Goal: Task Accomplishment & Management: Manage account settings

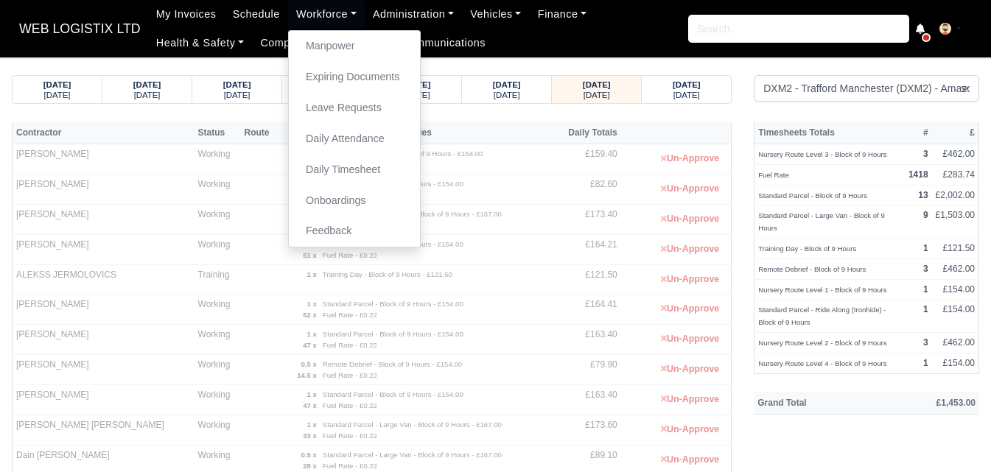
select select "1"
click at [338, 50] on link "Manpower" at bounding box center [354, 46] width 119 height 31
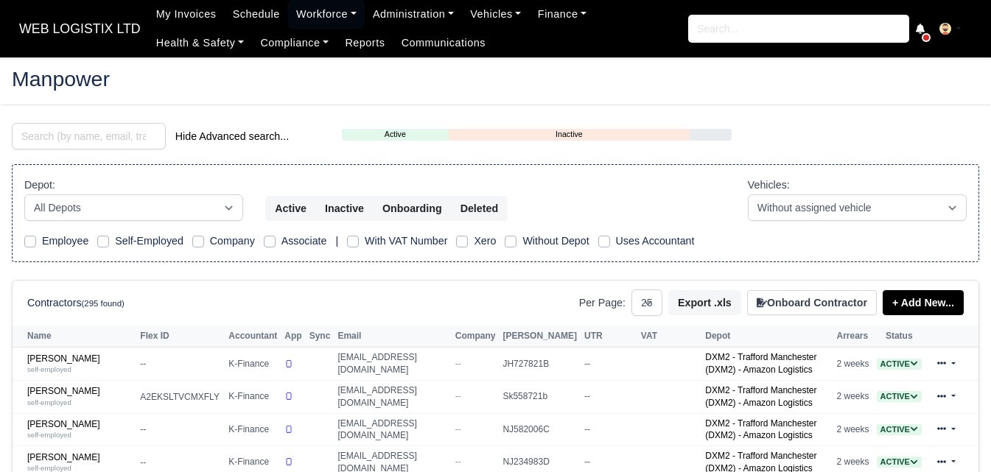
select select "25"
click at [88, 133] on input "search" at bounding box center [89, 136] width 154 height 27
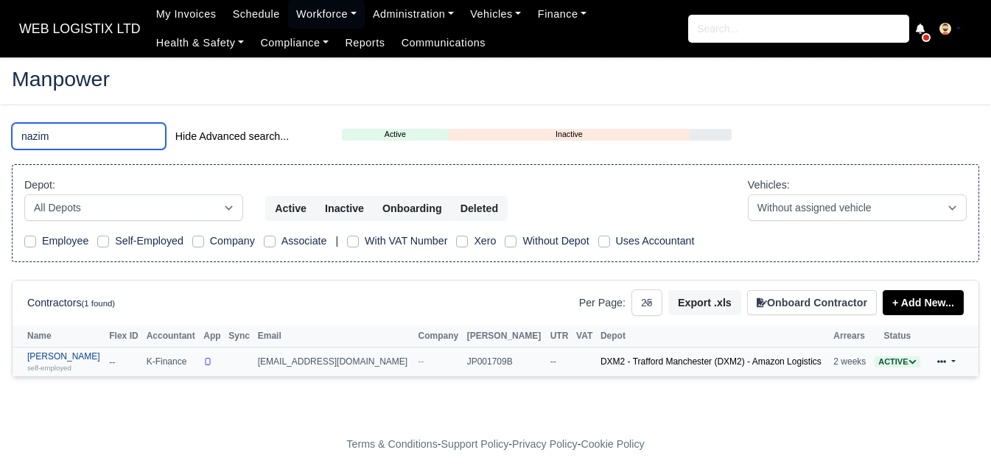
type input "nazim"
click at [57, 366] on small "self-employed" at bounding box center [49, 368] width 44 height 8
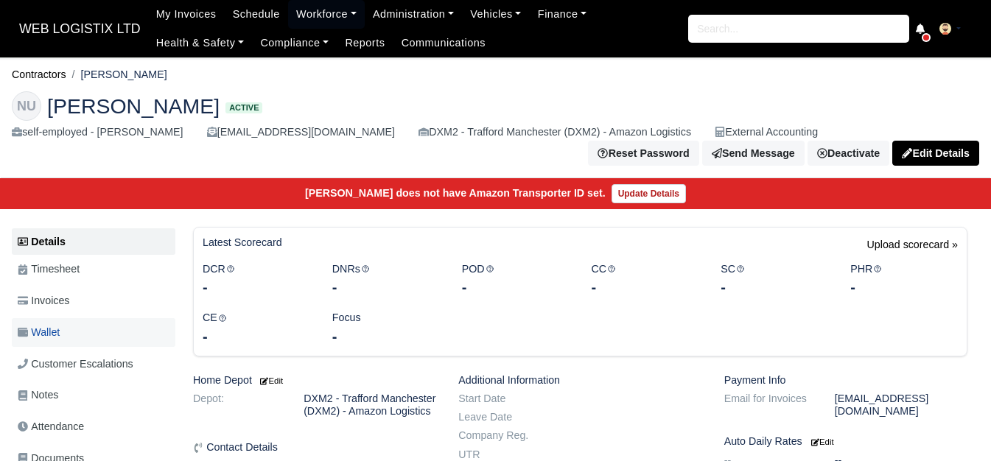
click at [64, 335] on link "Wallet" at bounding box center [94, 332] width 164 height 29
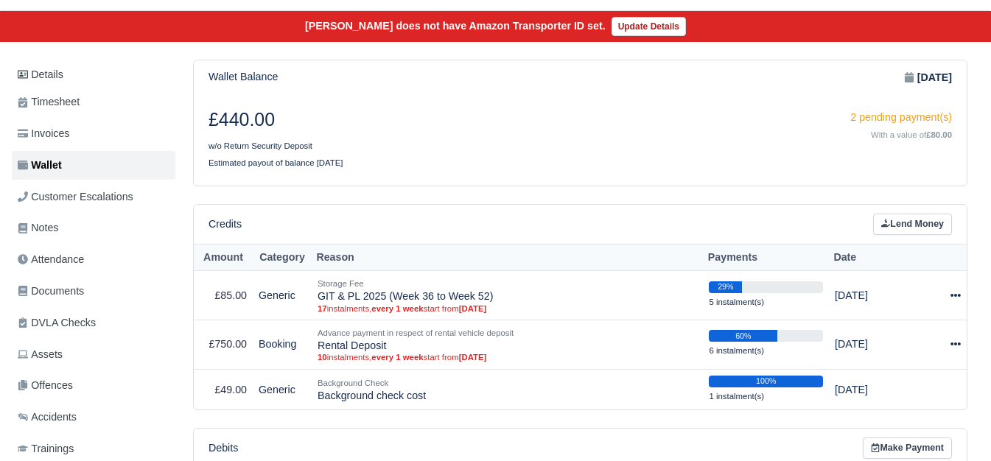
scroll to position [123, 0]
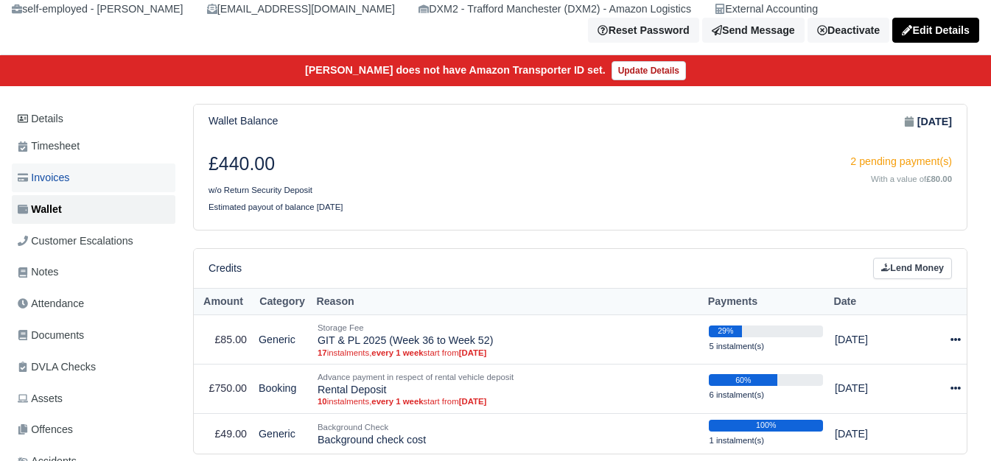
click at [98, 168] on link "Invoices" at bounding box center [94, 178] width 164 height 29
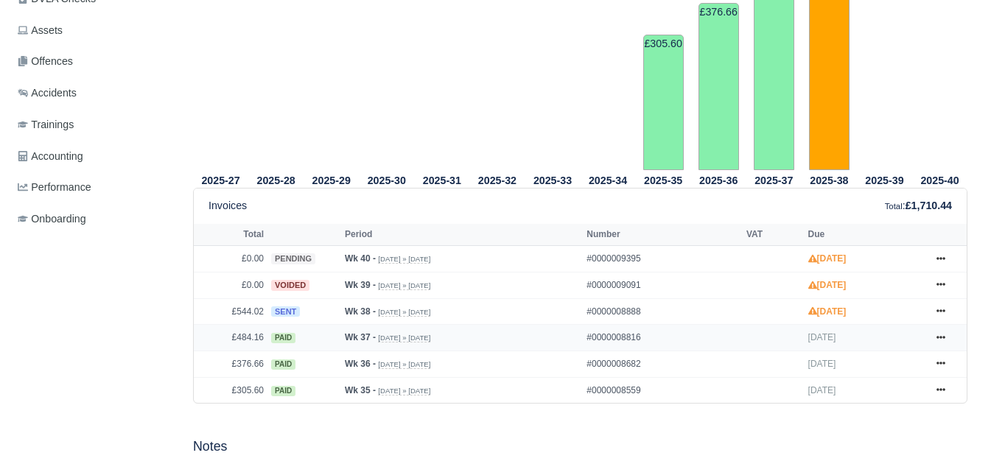
scroll to position [123, 0]
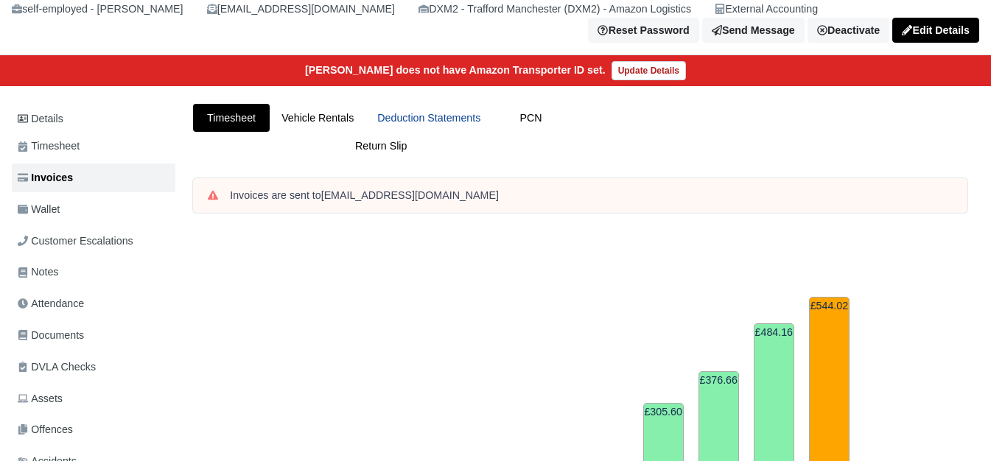
click at [433, 109] on link "Deduction Statements" at bounding box center [428, 118] width 127 height 29
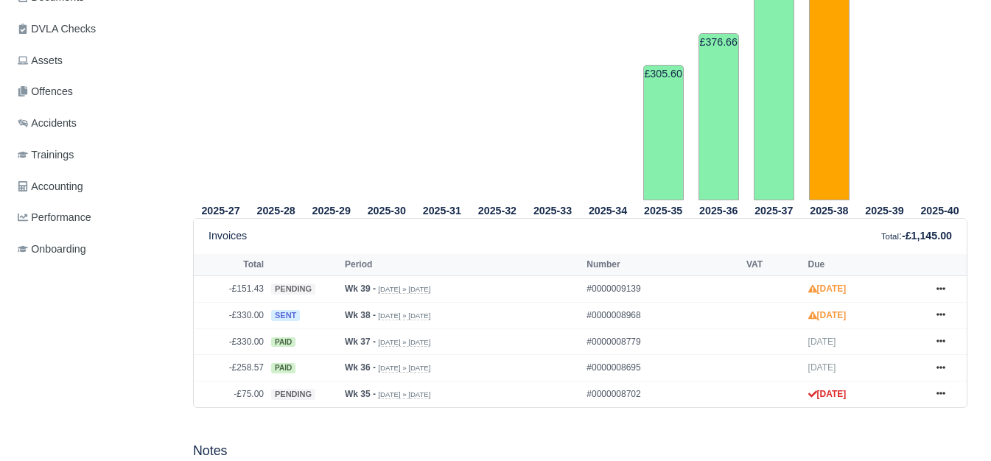
scroll to position [368, 0]
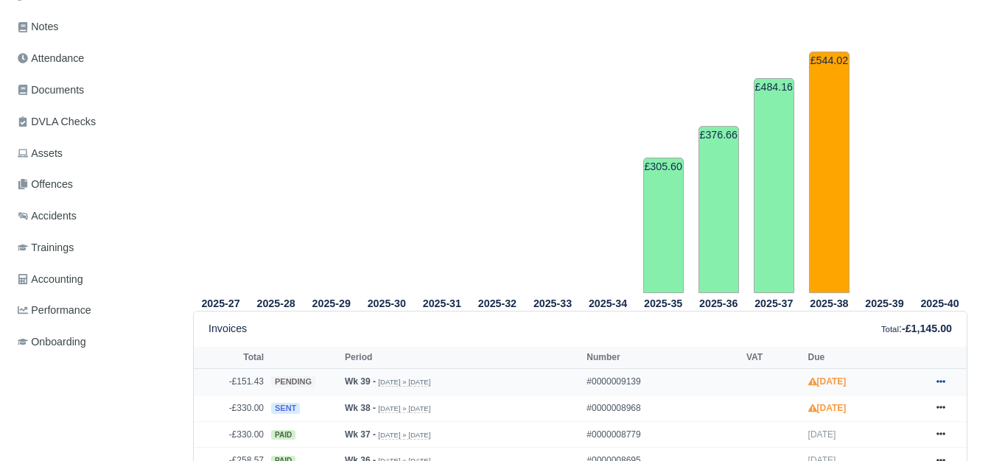
click at [944, 373] on link at bounding box center [941, 382] width 22 height 18
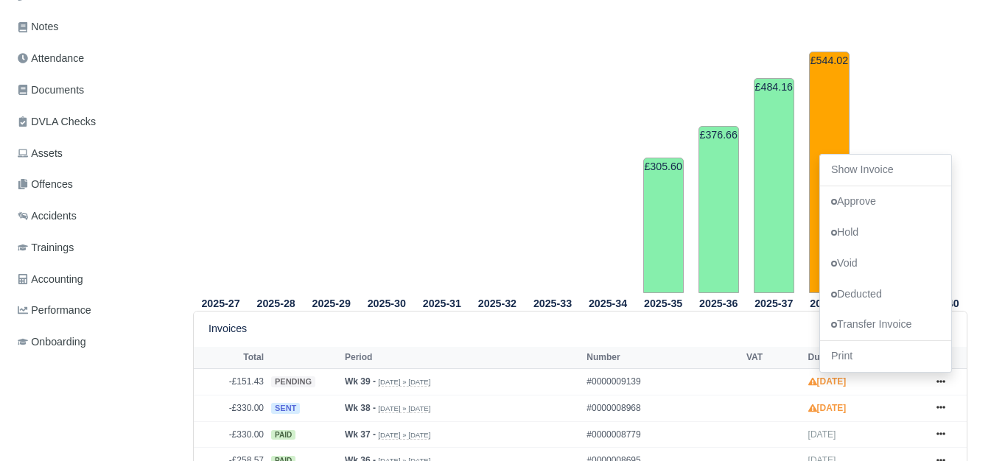
scroll to position [0, 0]
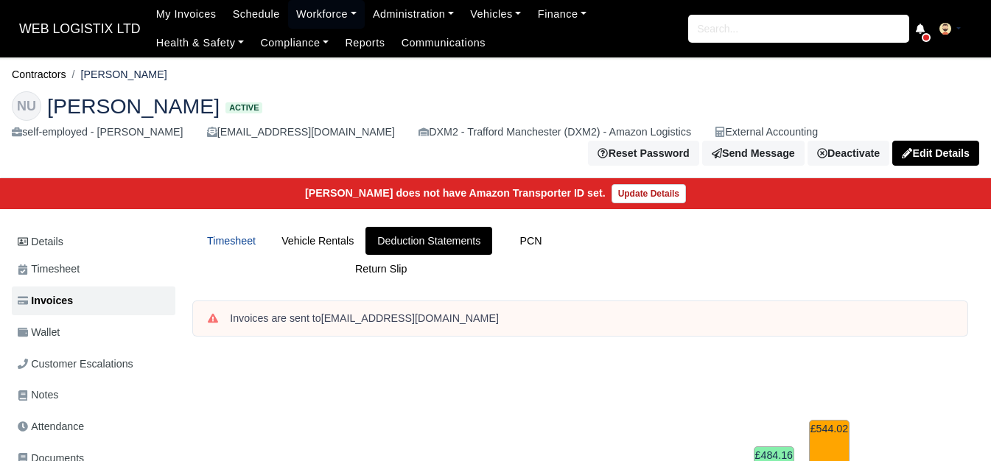
click at [231, 235] on link "Timesheet" at bounding box center [231, 241] width 77 height 29
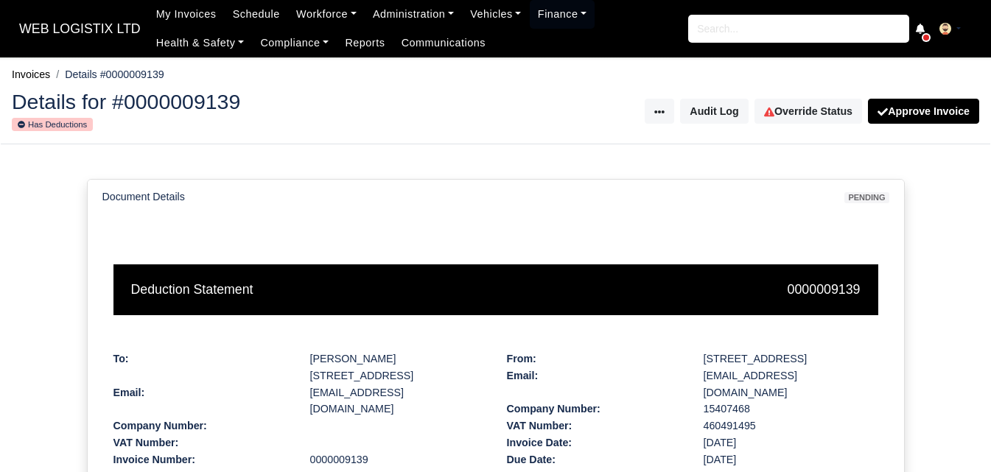
scroll to position [368, 0]
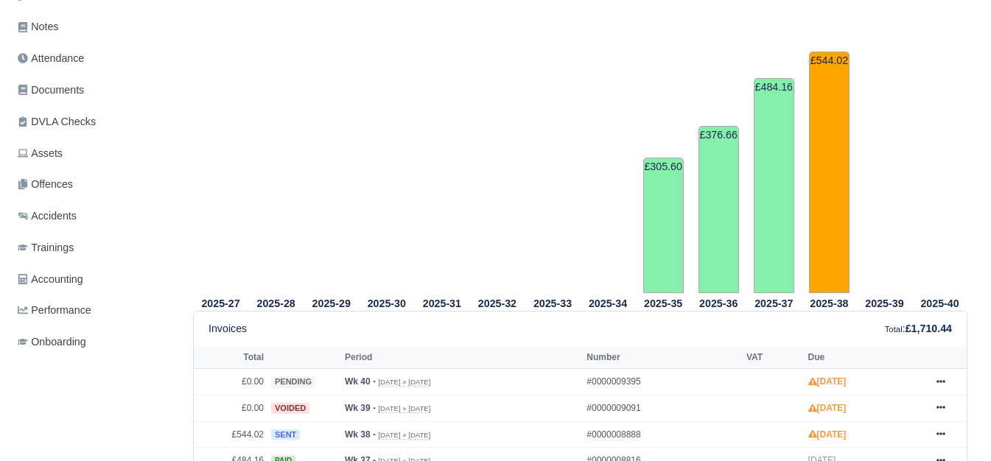
scroll to position [491, 0]
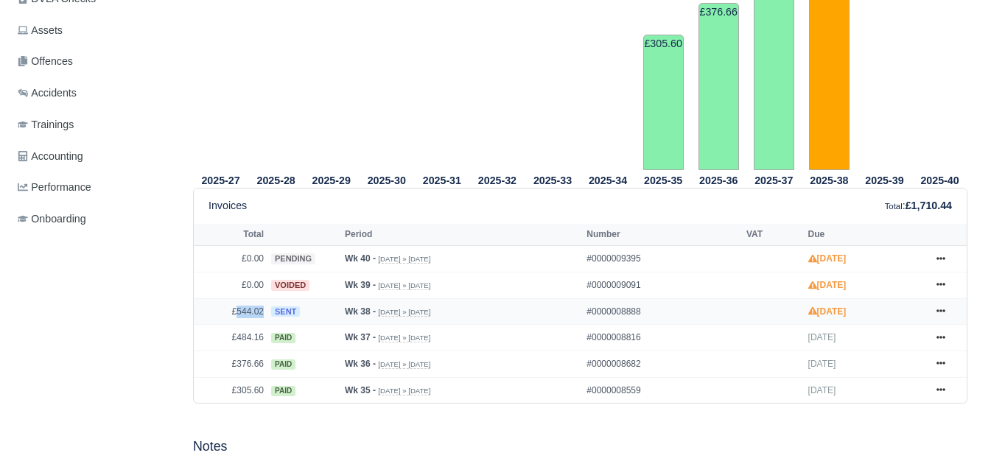
drag, startPoint x: 236, startPoint y: 304, endPoint x: 262, endPoint y: 309, distance: 26.2
click at [262, 309] on td "£544.02" at bounding box center [231, 311] width 74 height 27
copy td "544.02"
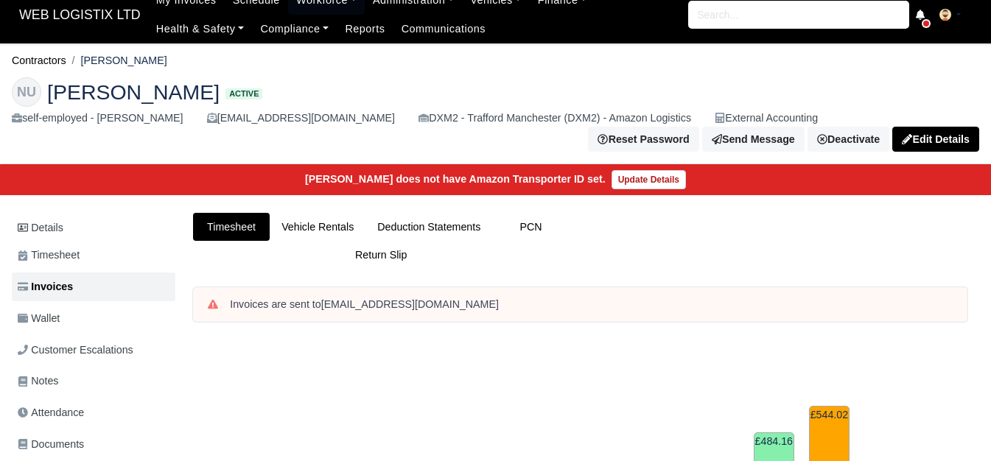
scroll to position [0, 0]
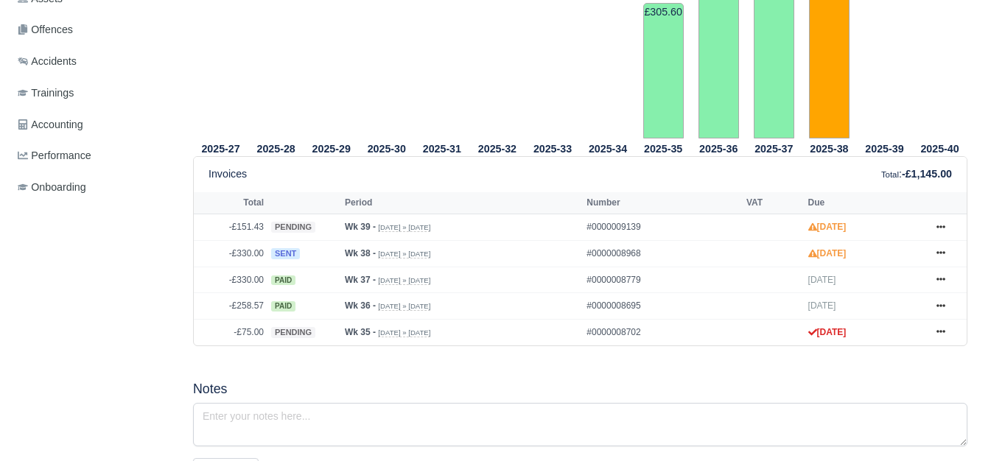
scroll to position [614, 0]
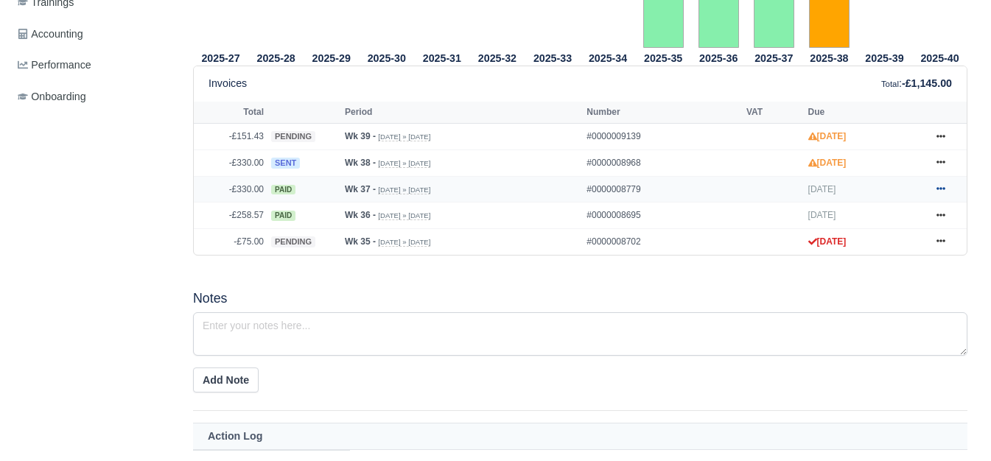
click at [944, 180] on link at bounding box center [941, 189] width 22 height 18
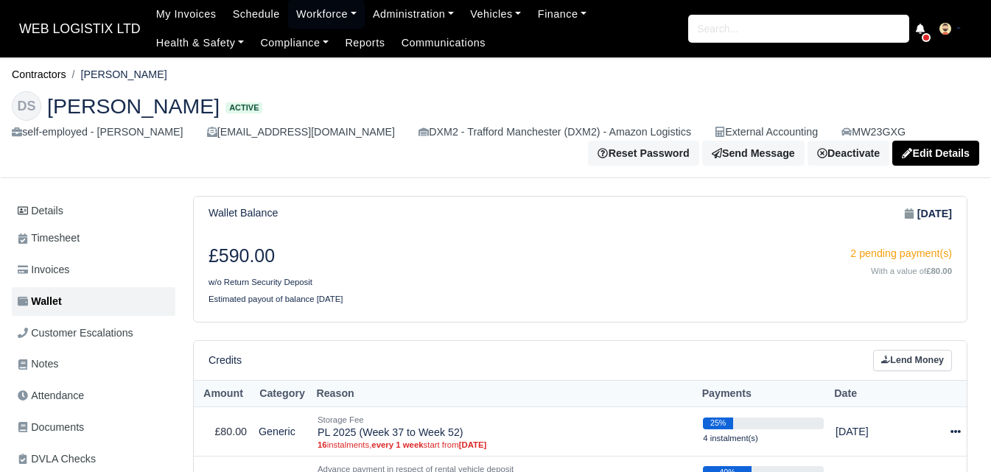
scroll to position [245, 0]
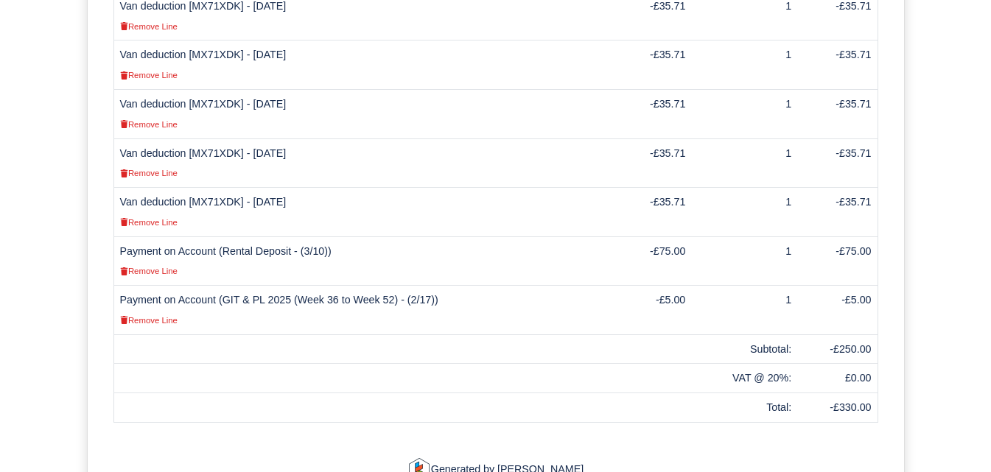
scroll to position [732, 0]
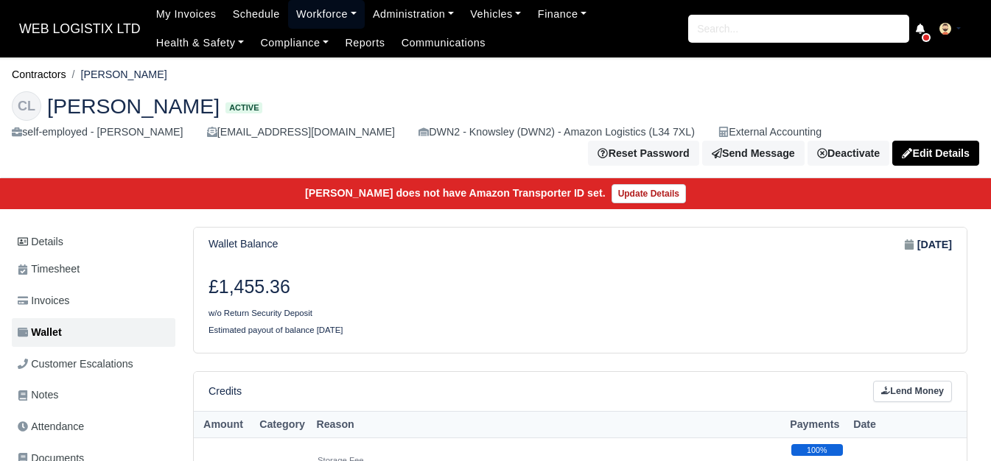
click at [295, 14] on link "Workforce" at bounding box center [326, 14] width 77 height 29
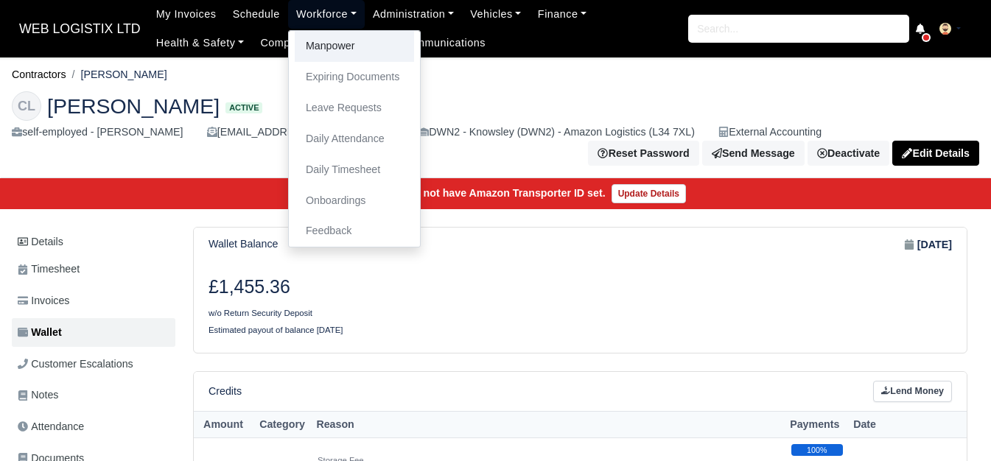
click at [304, 44] on link "Manpower" at bounding box center [354, 46] width 119 height 31
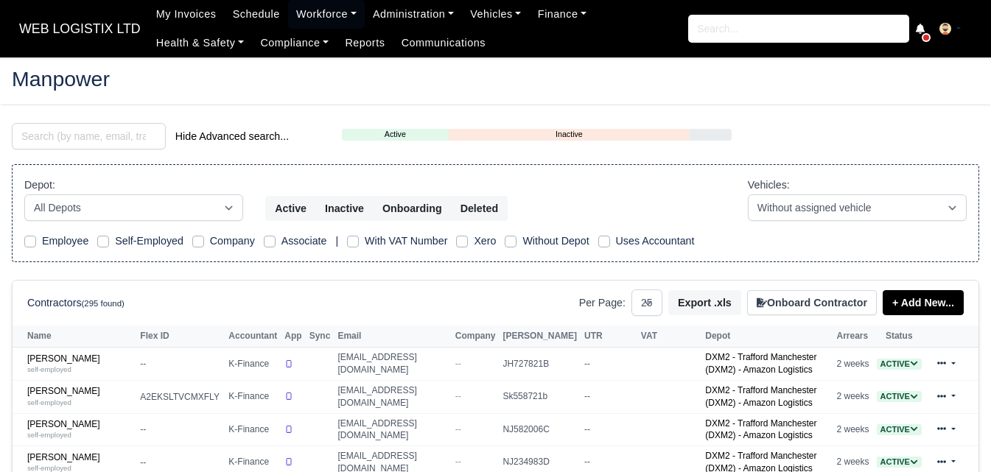
select select "25"
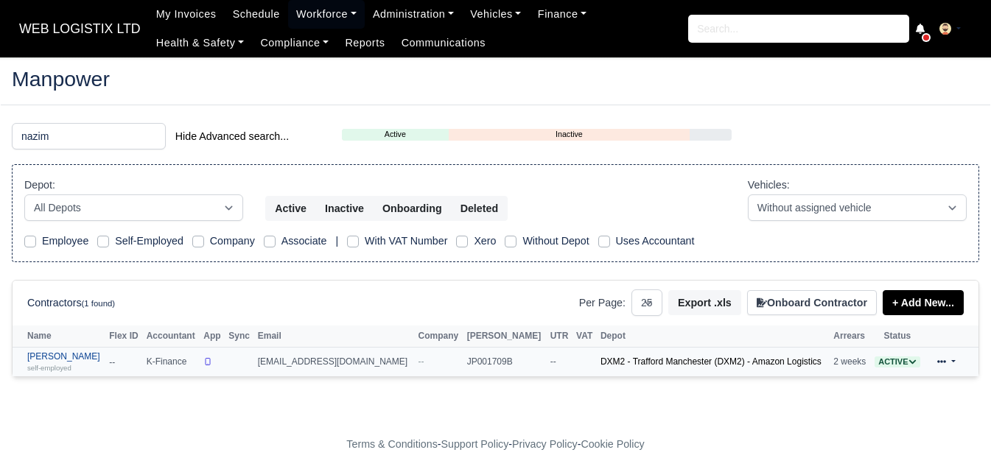
type input "nazim"
click at [61, 368] on small "self-employed" at bounding box center [49, 368] width 44 height 8
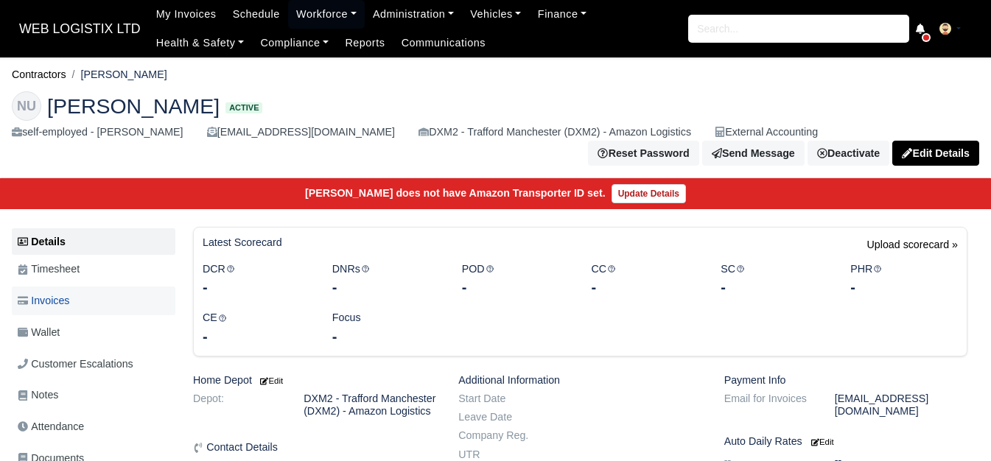
click at [74, 298] on link "Invoices" at bounding box center [94, 301] width 164 height 29
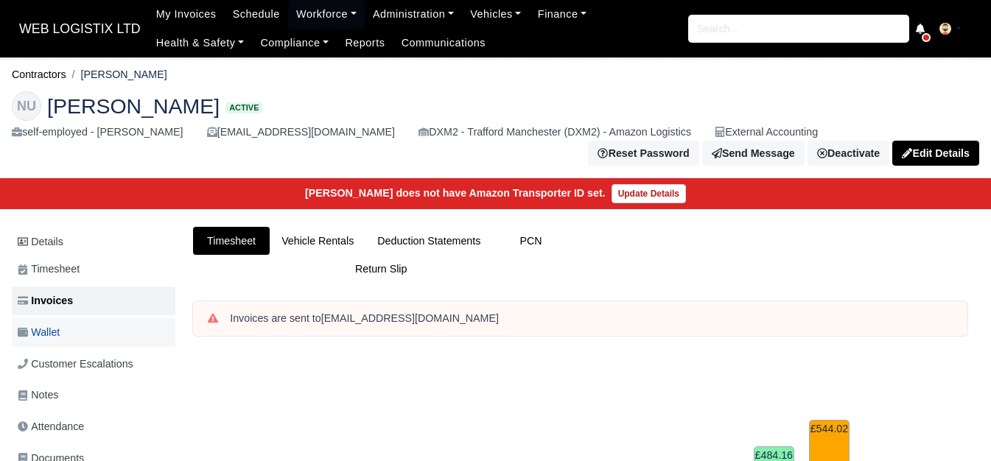
click at [54, 331] on span "Wallet" at bounding box center [39, 332] width 42 height 17
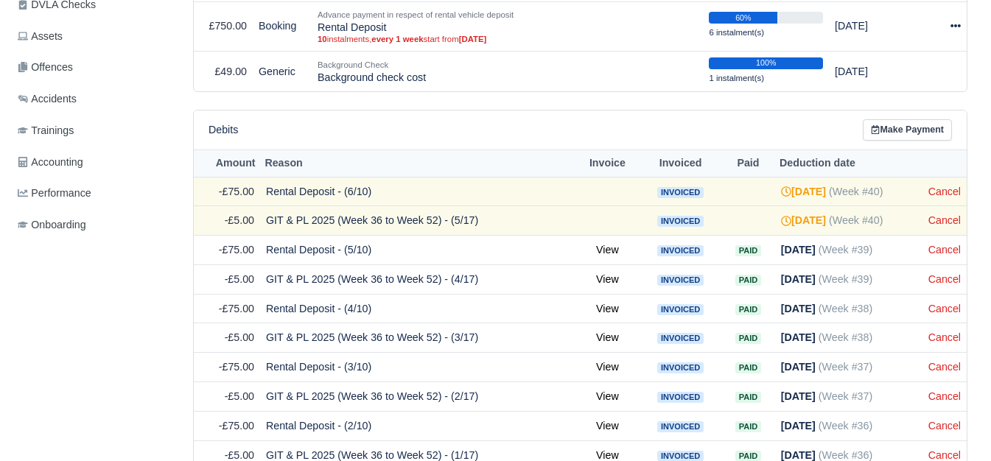
scroll to position [609, 0]
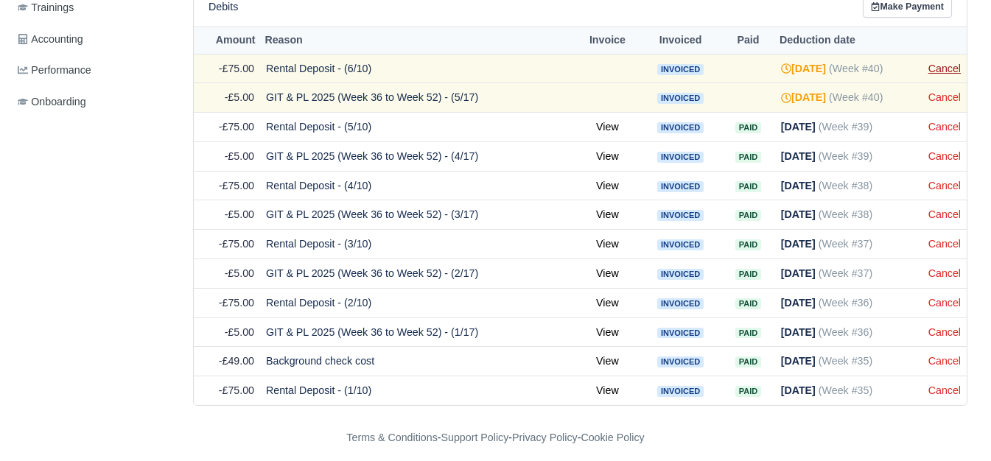
click at [936, 63] on link "Cancel" at bounding box center [944, 69] width 32 height 12
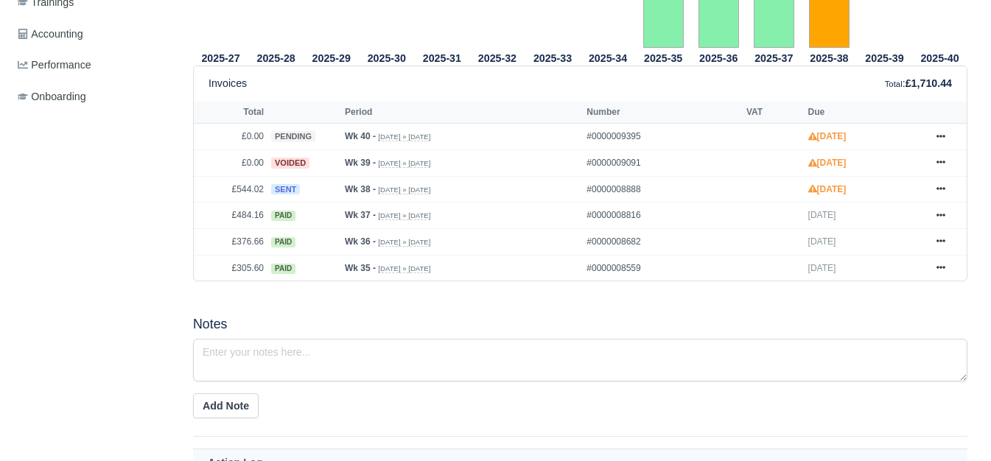
scroll to position [614, 0]
click at [938, 263] on icon at bounding box center [940, 267] width 9 height 9
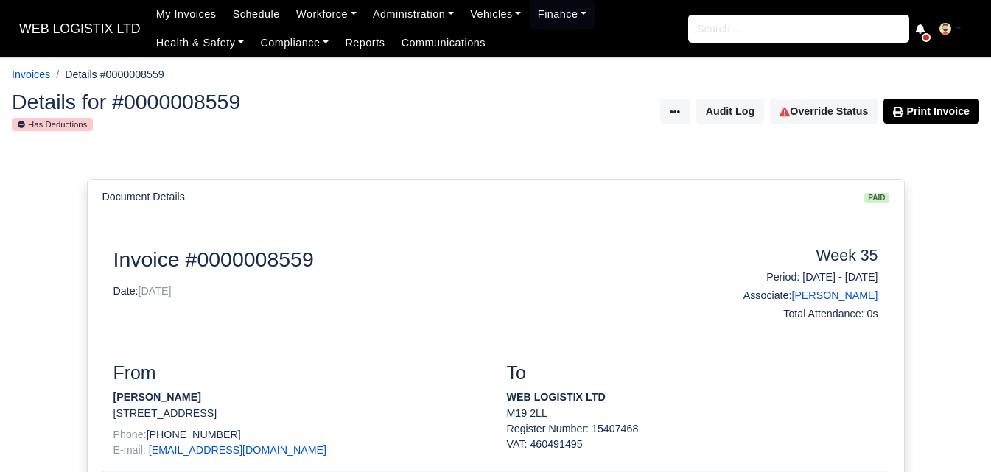
scroll to position [245, 0]
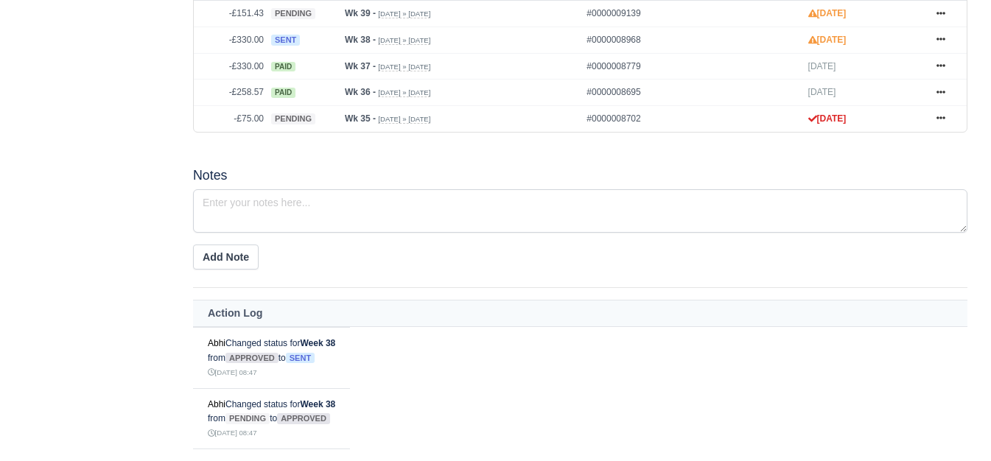
scroll to position [614, 0]
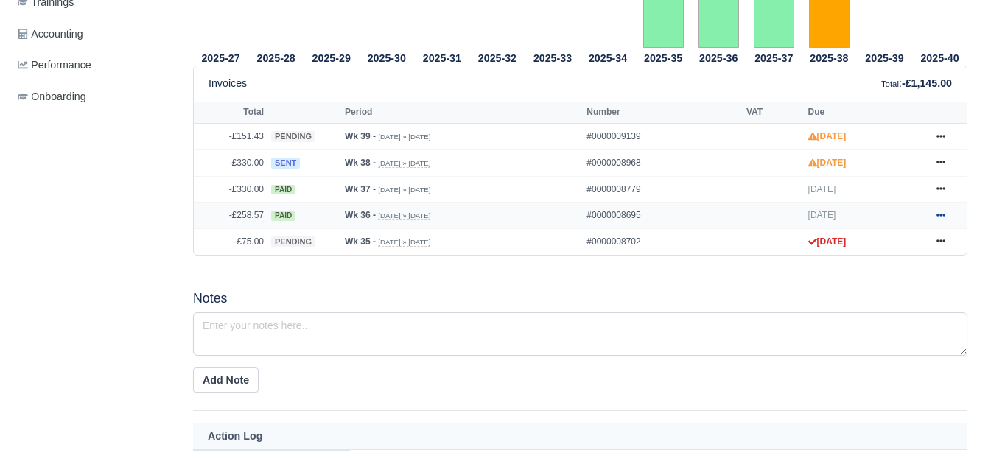
click at [936, 211] on icon at bounding box center [940, 215] width 9 height 9
click at [940, 184] on icon at bounding box center [940, 188] width 9 height 9
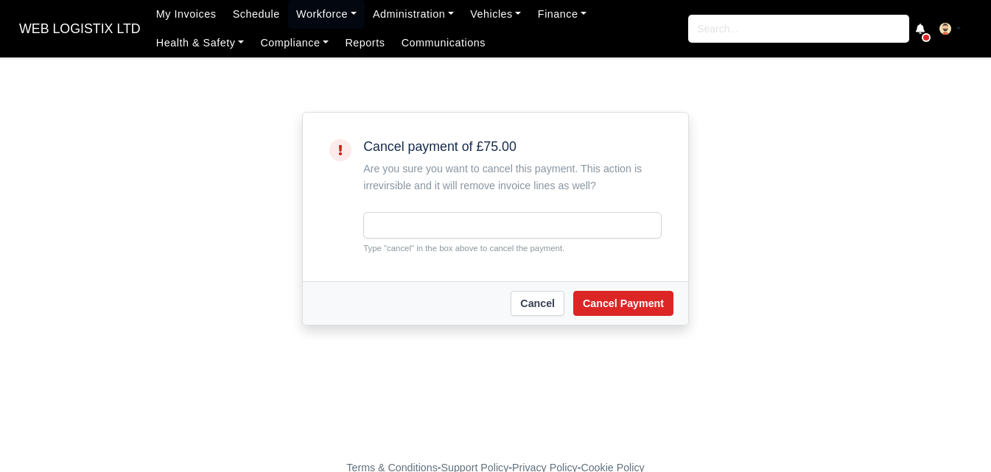
click at [401, 240] on div "Type "cancel" in the box above to cancel the payment." at bounding box center [512, 233] width 298 height 43
copy small "cancel"
click at [407, 228] on input "text" at bounding box center [512, 225] width 298 height 27
paste input "cancel"
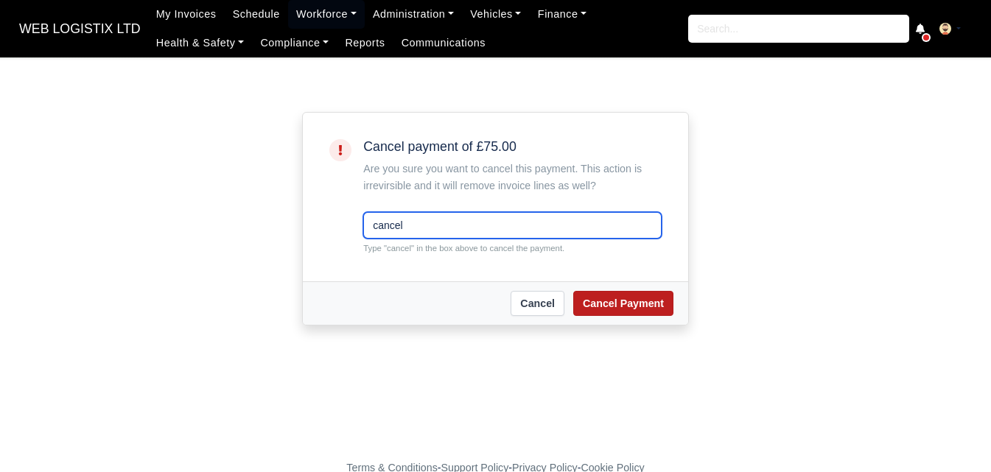
type input "cancel"
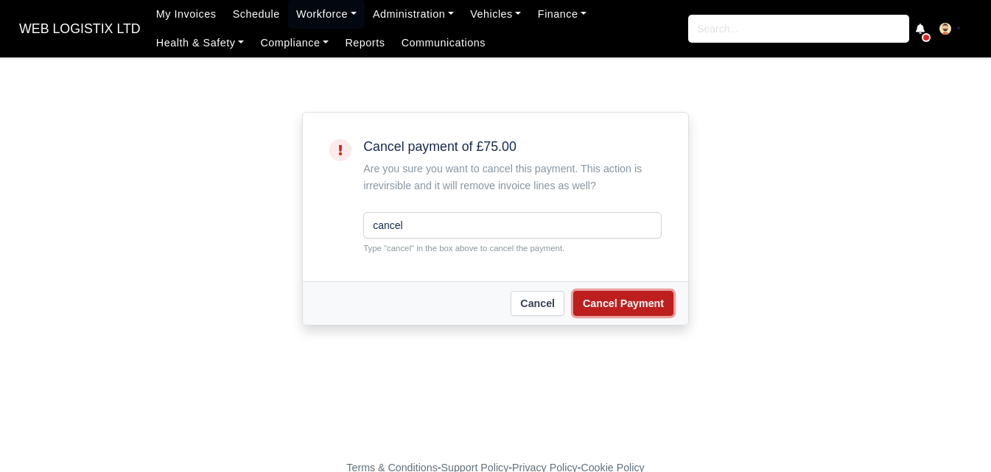
click at [598, 304] on button "Cancel Payment" at bounding box center [623, 303] width 100 height 25
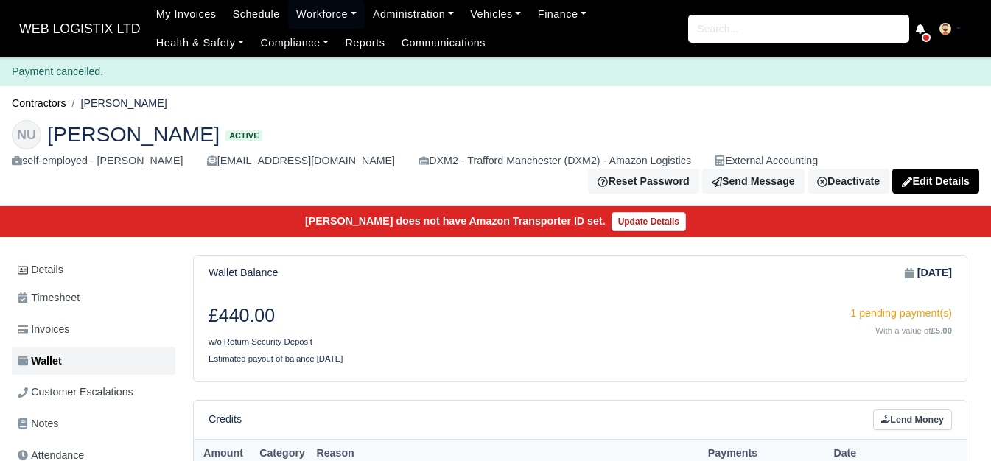
scroll to position [368, 0]
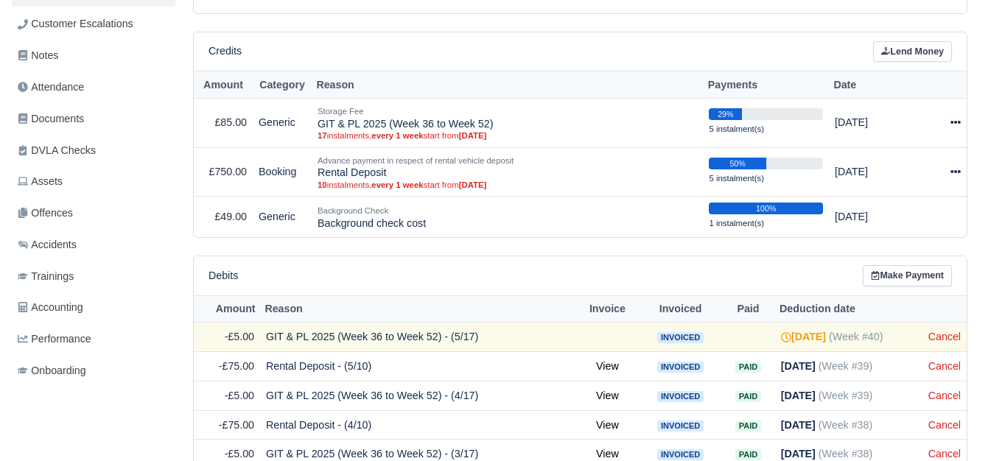
click at [941, 338] on td "Cancel" at bounding box center [944, 337] width 44 height 29
click at [939, 331] on link "Cancel" at bounding box center [944, 337] width 32 height 12
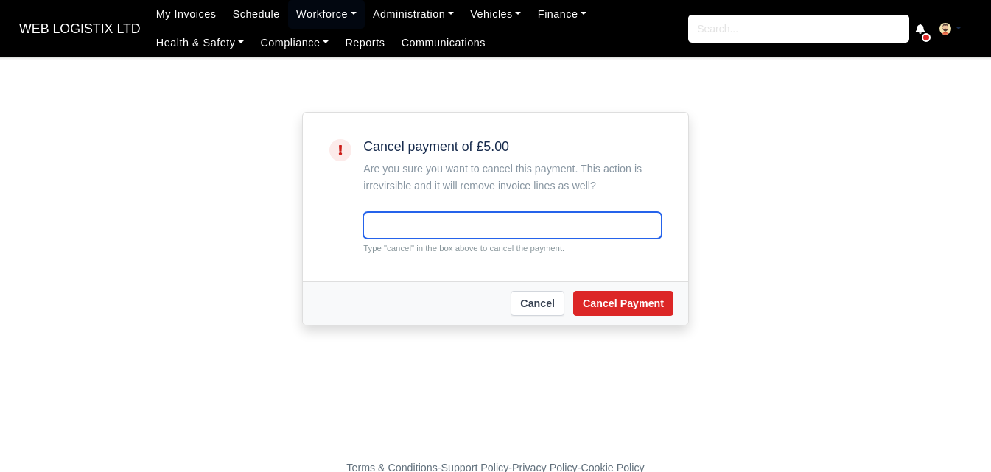
click at [403, 222] on input "text" at bounding box center [512, 225] width 298 height 27
paste input "cancel"
type input "cancel"
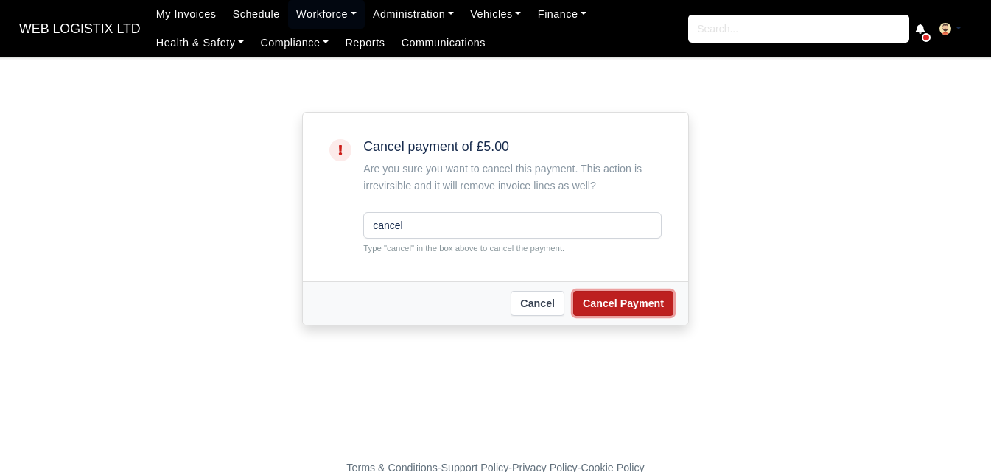
click at [603, 304] on button "Cancel Payment" at bounding box center [623, 303] width 100 height 25
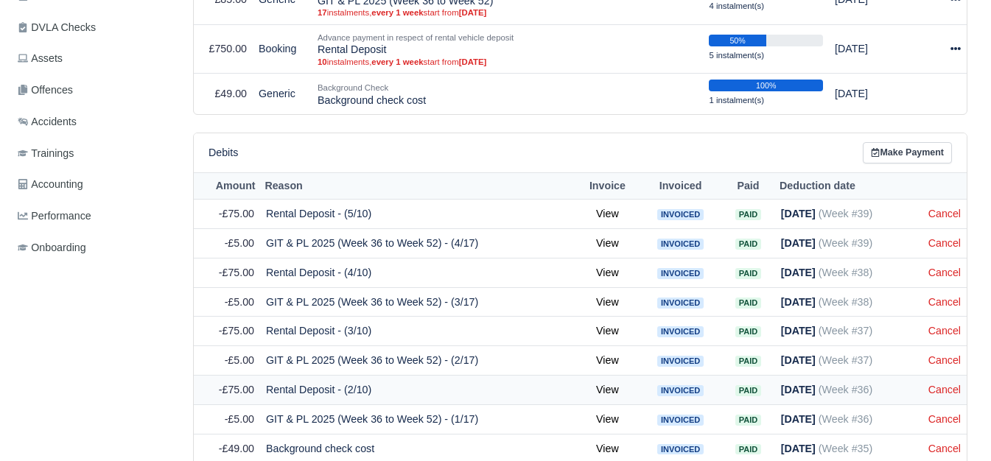
scroll to position [491, 0]
click at [947, 211] on link "Cancel" at bounding box center [944, 214] width 32 height 12
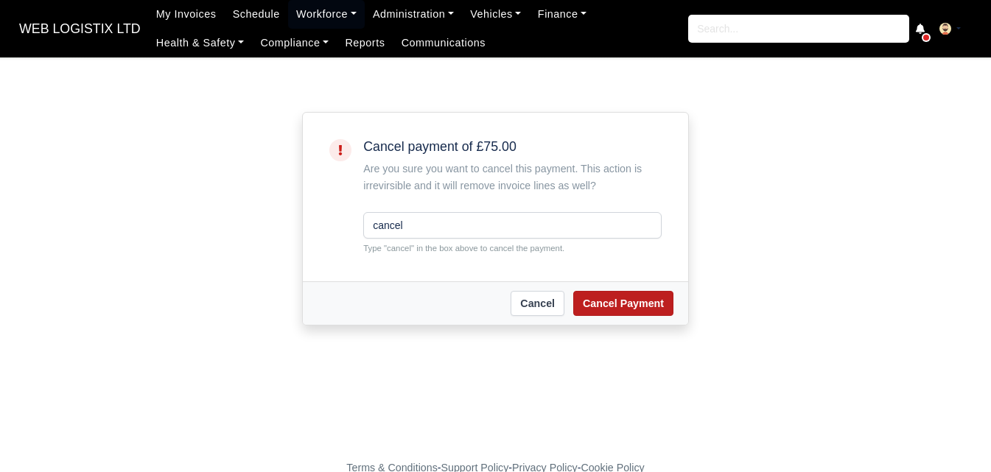
type input "cancel"
click at [606, 295] on button "Cancel Payment" at bounding box center [623, 303] width 100 height 25
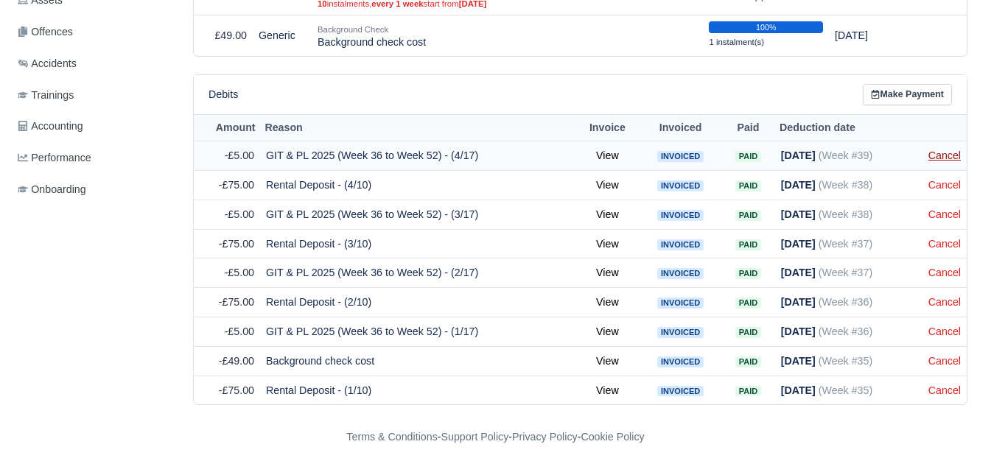
scroll to position [550, 0]
click at [938, 150] on link "Cancel" at bounding box center [944, 156] width 32 height 12
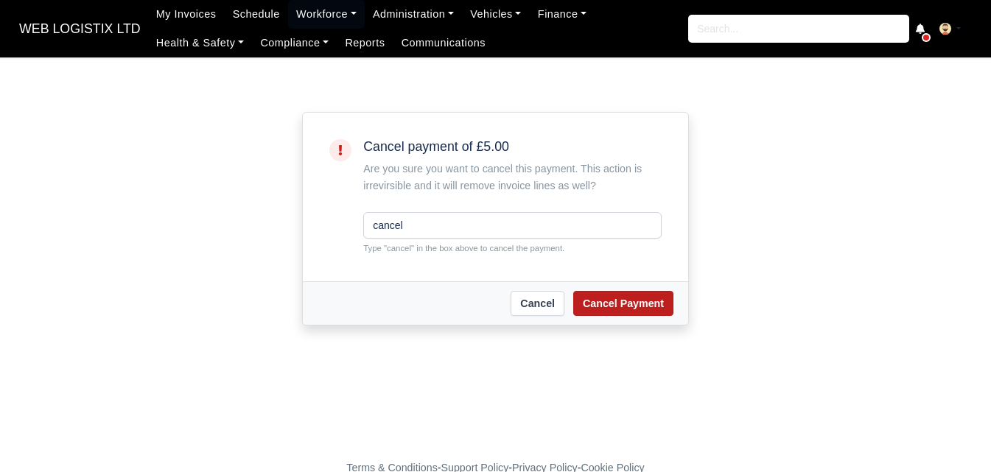
type input "cancel"
click at [651, 306] on button "Cancel Payment" at bounding box center [623, 303] width 100 height 25
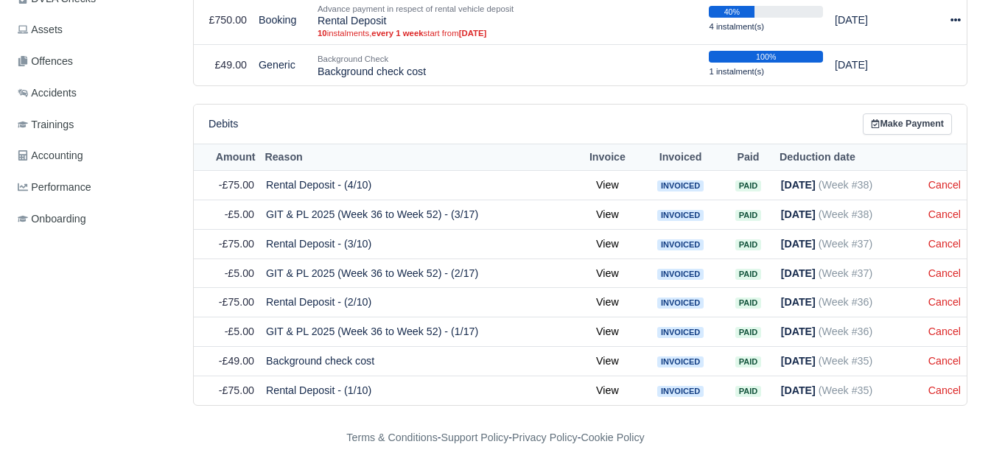
scroll to position [520, 0]
click at [945, 179] on link "Cancel" at bounding box center [944, 185] width 32 height 12
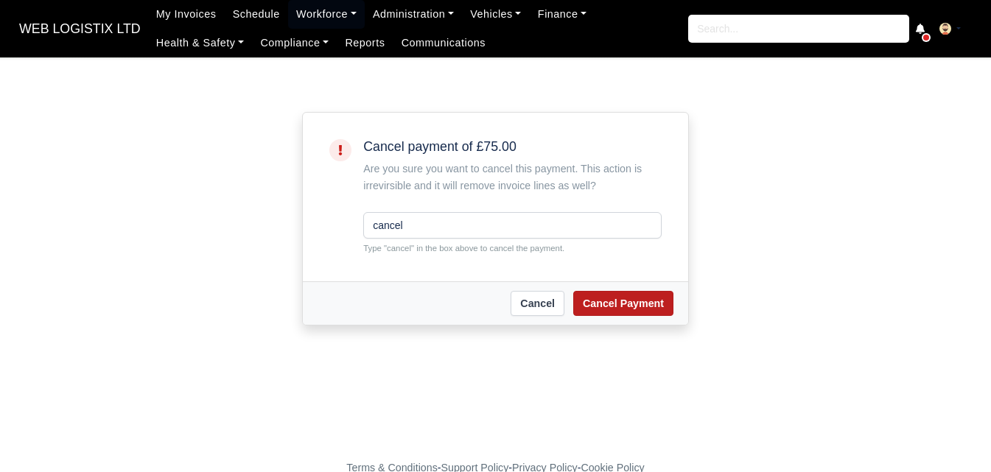
type input "cancel"
click at [638, 291] on button "Cancel Payment" at bounding box center [623, 303] width 100 height 25
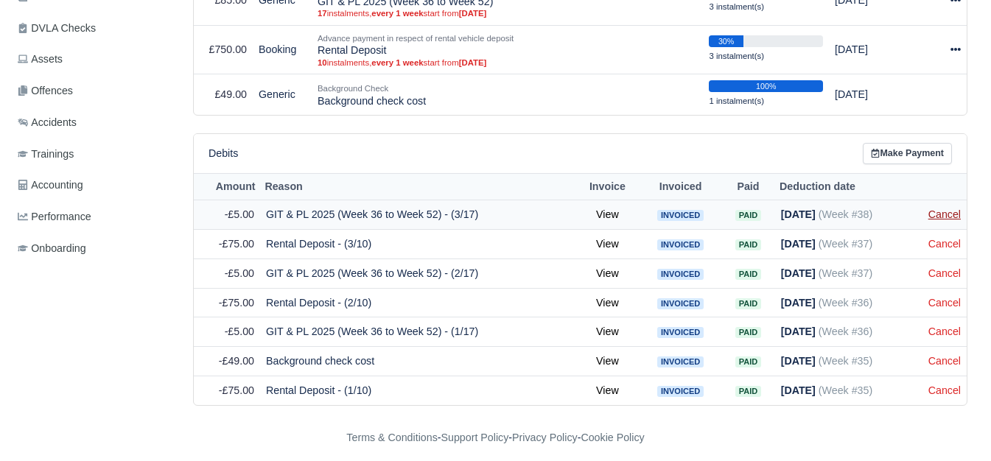
scroll to position [491, 0]
click at [936, 210] on link "Cancel" at bounding box center [944, 214] width 32 height 12
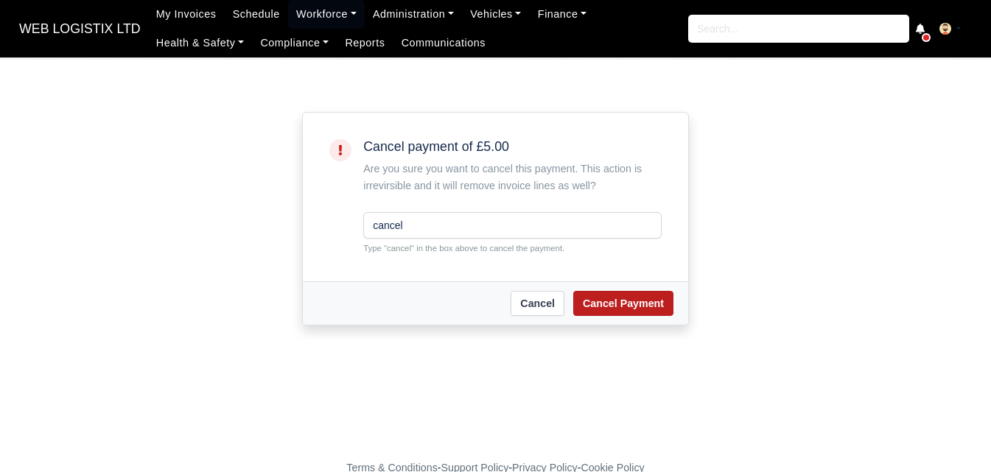
type input "cancel"
click at [642, 301] on button "Cancel Payment" at bounding box center [623, 303] width 100 height 25
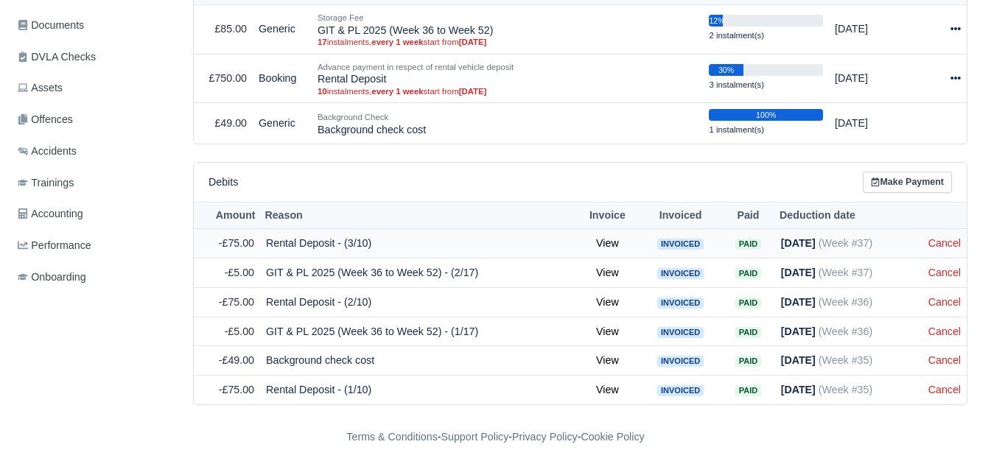
scroll to position [462, 0]
click at [942, 241] on link "Cancel" at bounding box center [944, 243] width 32 height 12
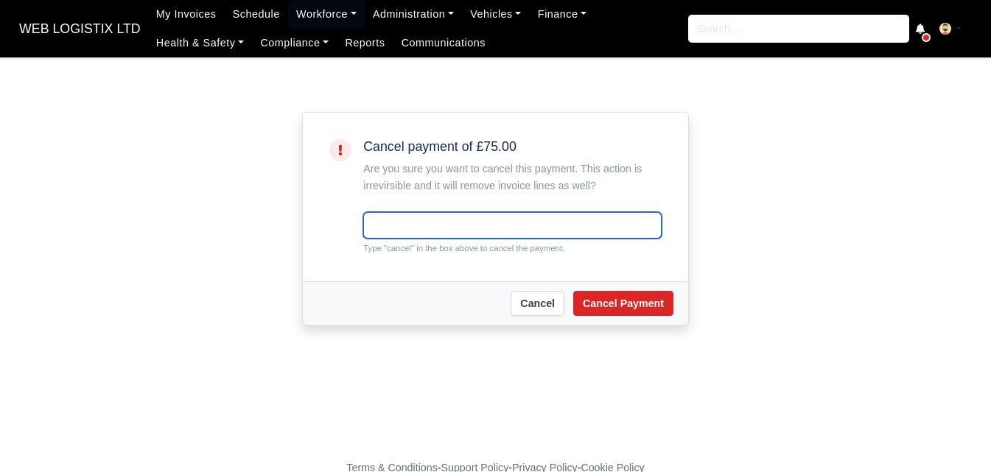
click at [426, 225] on input "text" at bounding box center [512, 225] width 298 height 27
paste input "cancel"
type input "cancel"
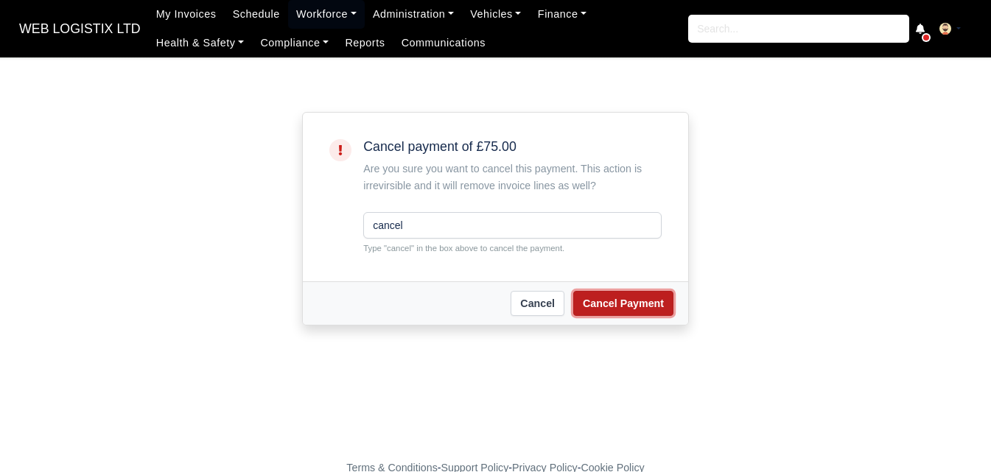
click at [611, 297] on button "Cancel Payment" at bounding box center [623, 303] width 100 height 25
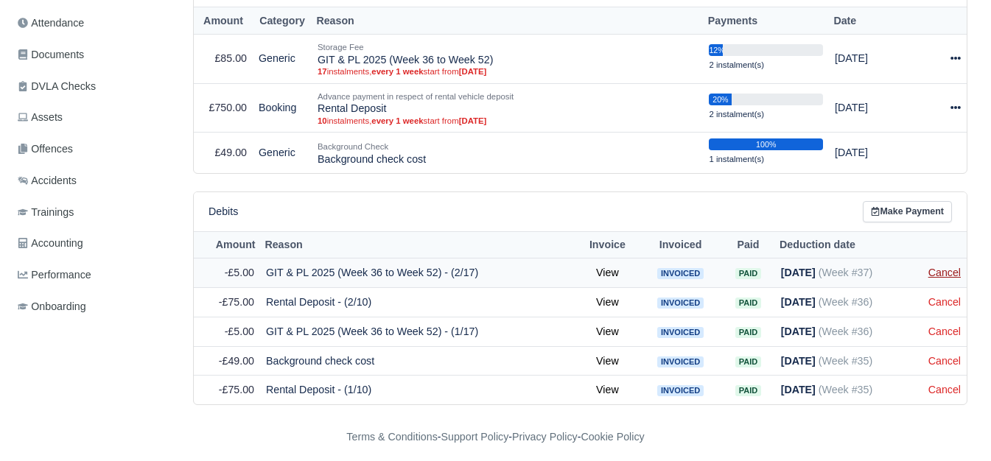
scroll to position [432, 0]
click at [939, 267] on link "Cancel" at bounding box center [944, 273] width 32 height 12
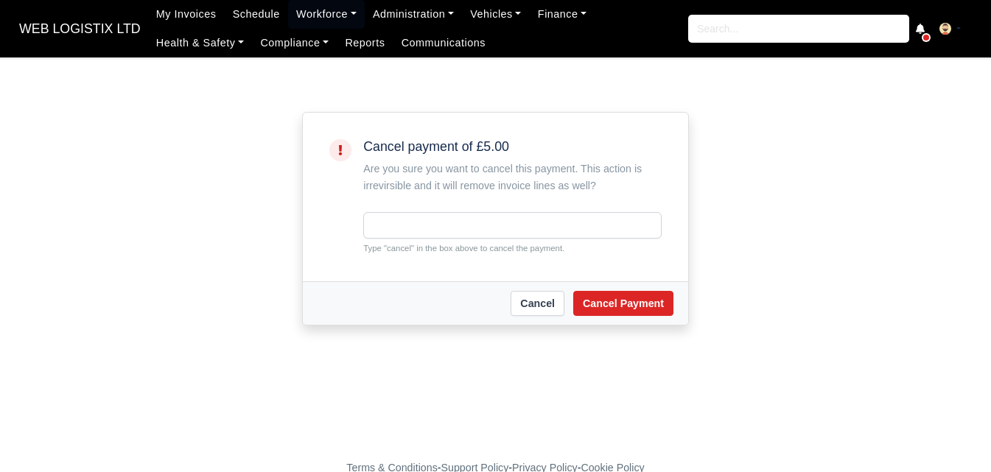
drag, startPoint x: 609, startPoint y: 248, endPoint x: 590, endPoint y: 222, distance: 31.7
click at [603, 245] on small "Type "cancel" in the box above to cancel the payment." at bounding box center [512, 248] width 298 height 13
click at [589, 222] on input "text" at bounding box center [512, 225] width 298 height 27
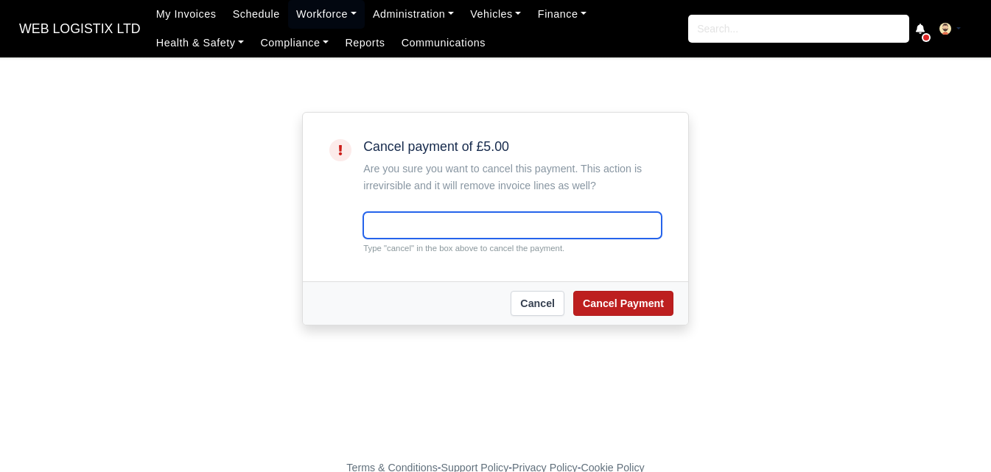
paste input "cancel"
type input "cancel"
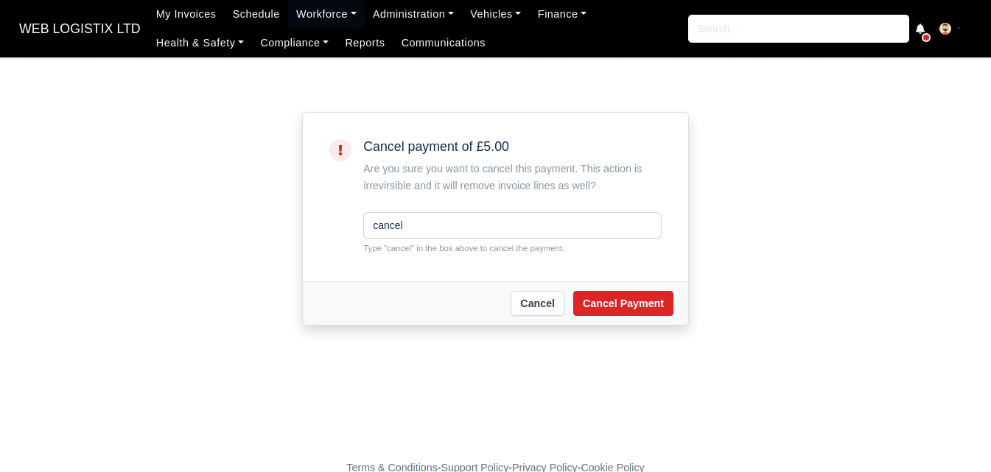
click at [651, 332] on main "Cancel payment of £5.00 Are you sure you want to cancel this payment. This acti…" at bounding box center [495, 255] width 991 height 361
click at [640, 284] on div "Cancel Cancel Payment" at bounding box center [495, 302] width 385 height 43
click at [635, 304] on button "Cancel Payment" at bounding box center [623, 303] width 100 height 25
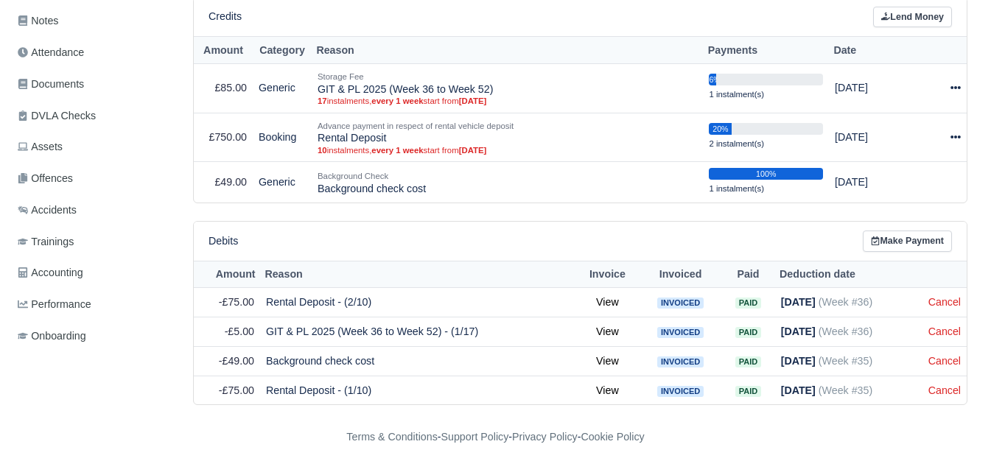
scroll to position [403, 0]
click at [930, 296] on link "Cancel" at bounding box center [944, 302] width 32 height 12
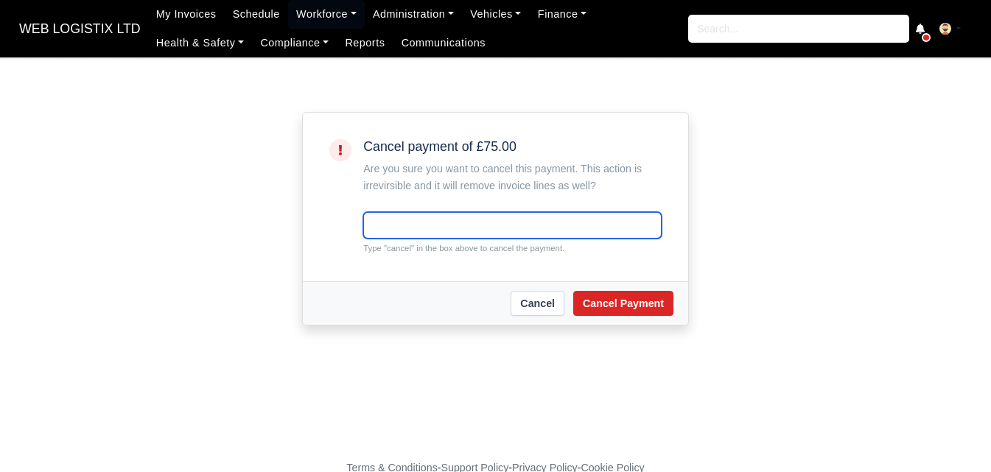
drag, startPoint x: 0, startPoint y: 0, endPoint x: 508, endPoint y: 220, distance: 553.0
click at [508, 220] on input "text" at bounding box center [512, 225] width 298 height 27
paste input "cancel"
type input "cancel"
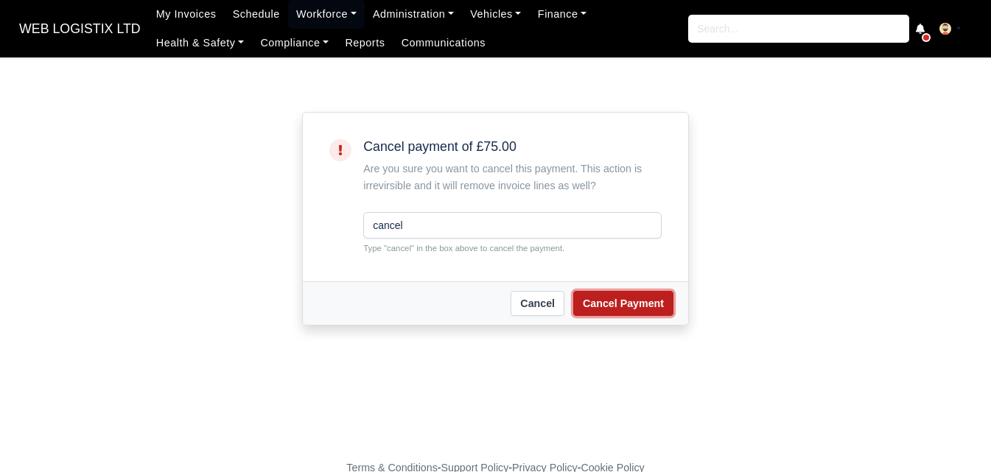
click at [620, 306] on button "Cancel Payment" at bounding box center [623, 303] width 100 height 25
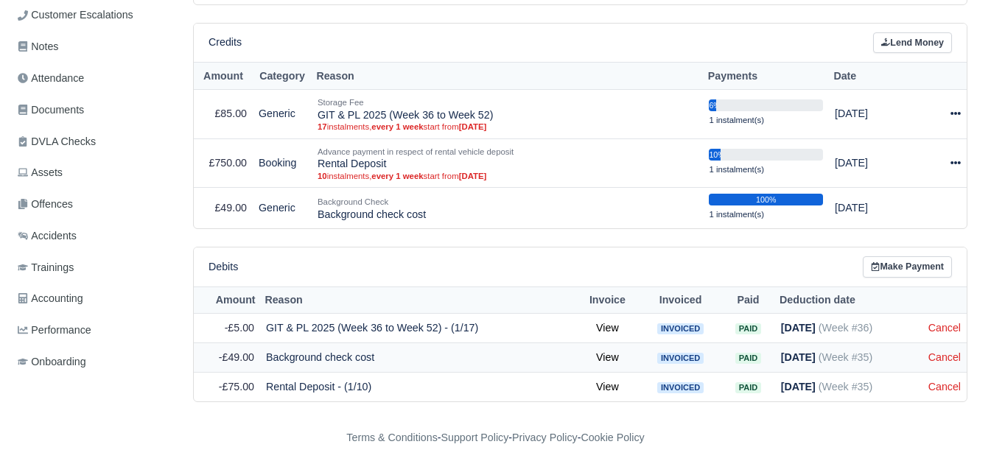
scroll to position [377, 0]
click at [959, 322] on link "Cancel" at bounding box center [944, 328] width 32 height 12
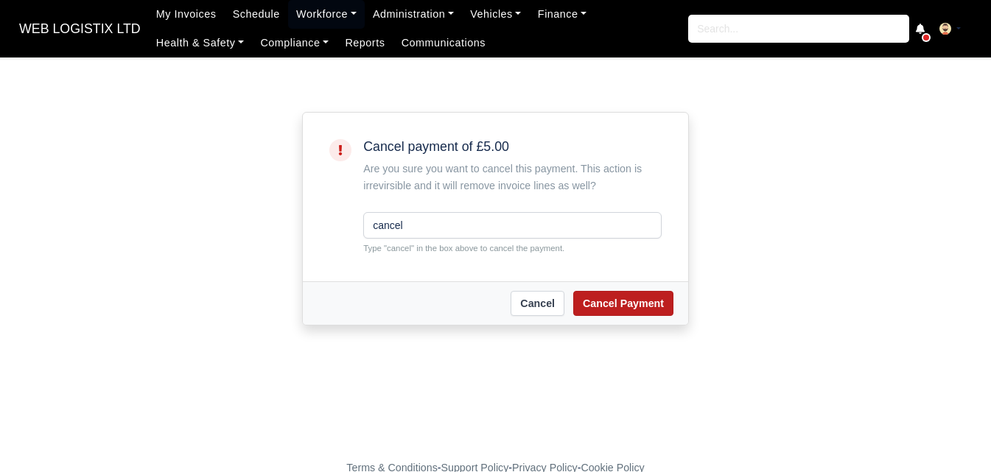
type input "cancel"
click at [613, 304] on button "Cancel Payment" at bounding box center [623, 303] width 100 height 25
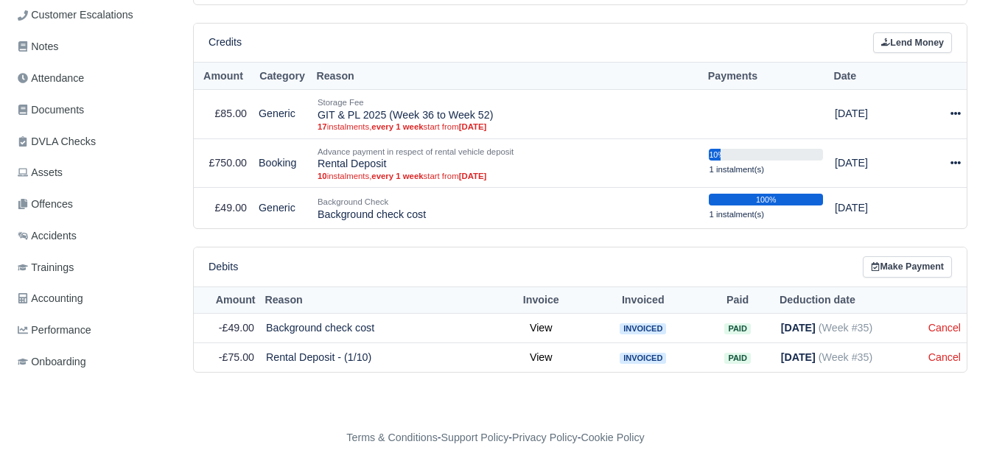
scroll to position [377, 0]
click at [947, 351] on link "Cancel" at bounding box center [944, 357] width 32 height 12
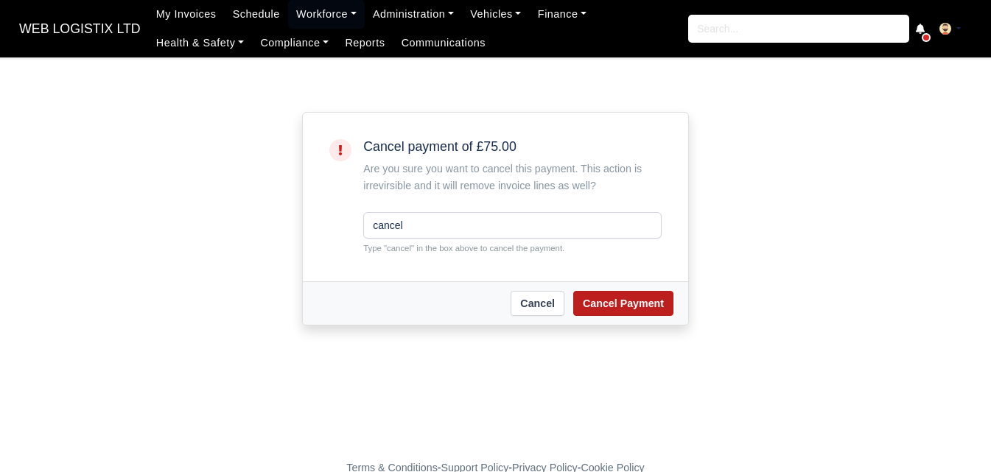
type input "cancel"
click at [653, 299] on button "Cancel Payment" at bounding box center [623, 303] width 100 height 25
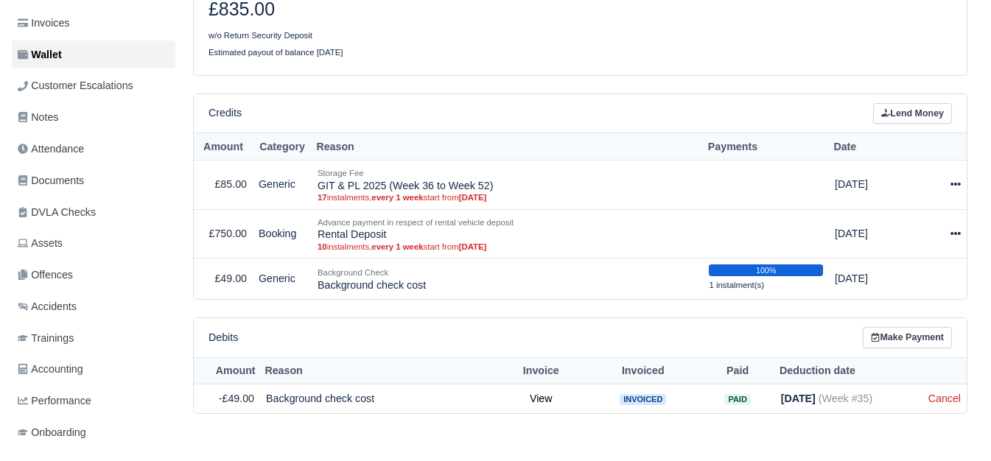
scroll to position [254, 0]
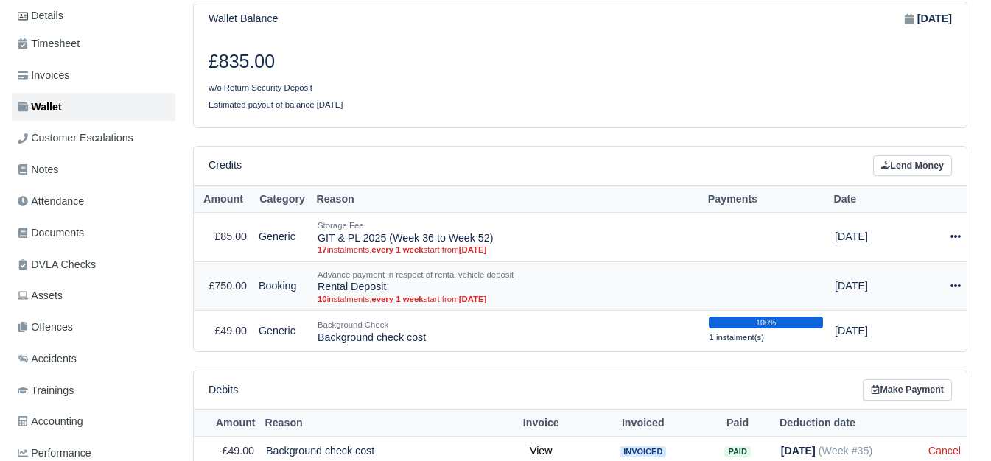
drag, startPoint x: 320, startPoint y: 275, endPoint x: 395, endPoint y: 281, distance: 74.6
click at [395, 281] on td "Advance payment in respect of rental vehicle deposit Rental Deposit 10 instalme…" at bounding box center [507, 286] width 391 height 49
copy td "Rental Deposit"
click at [907, 161] on link "Lend Money" at bounding box center [912, 165] width 79 height 21
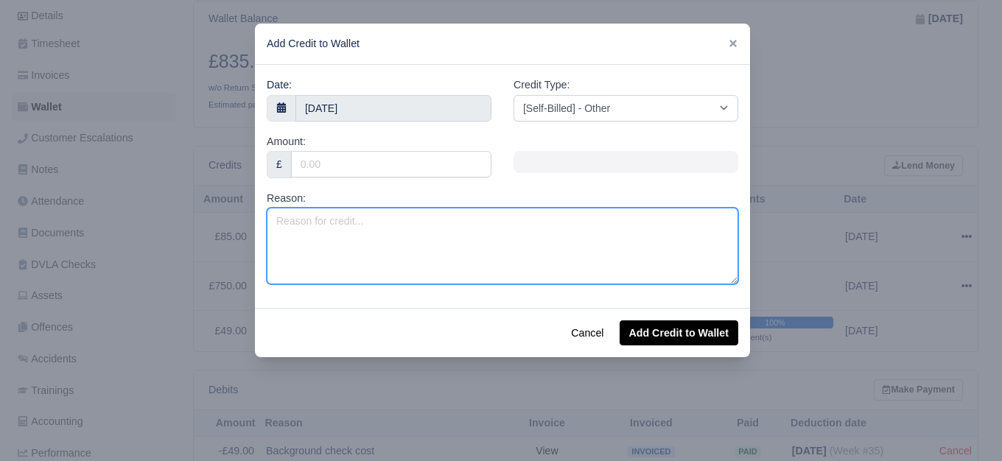
click at [430, 245] on textarea "Reason:" at bounding box center [502, 246] width 471 height 77
paste textarea "Rental Deposit"
type textarea "Rental Deposit"
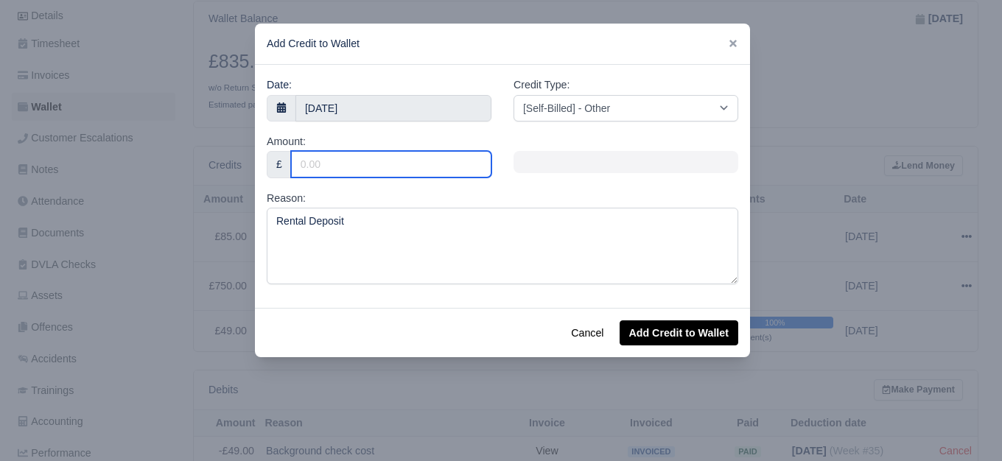
click at [390, 164] on input "Amount:" at bounding box center [391, 164] width 200 height 27
type input "225"
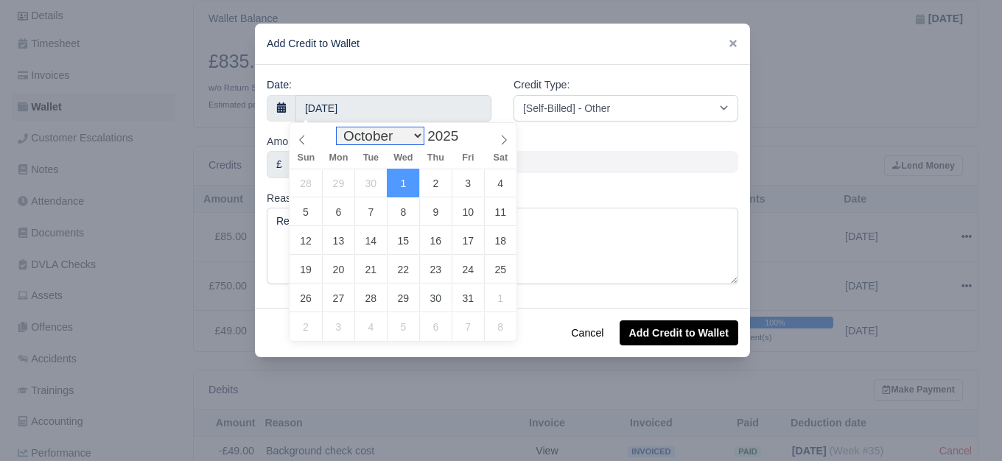
click at [365, 144] on select "January February March April May June July August September October November De…" at bounding box center [380, 135] width 87 height 17
select select "8"
click at [340, 127] on select "January February March April May June July August September October November De…" at bounding box center [380, 135] width 87 height 17
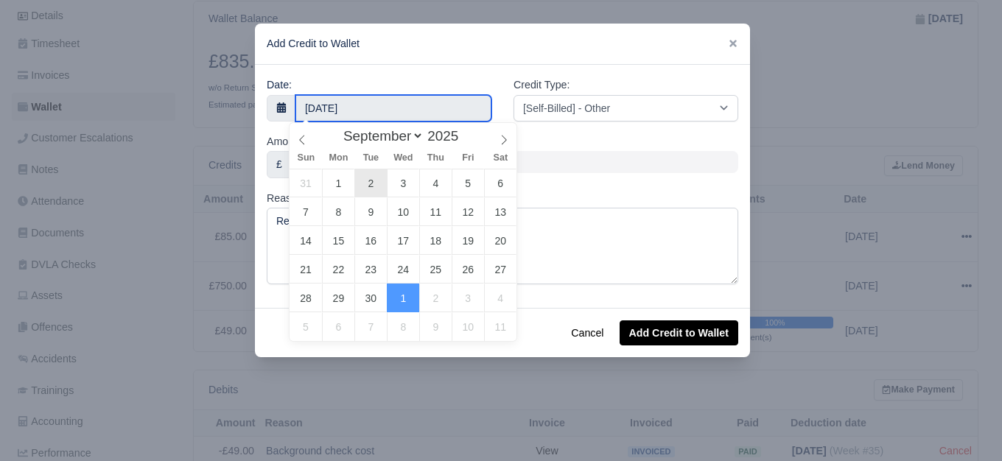
type input "2 September 2025"
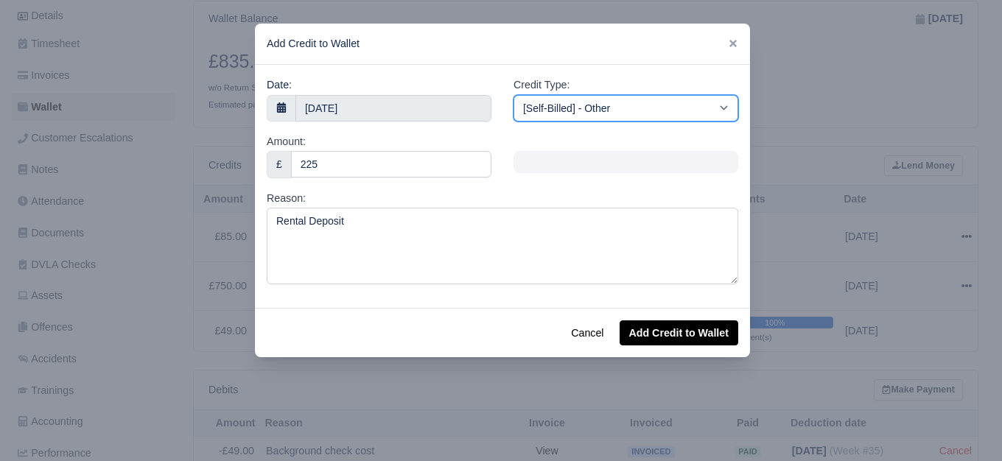
click at [615, 112] on select "[Self-Billed] - Other [Self-Billed] - Negative Invoice [Self-Billed] - Keychain…" at bounding box center [625, 108] width 225 height 27
click at [513, 95] on select "[Self-Billed] - Other [Self-Billed] - Negative Invoice [Self-Billed] - Keychain…" at bounding box center [625, 108] width 225 height 27
click at [628, 105] on select "[Self-Billed] - Other [Self-Billed] - Negative Invoice [Self-Billed] - Keychain…" at bounding box center [625, 108] width 225 height 27
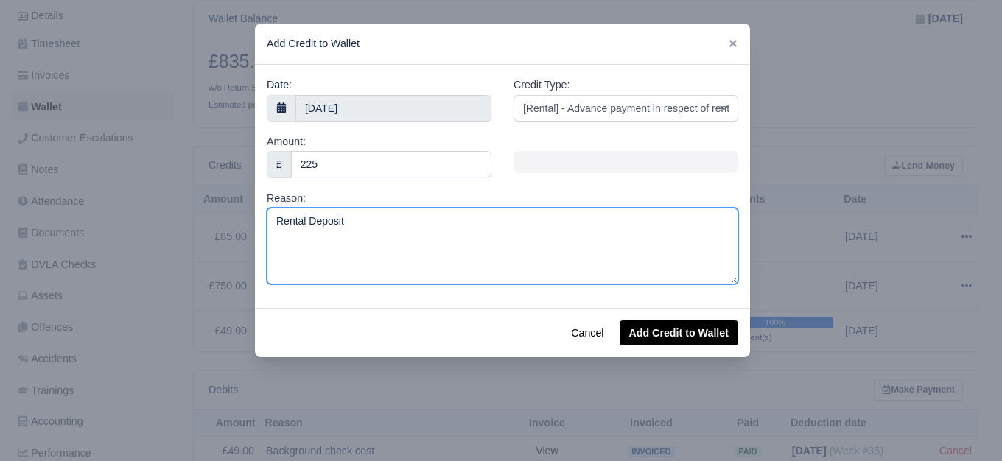
click at [435, 236] on textarea "Rental Deposit" at bounding box center [502, 246] width 471 height 77
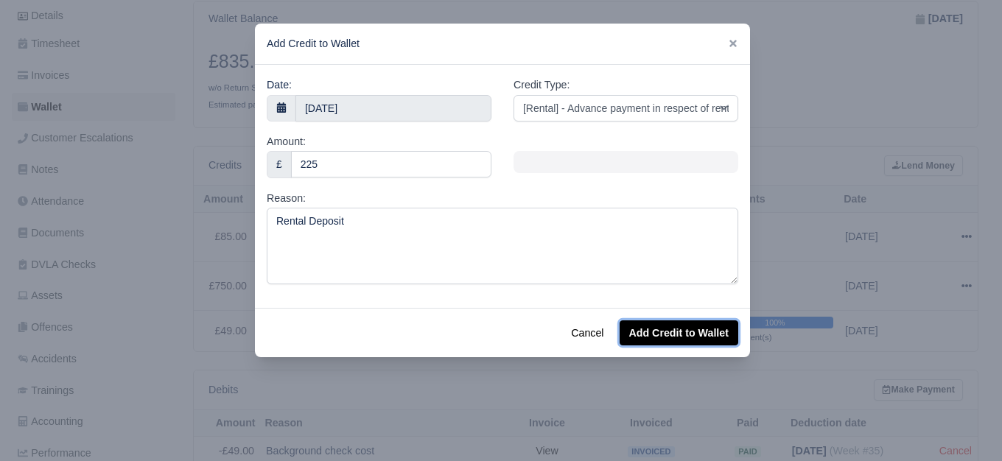
click at [675, 331] on button "Add Credit to Wallet" at bounding box center [679, 332] width 119 height 25
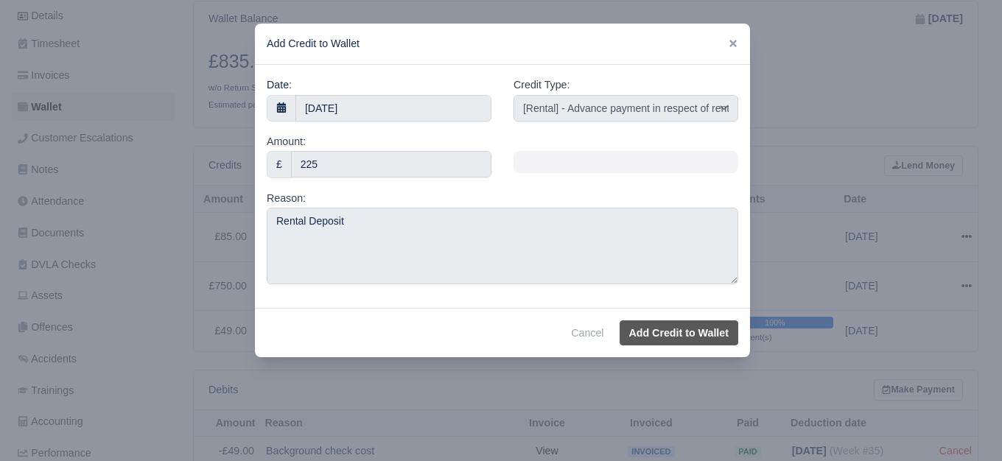
select select "other"
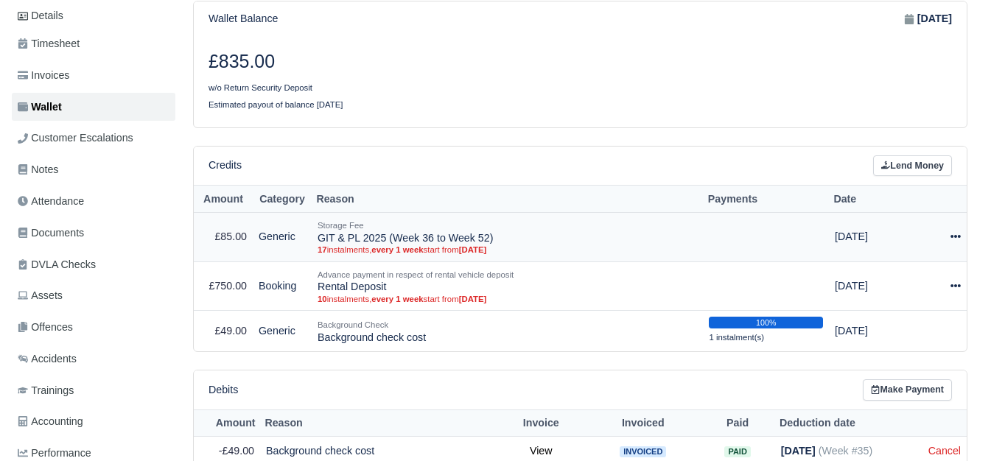
drag, startPoint x: 317, startPoint y: 230, endPoint x: 489, endPoint y: 231, distance: 172.4
click at [489, 231] on td "Storage Fee GIT & PL 2025 (Week 36 to Week 52) 17 instalments, every 1 week sta…" at bounding box center [507, 236] width 391 height 49
copy td "GIT & PL 2025 (Week 36 to Week 52)"
click at [915, 155] on link "Lend Money" at bounding box center [912, 165] width 79 height 21
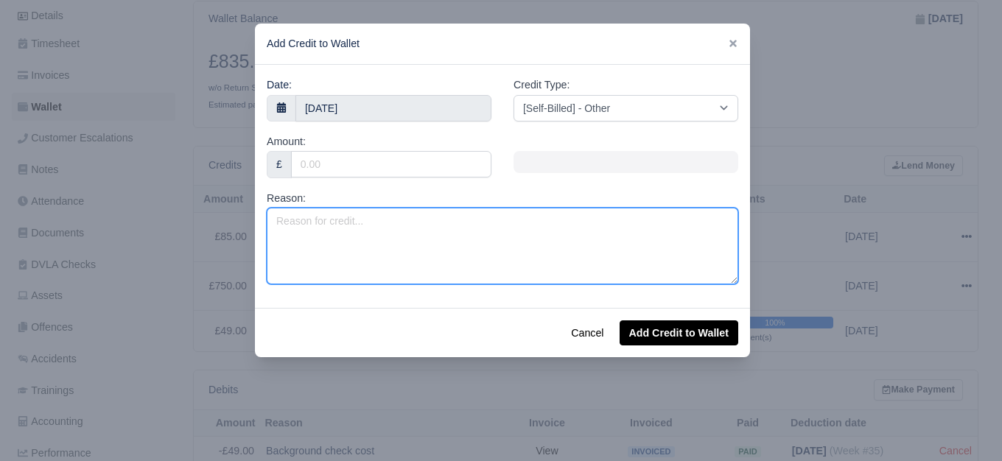
click at [485, 238] on textarea "Reason:" at bounding box center [502, 246] width 471 height 77
paste textarea "GIT & PL 2025 (Week 36 to Week 52)"
click at [435, 228] on textarea "GIT & PL 2025 (Week 36 to Week 52)" at bounding box center [502, 246] width 471 height 77
type textarea "GIT & PL 2025 (Week 36 to Week 38)"
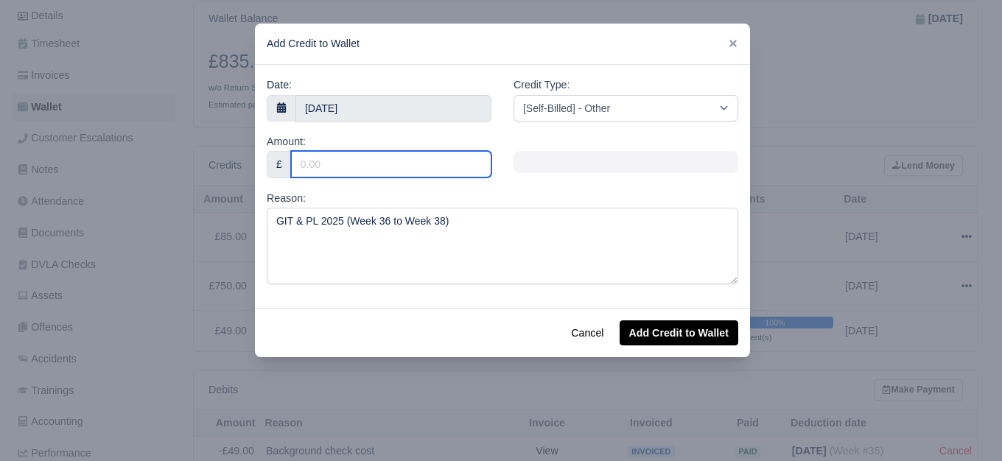
click at [383, 168] on input "Amount:" at bounding box center [391, 164] width 200 height 27
type input "15"
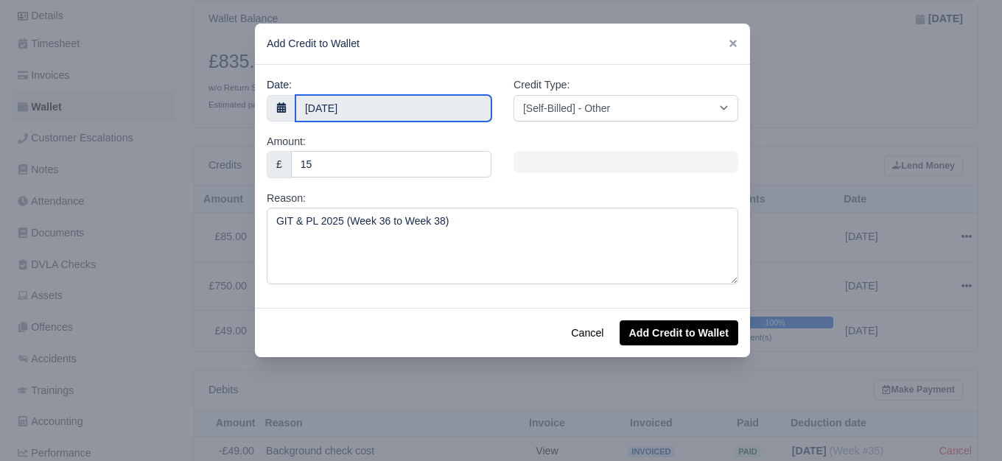
click at [356, 111] on input "1 October 2025" at bounding box center [393, 108] width 196 height 27
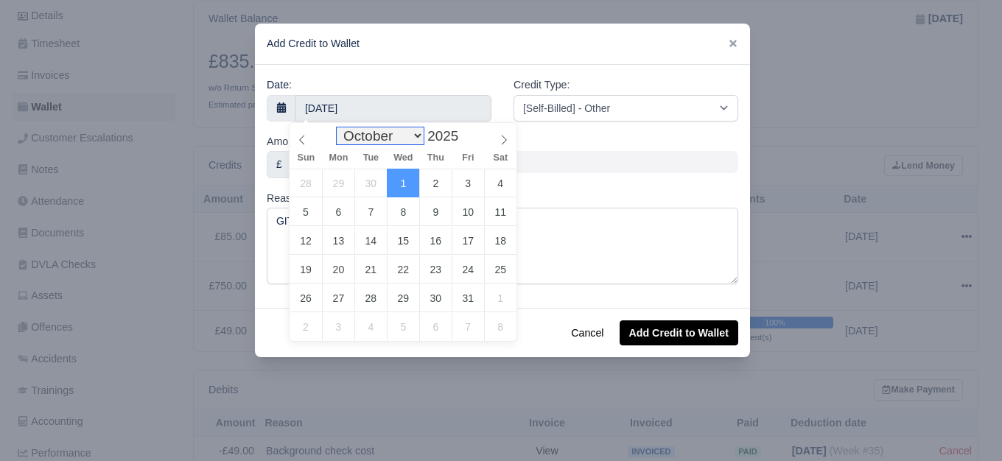
click at [376, 144] on select "January February March April May June July August September October November De…" at bounding box center [380, 135] width 87 height 17
select select "8"
click at [340, 127] on select "January February March April May June July August September October November De…" at bounding box center [380, 135] width 87 height 17
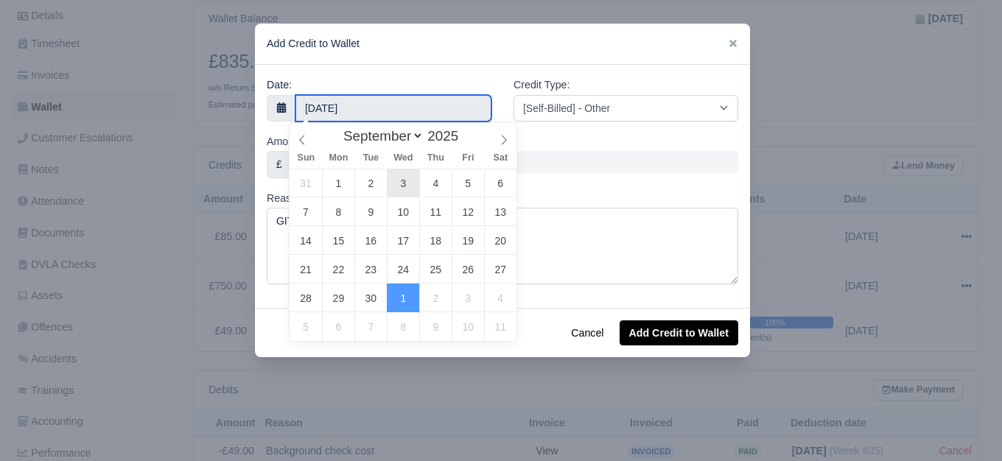
type input "3 September 2025"
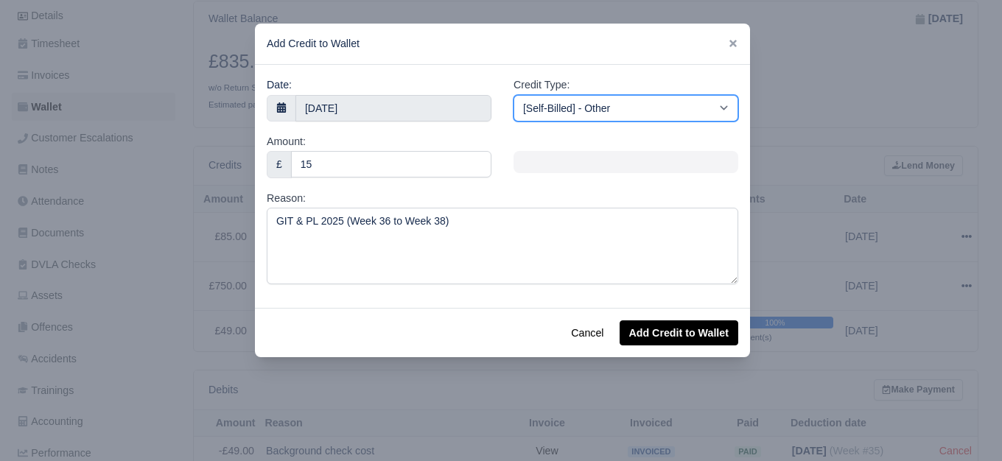
click at [556, 104] on select "[Self-Billed] - Other [Self-Billed] - Negative Invoice [Self-Billed] - Keychain…" at bounding box center [625, 108] width 225 height 27
click at [513, 95] on select "[Self-Billed] - Other [Self-Billed] - Negative Invoice [Self-Billed] - Keychain…" at bounding box center [625, 108] width 225 height 27
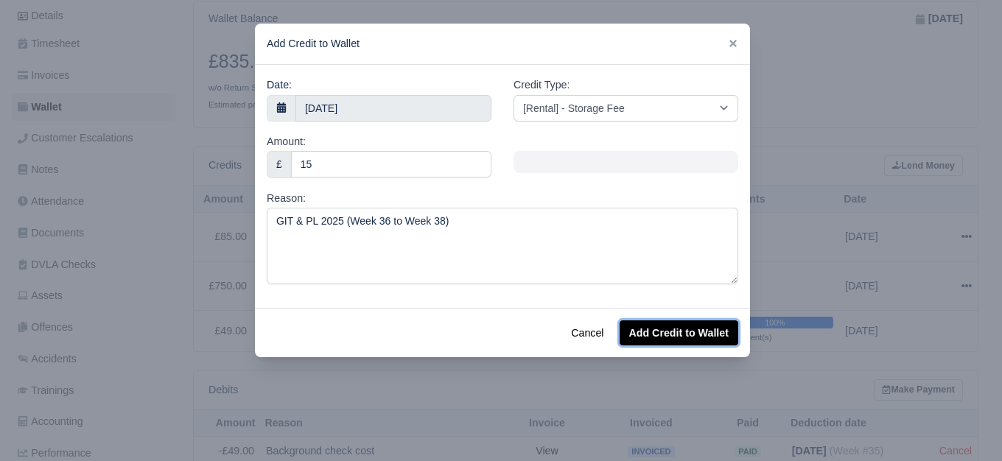
click at [695, 337] on button "Add Credit to Wallet" at bounding box center [679, 332] width 119 height 25
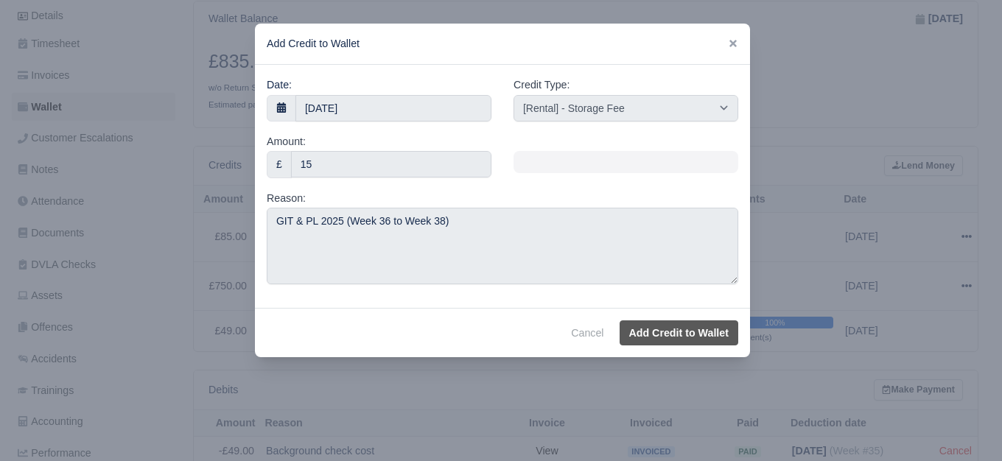
select select "other"
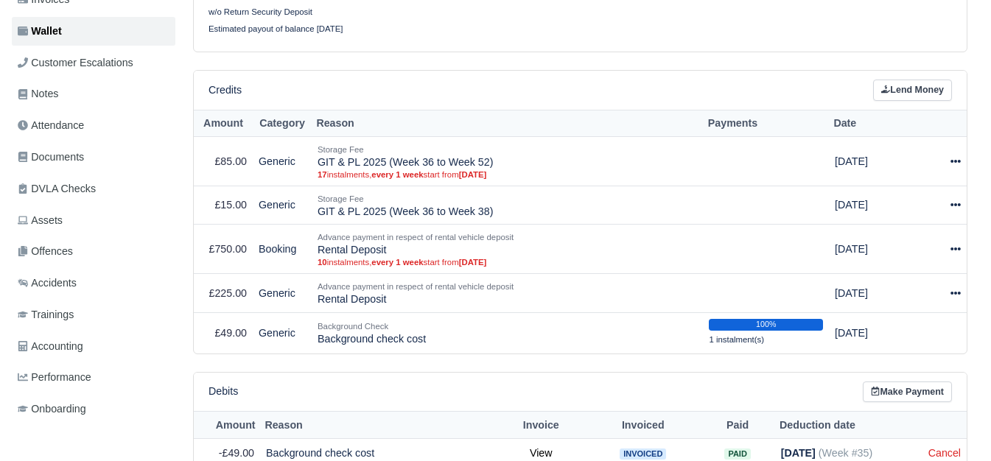
scroll to position [349, 0]
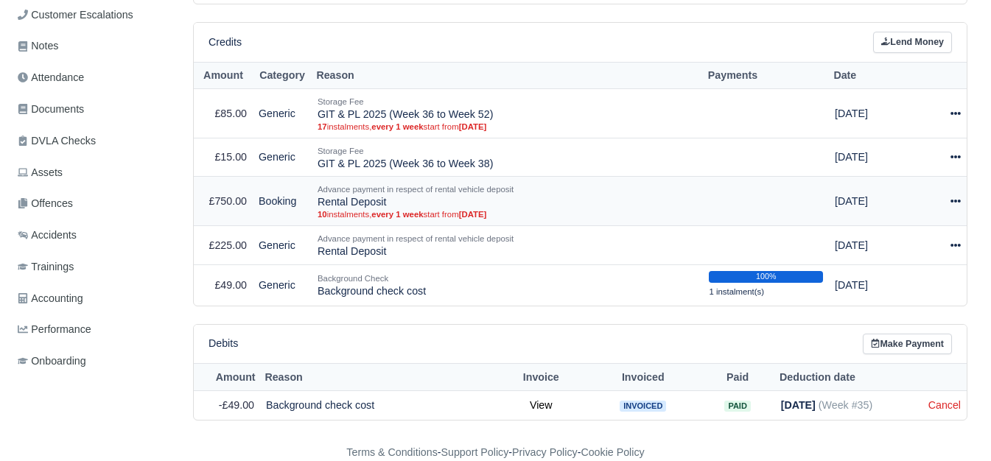
click at [954, 196] on icon at bounding box center [955, 201] width 10 height 10
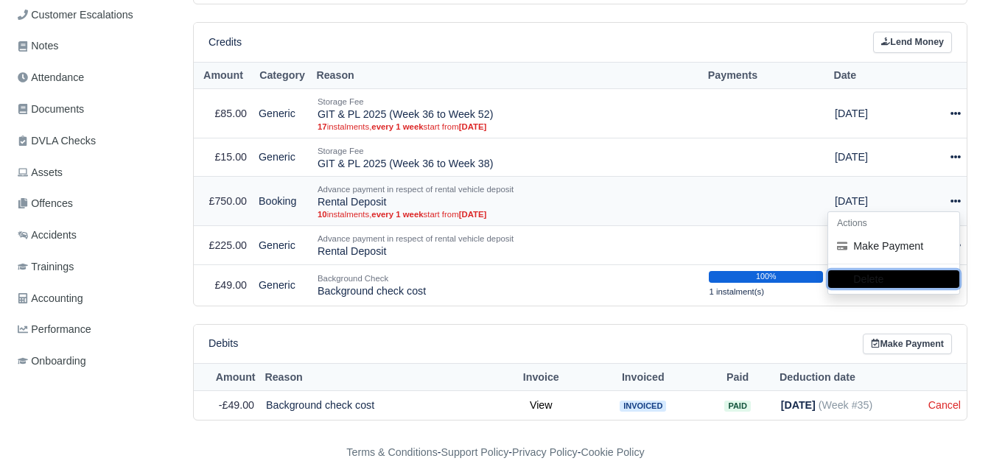
click at [872, 270] on button "Delete" at bounding box center [893, 279] width 131 height 18
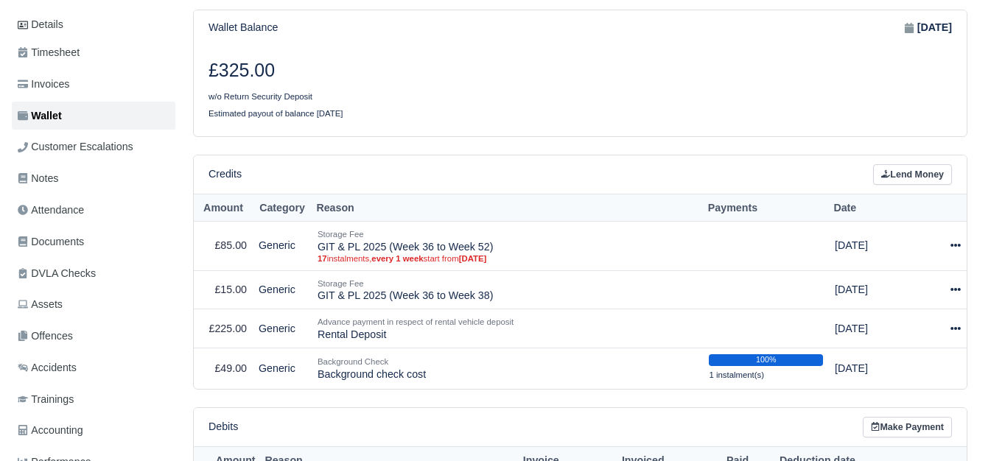
scroll to position [245, 0]
click at [962, 237] on td "Actions Make Payment Delete" at bounding box center [946, 245] width 42 height 49
click at [955, 240] on icon at bounding box center [955, 245] width 10 height 10
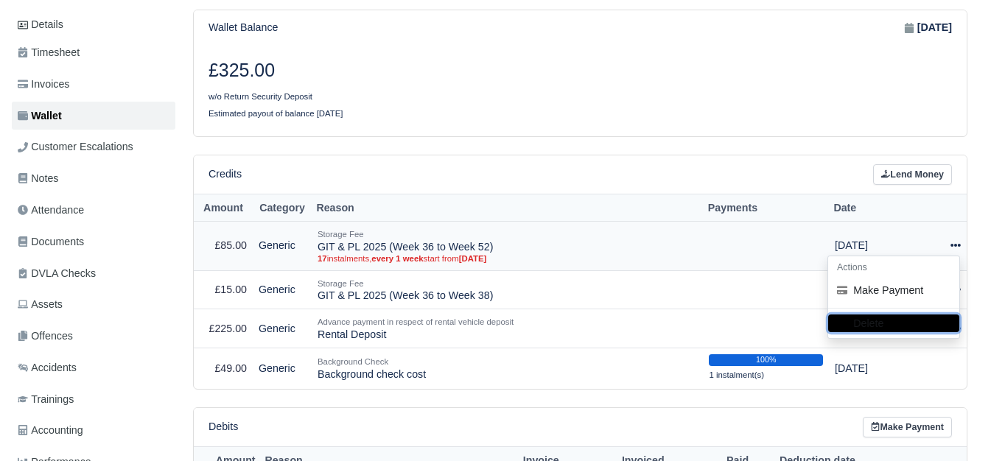
click at [864, 323] on button "Delete" at bounding box center [893, 324] width 131 height 18
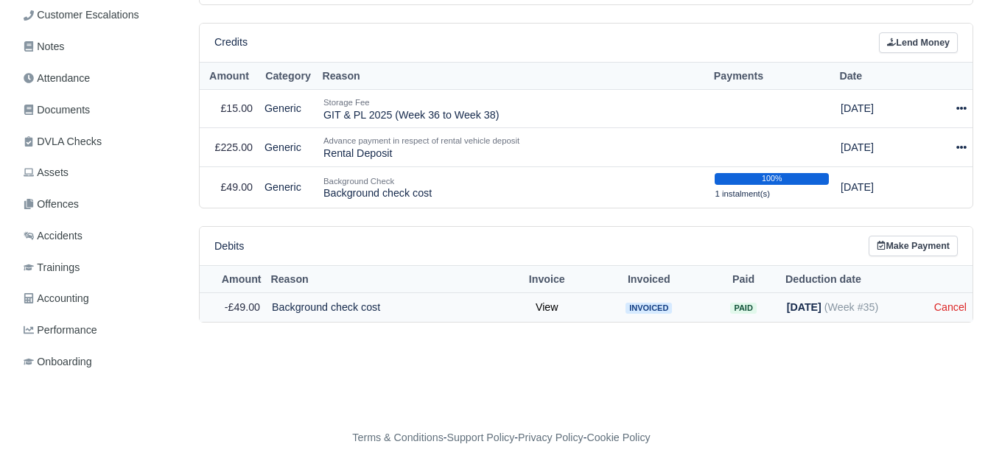
scroll to position [377, 0]
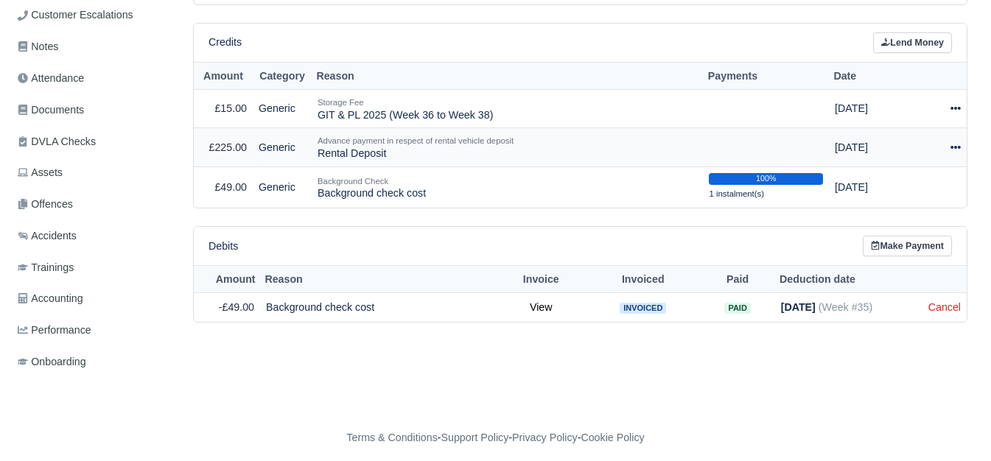
click at [953, 144] on icon at bounding box center [955, 147] width 10 height 10
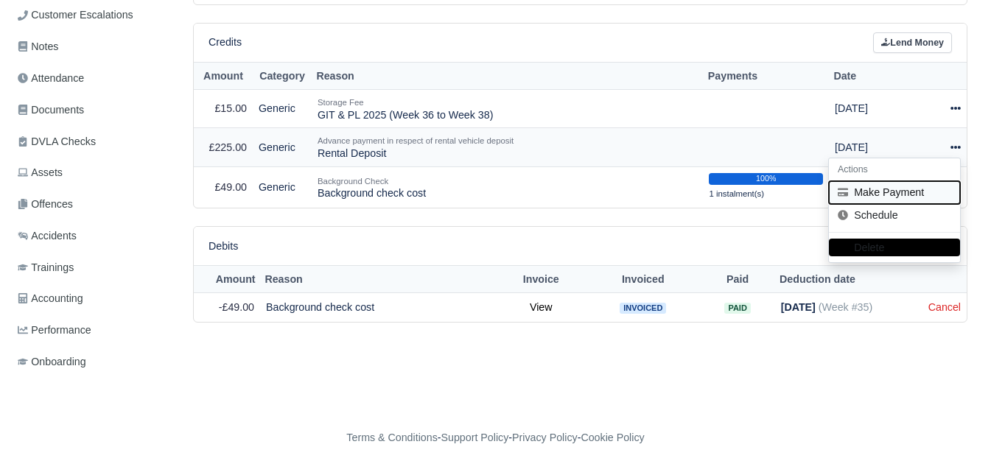
click at [892, 189] on button "Make Payment" at bounding box center [894, 192] width 131 height 23
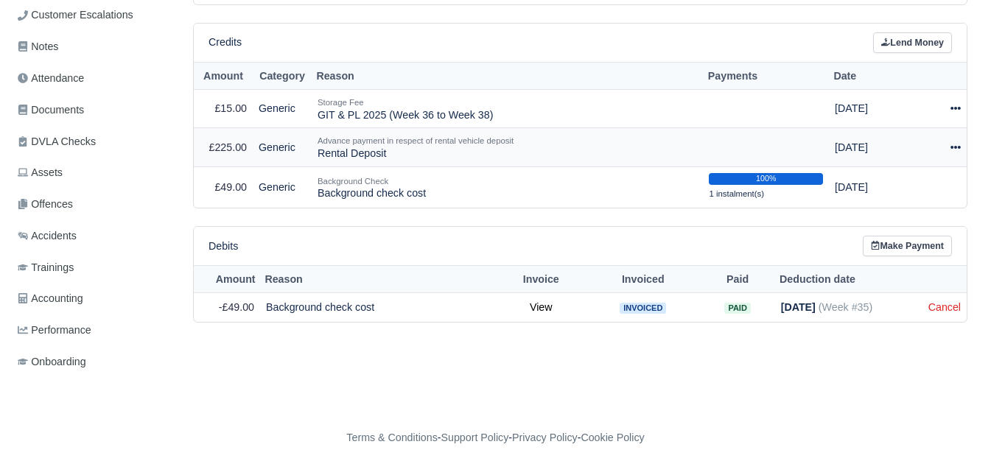
select select "7282"
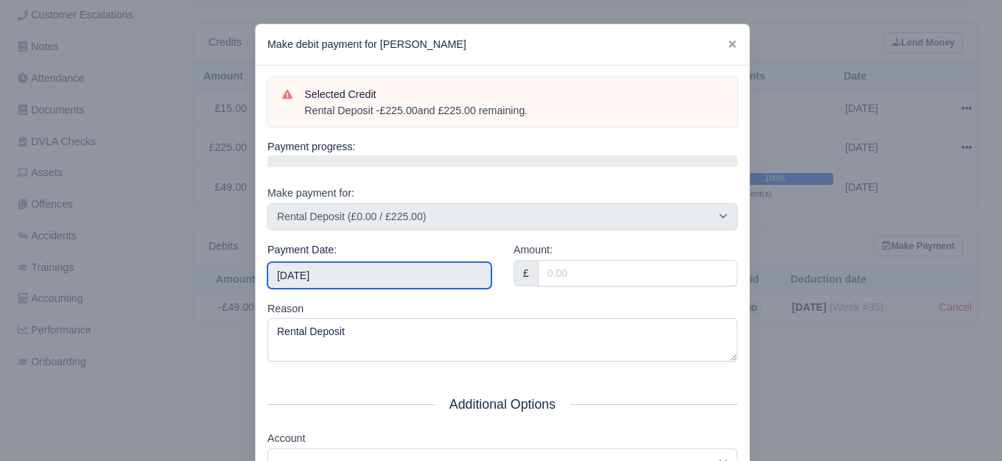
click at [349, 284] on input "[DATE]" at bounding box center [379, 275] width 224 height 27
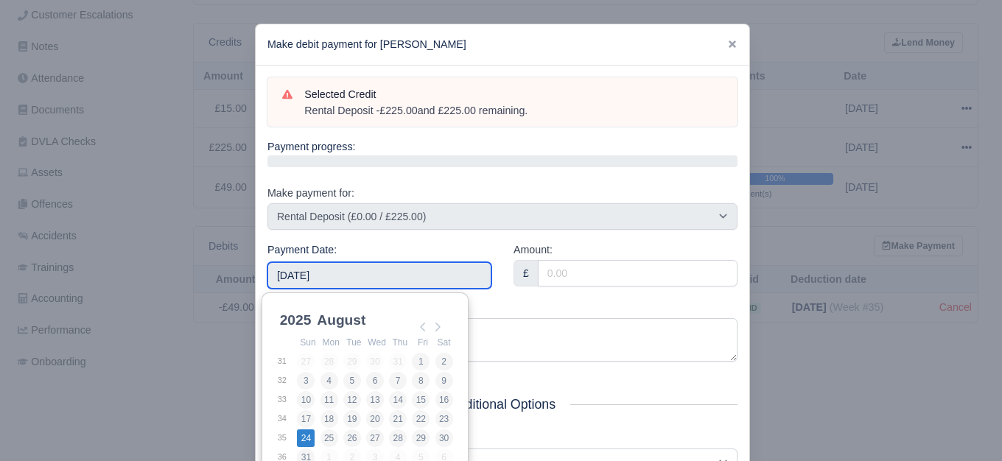
type input "2025-08-24"
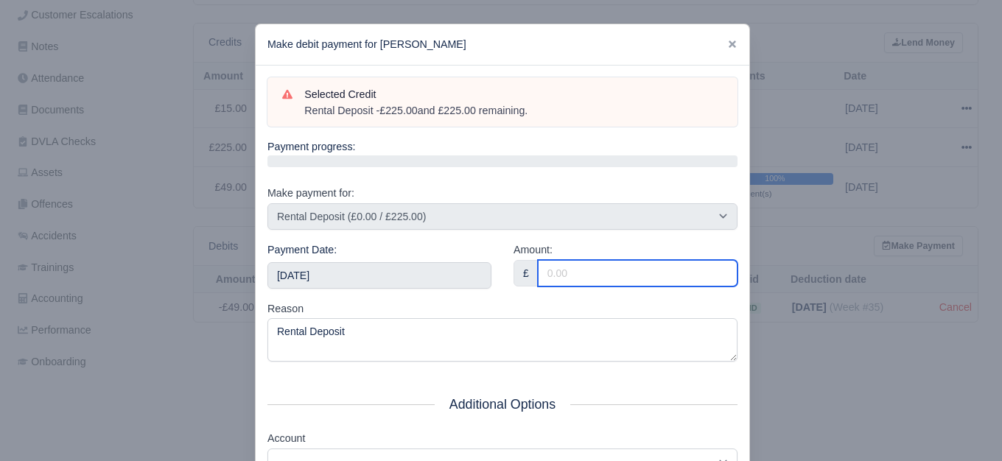
click at [561, 285] on input "Amount:" at bounding box center [638, 273] width 200 height 27
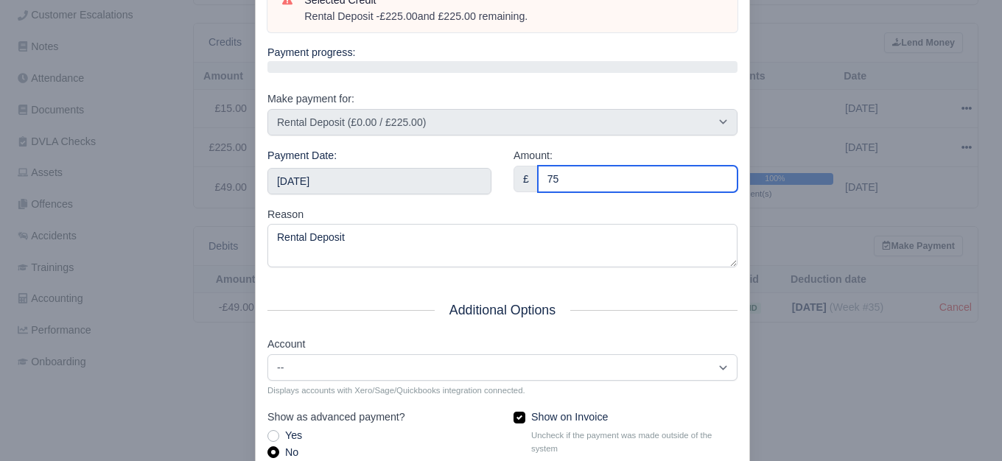
scroll to position [222, 0]
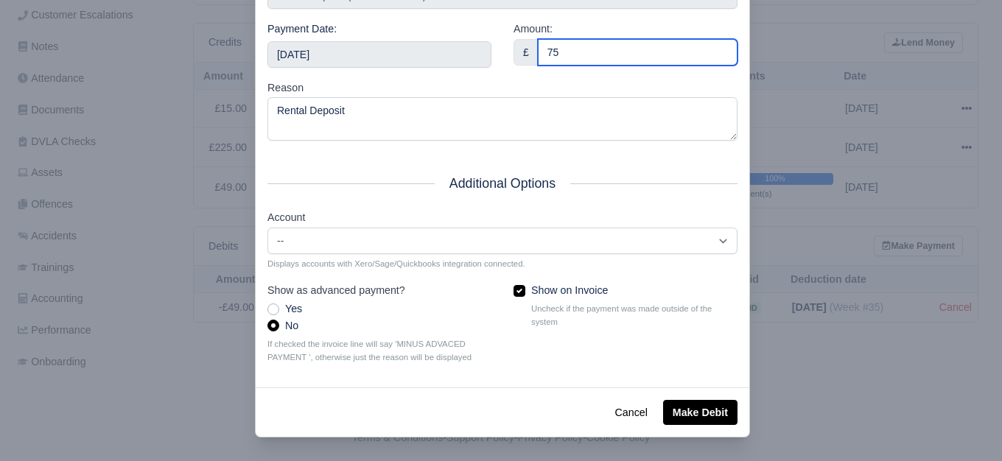
type input "75"
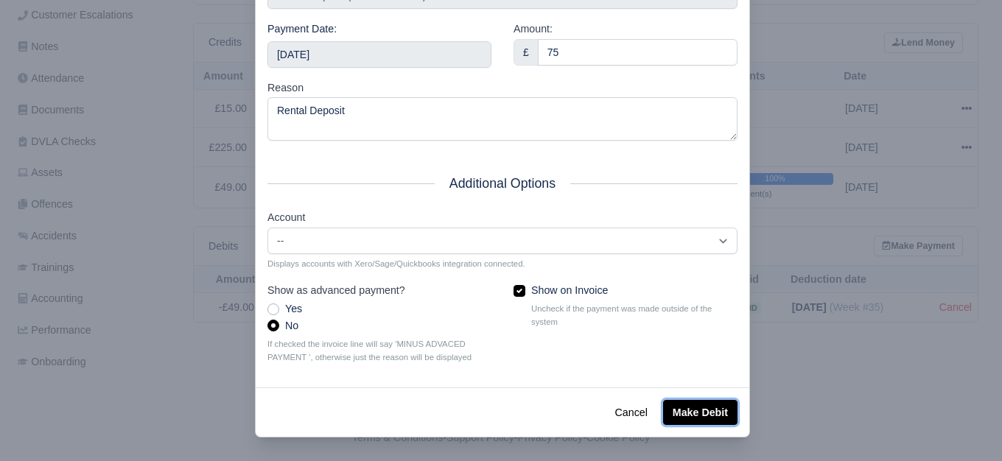
click at [694, 413] on button "Make Debit" at bounding box center [700, 412] width 74 height 25
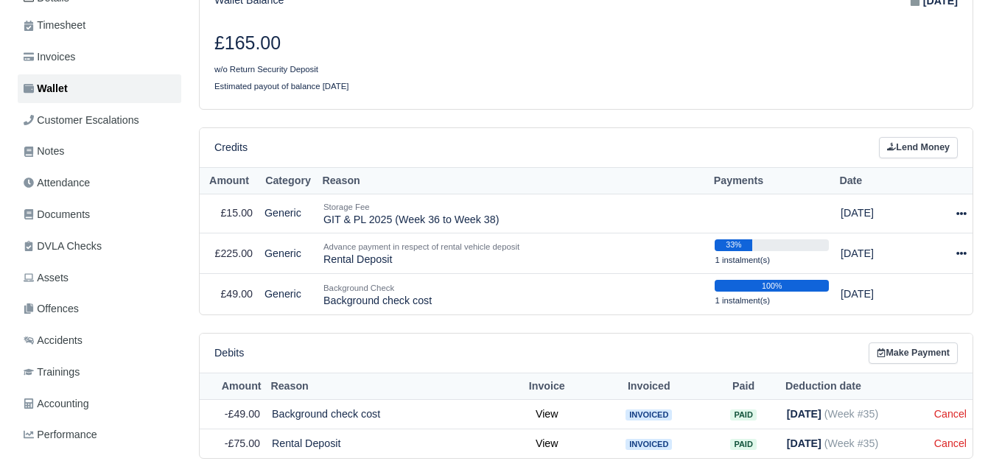
scroll to position [245, 0]
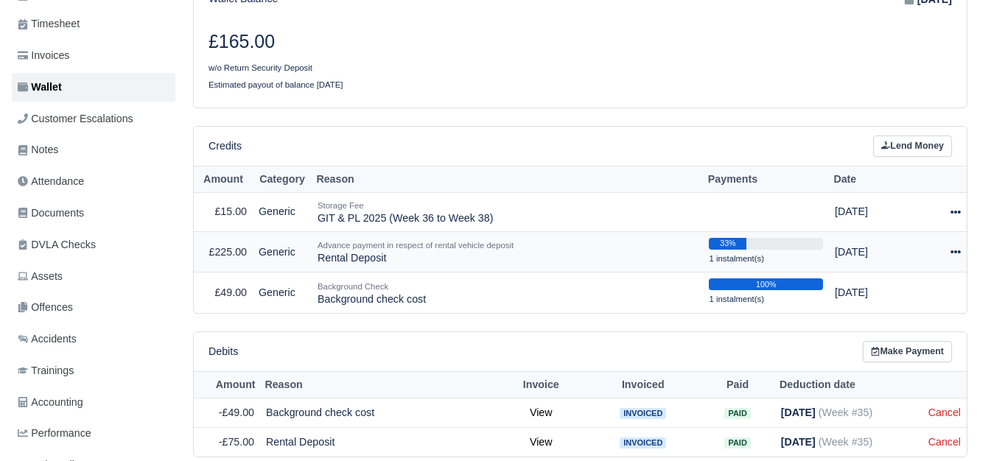
click at [955, 250] on icon at bounding box center [955, 251] width 10 height 3
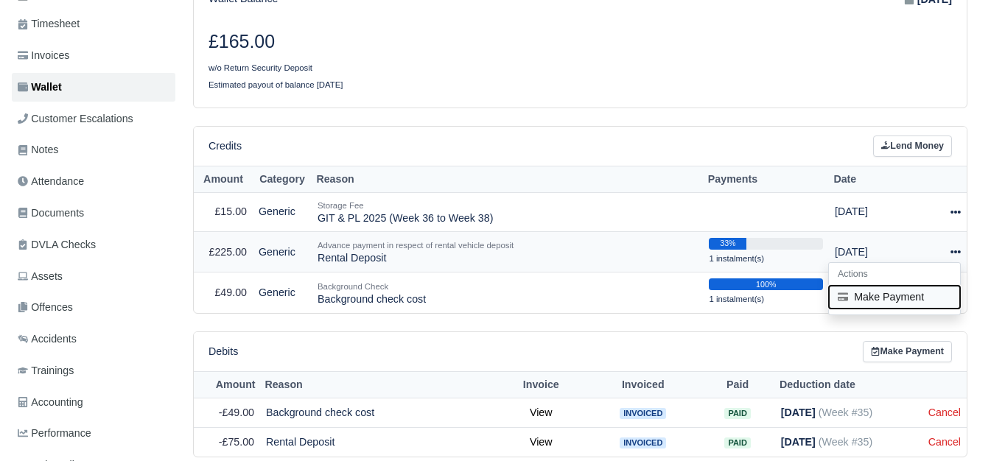
click at [869, 288] on button "Make Payment" at bounding box center [894, 297] width 131 height 23
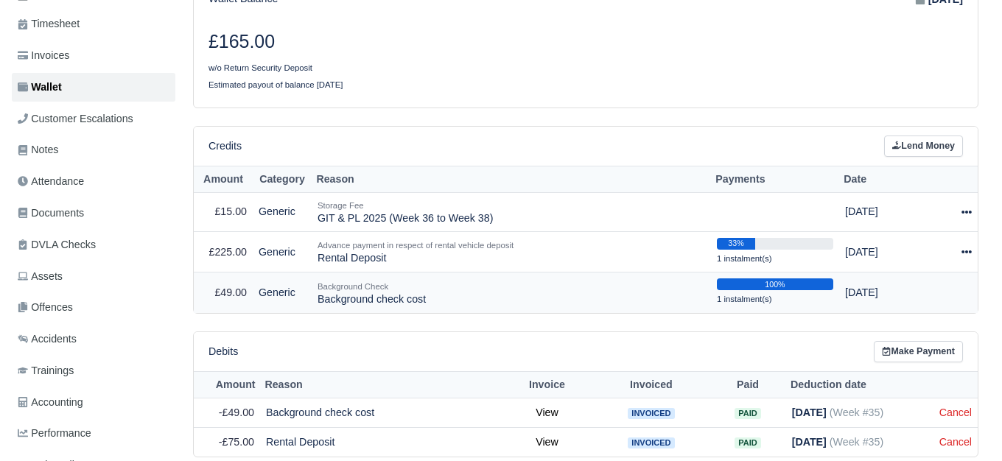
select select "7282"
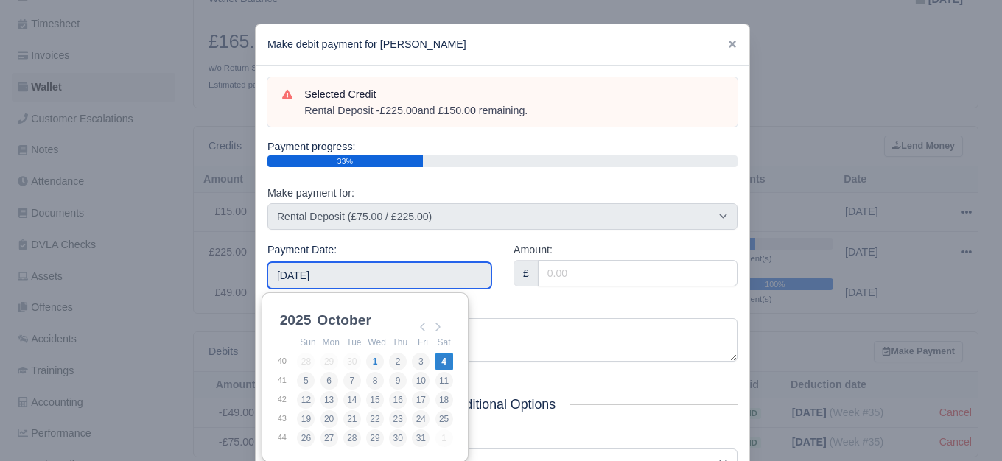
click at [385, 284] on input "[DATE]" at bounding box center [379, 275] width 224 height 27
type input "2025-08-31"
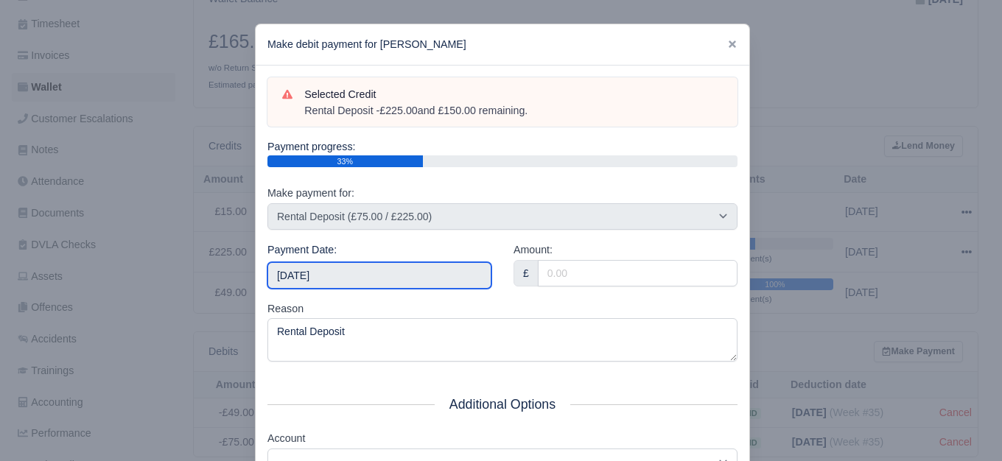
click at [401, 270] on input "2025-08-31" at bounding box center [379, 275] width 224 height 27
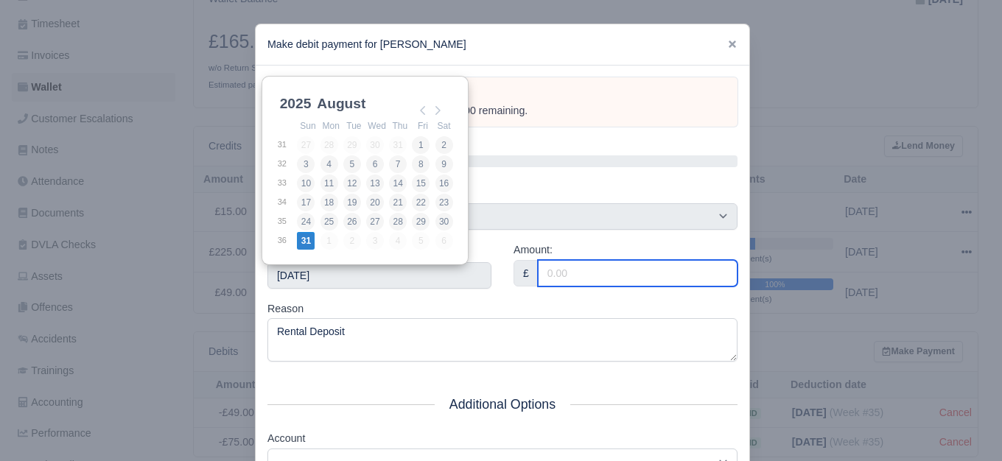
click at [565, 272] on input "Amount:" at bounding box center [638, 273] width 200 height 27
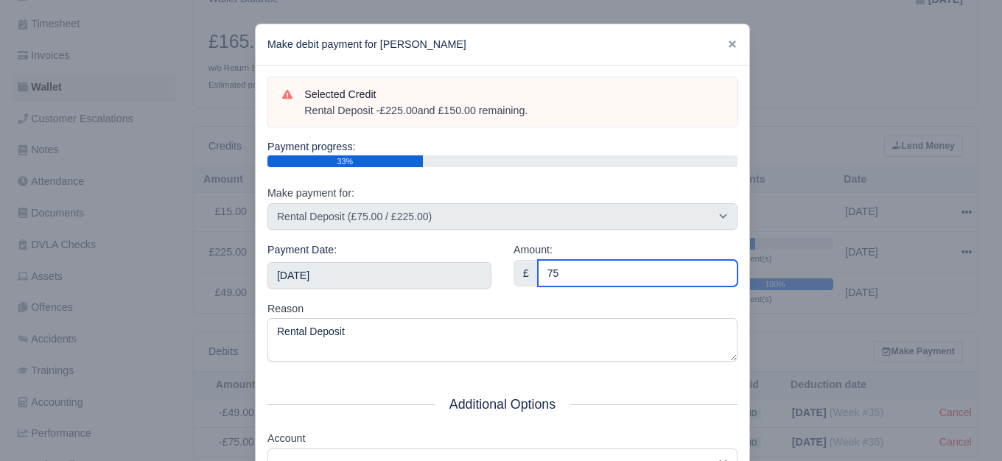
scroll to position [222, 0]
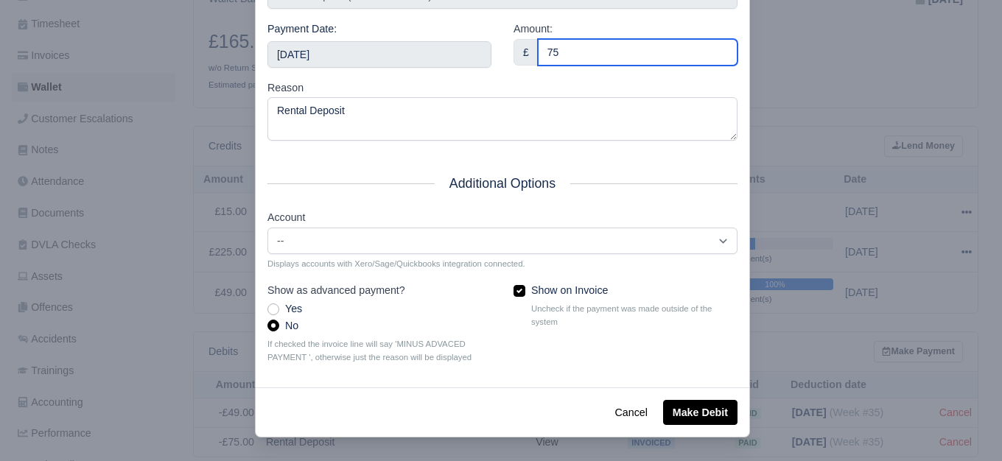
type input "75"
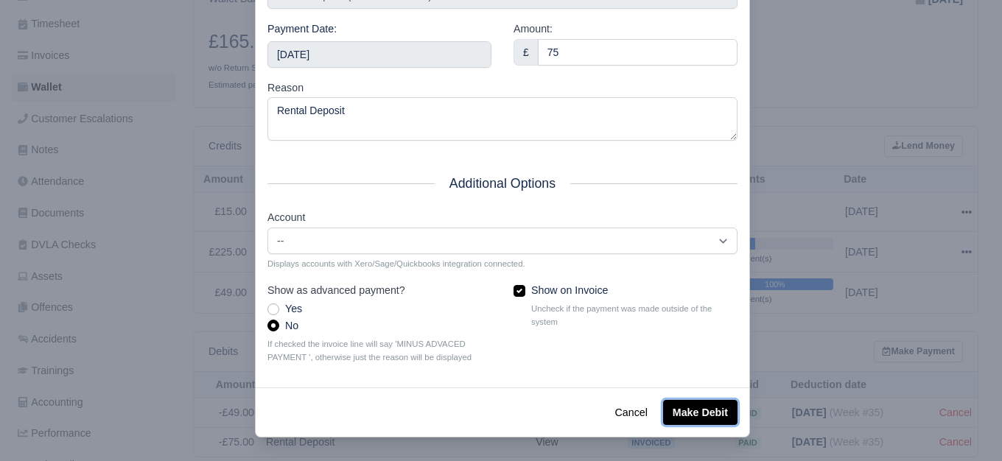
click at [689, 407] on button "Make Debit" at bounding box center [700, 412] width 74 height 25
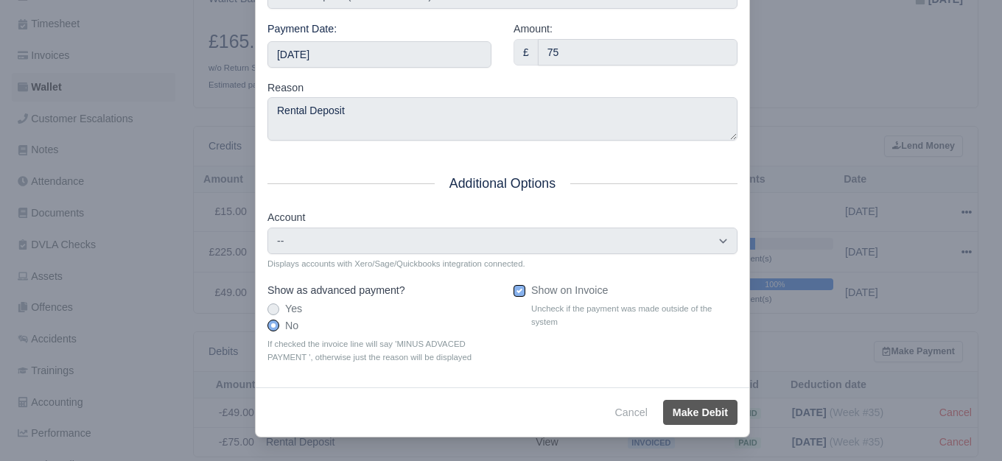
scroll to position [262, 0]
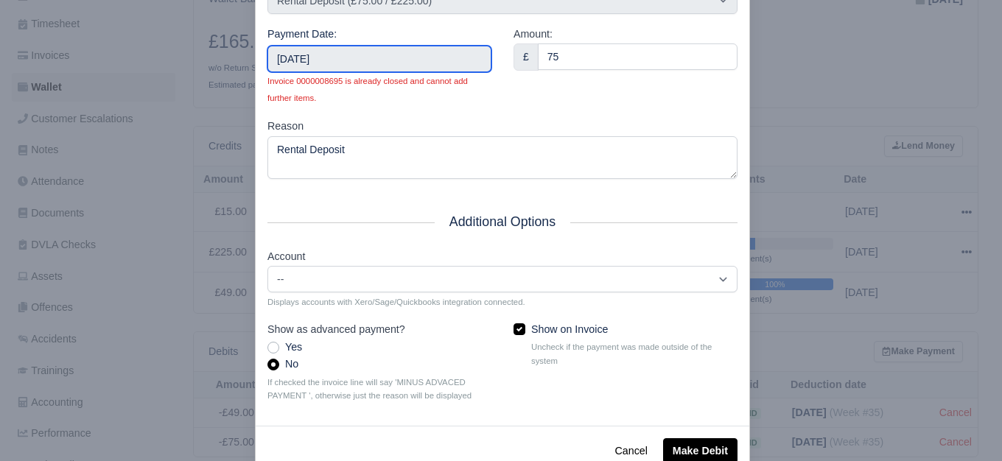
click at [441, 51] on input "2025-08-31" at bounding box center [379, 59] width 224 height 27
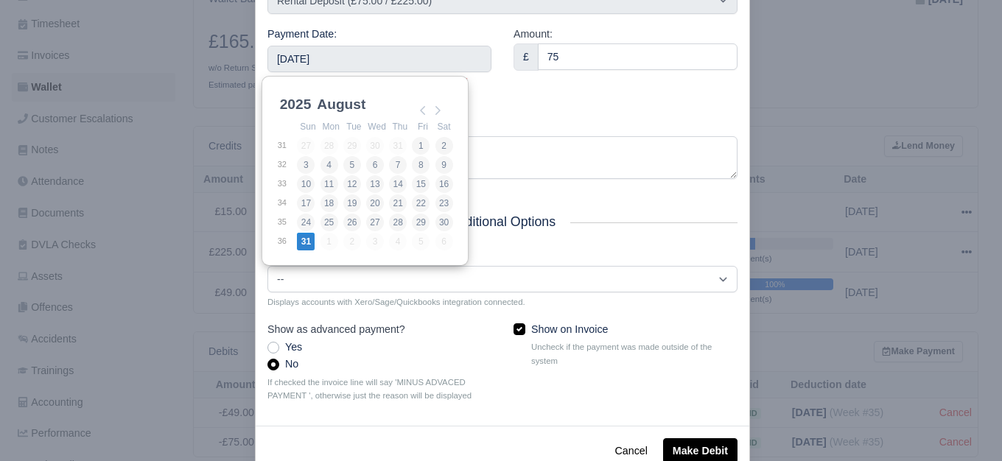
click at [556, 88] on div "Amount: £ 75" at bounding box center [625, 72] width 246 height 92
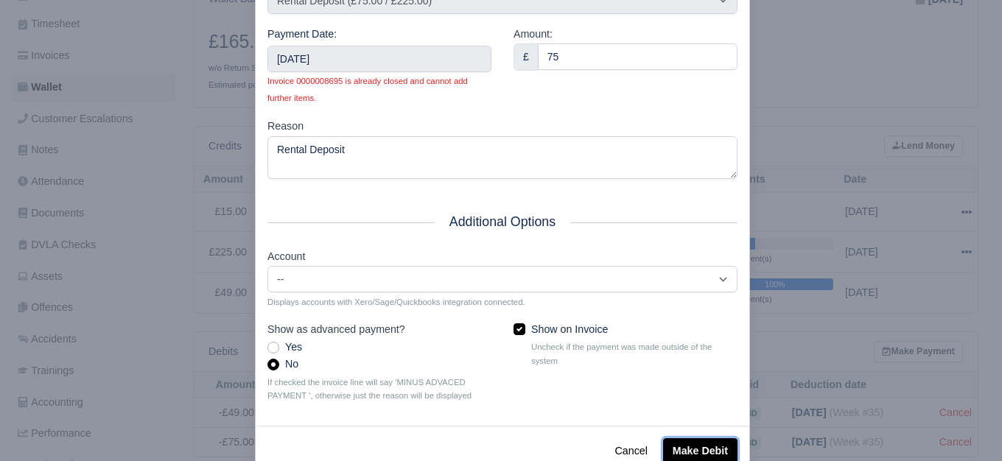
click at [704, 451] on button "Make Debit" at bounding box center [700, 450] width 74 height 25
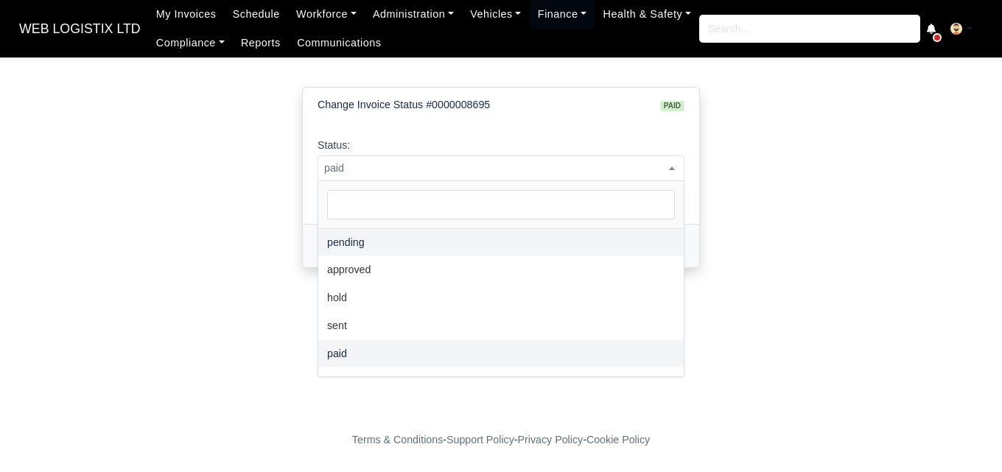
select select "pending"
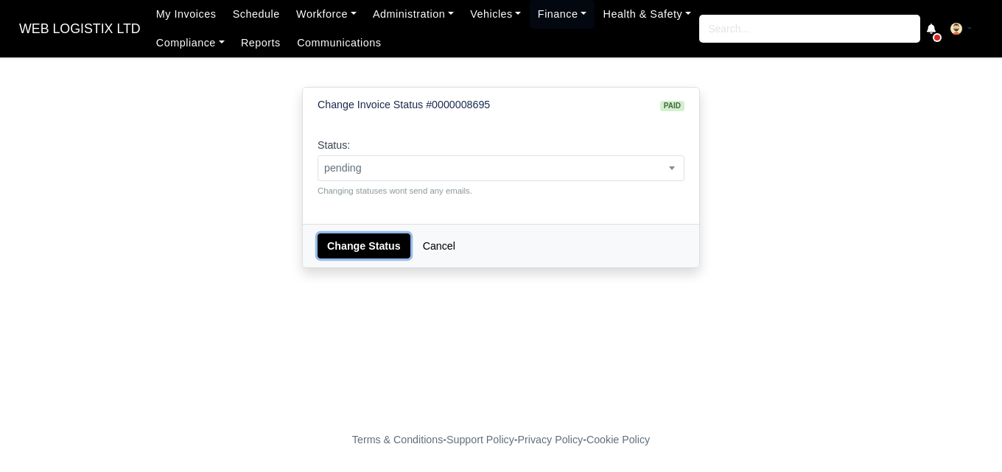
click at [364, 245] on button "Change Status" at bounding box center [364, 246] width 93 height 25
select select "pending"
click at [317, 155] on select "pending approved hold sent paid voided deducted disputed transferred" at bounding box center [317, 155] width 1 height 1
click at [342, 239] on button "Change Status" at bounding box center [364, 246] width 93 height 25
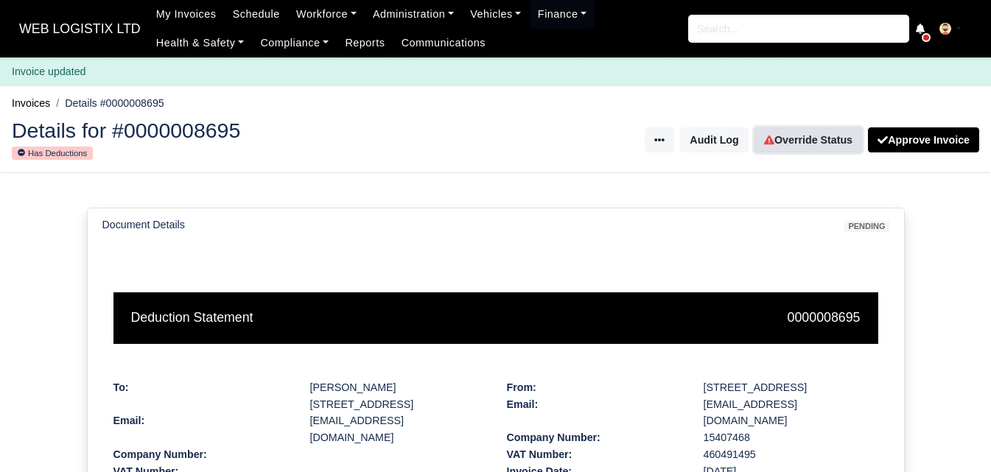
click at [826, 151] on link "Override Status" at bounding box center [808, 139] width 108 height 25
click at [799, 154] on div "Details for #0000008779 Has Deductions Invoice Actions Put on Hold Void Invoice…" at bounding box center [495, 140] width 989 height 65
click at [806, 139] on link "Override Status" at bounding box center [808, 139] width 108 height 25
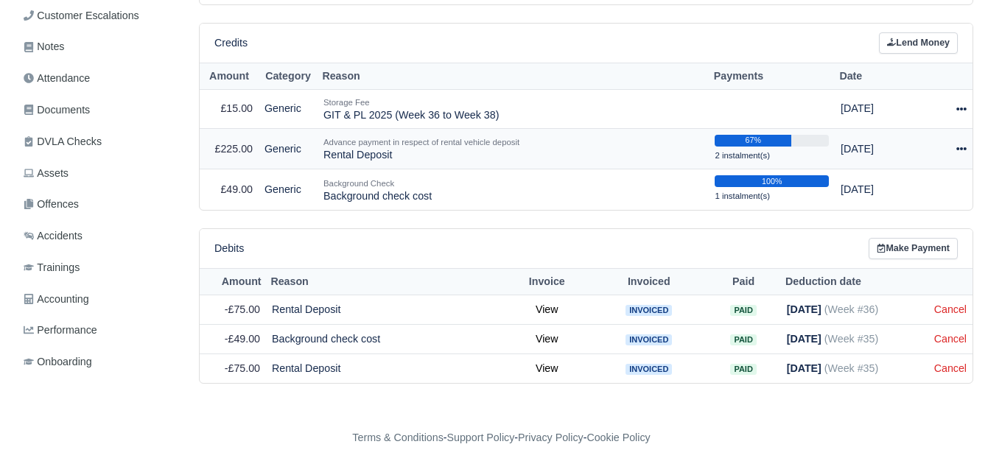
scroll to position [348, 0]
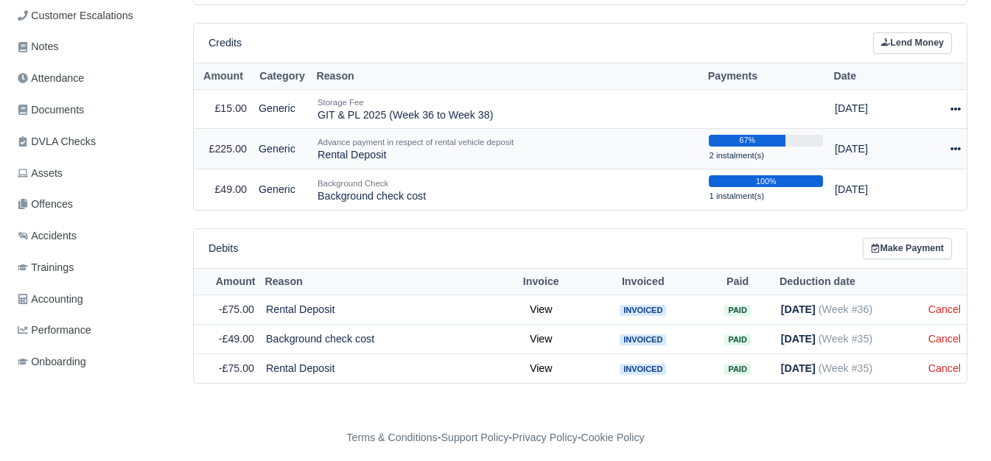
click at [953, 144] on icon at bounding box center [955, 149] width 10 height 10
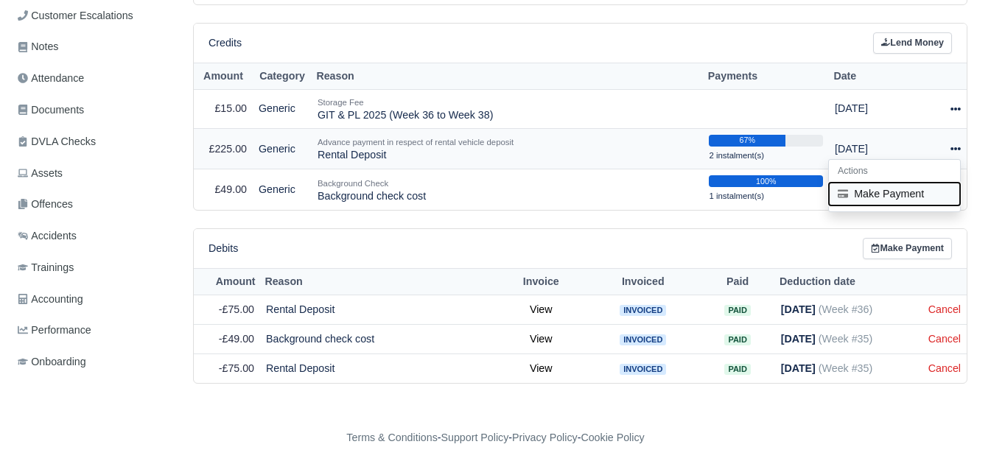
click at [887, 183] on button "Make Payment" at bounding box center [894, 194] width 131 height 23
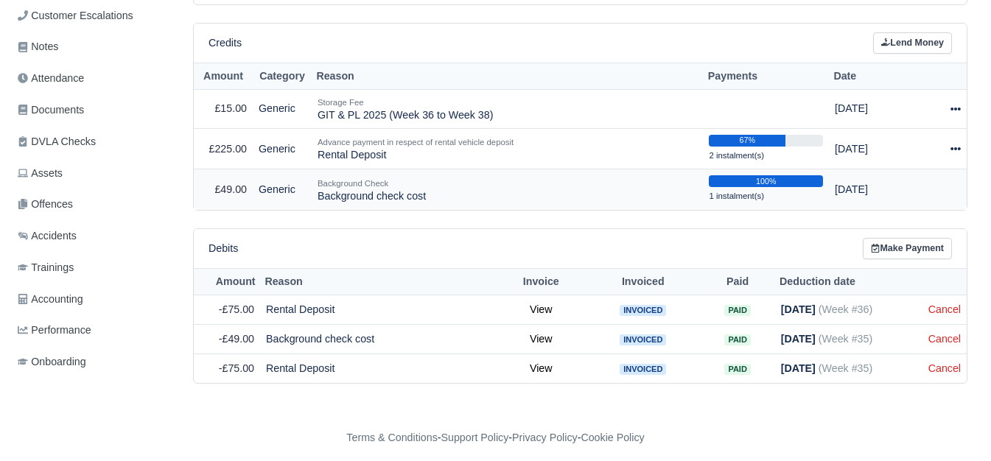
select select "7282"
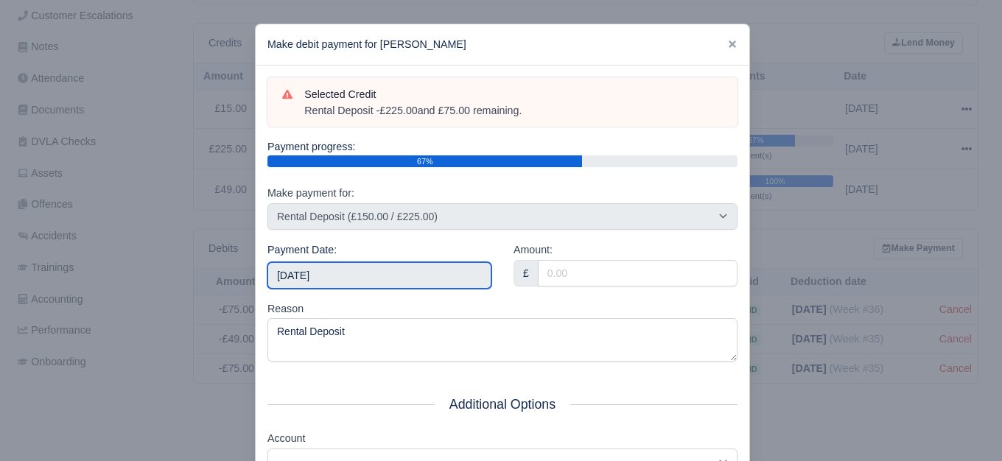
click at [430, 279] on input "[DATE]" at bounding box center [379, 275] width 224 height 27
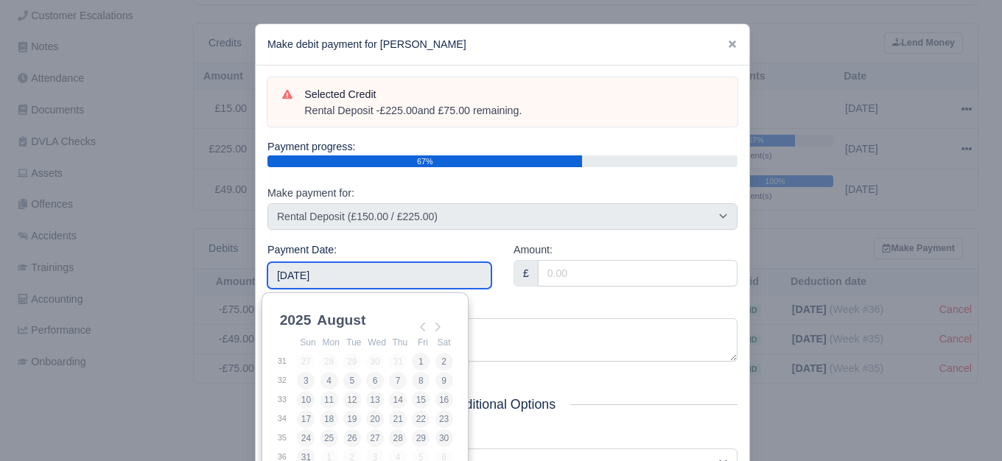
click at [449, 334] on th "Sat" at bounding box center [444, 343] width 19 height 18
type input "2025-09-07"
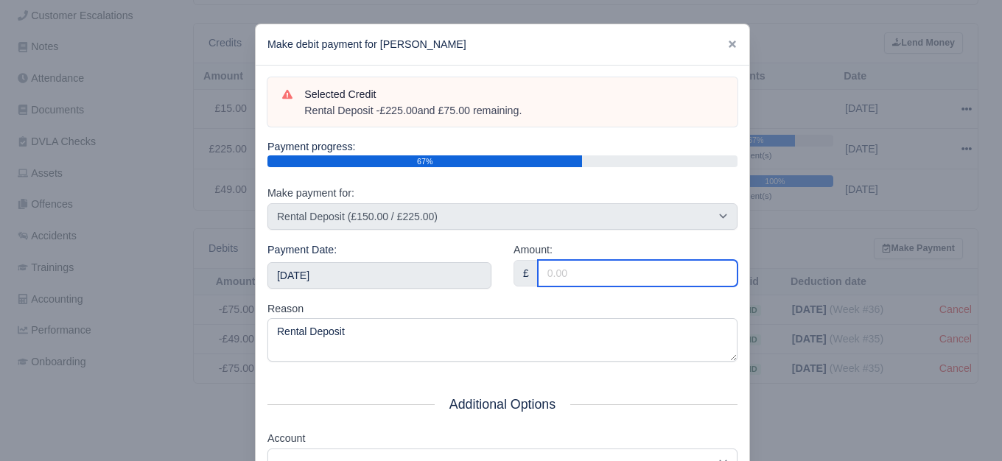
click at [623, 277] on input "Amount:" at bounding box center [638, 273] width 200 height 27
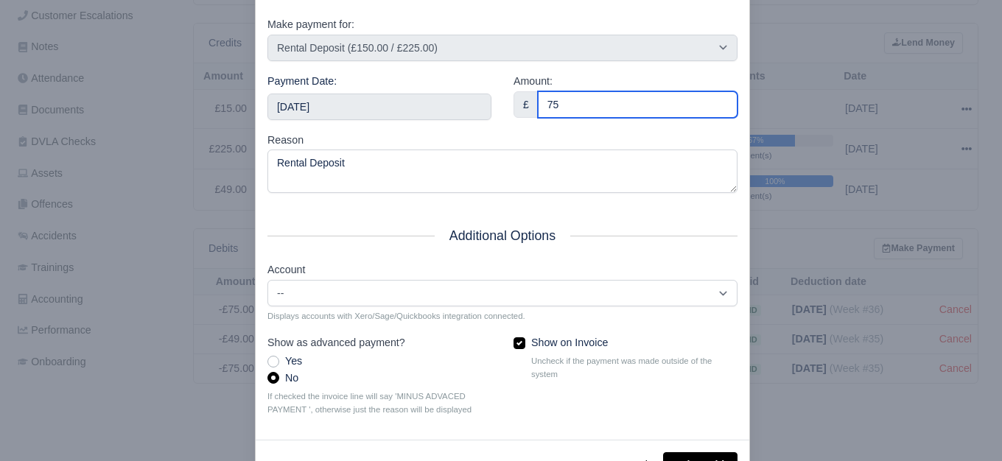
scroll to position [222, 0]
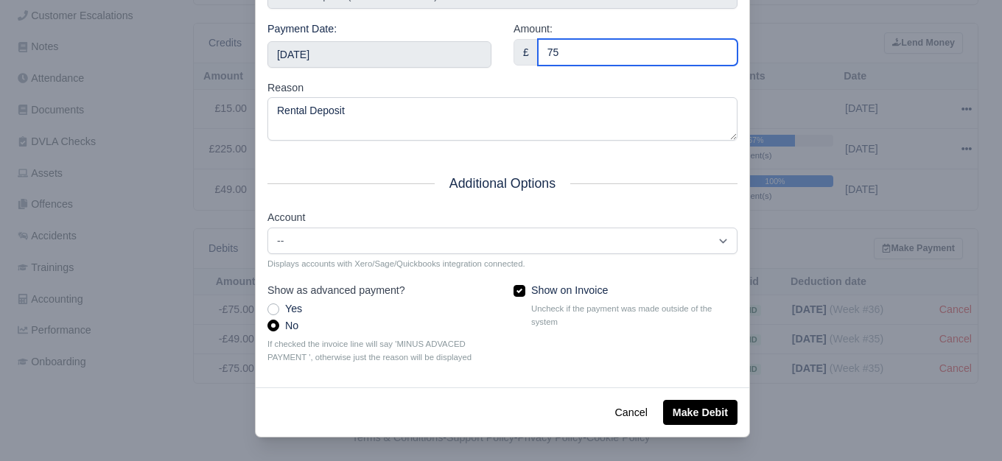
type input "75"
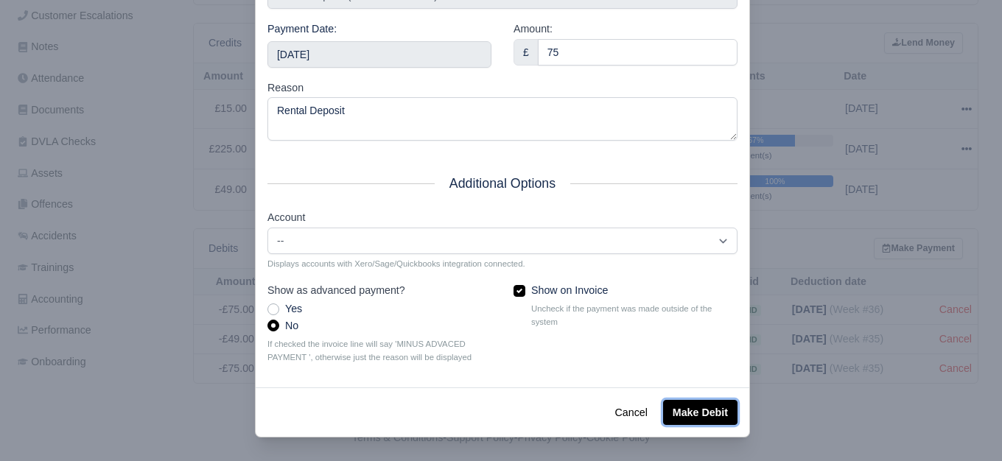
click at [669, 424] on button "Make Debit" at bounding box center [700, 412] width 74 height 25
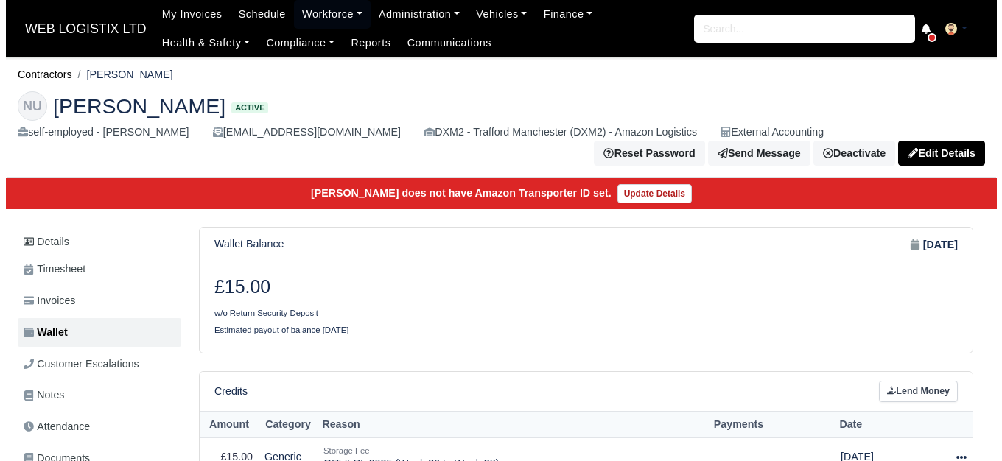
scroll to position [356, 0]
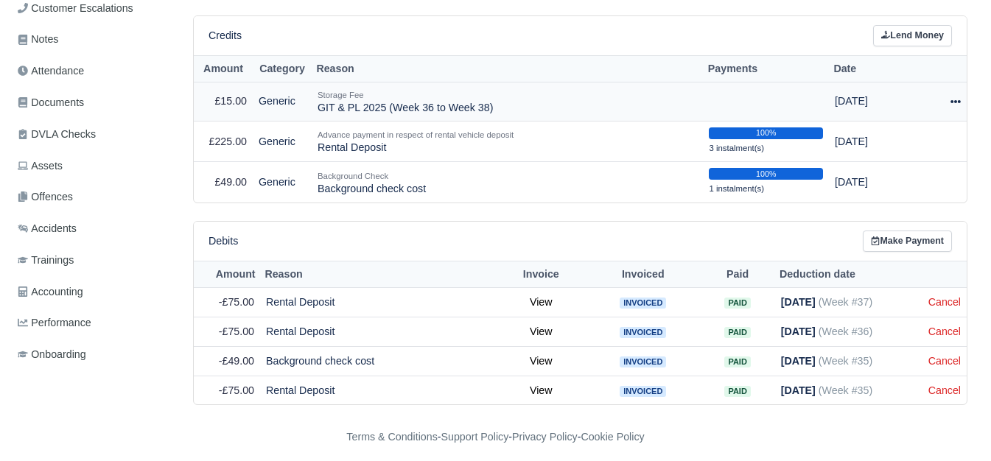
click at [950, 97] on icon at bounding box center [955, 102] width 10 height 10
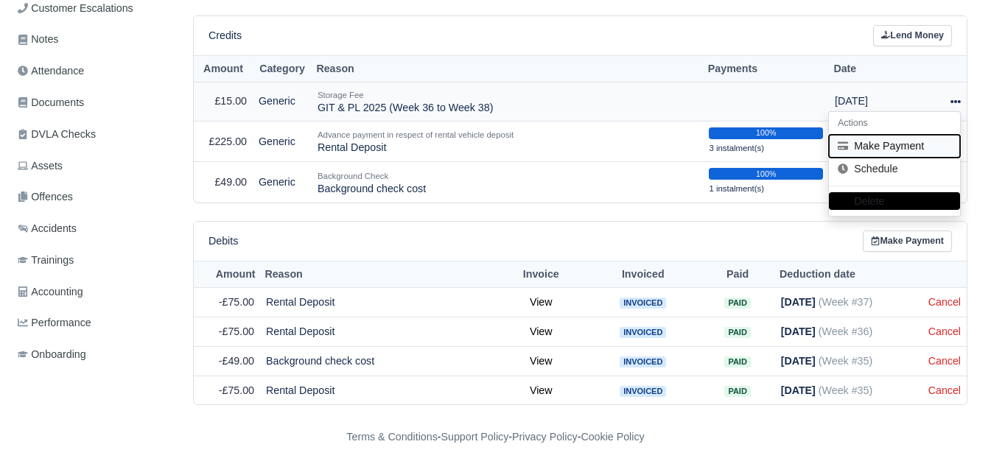
click at [891, 135] on button "Make Payment" at bounding box center [894, 146] width 131 height 23
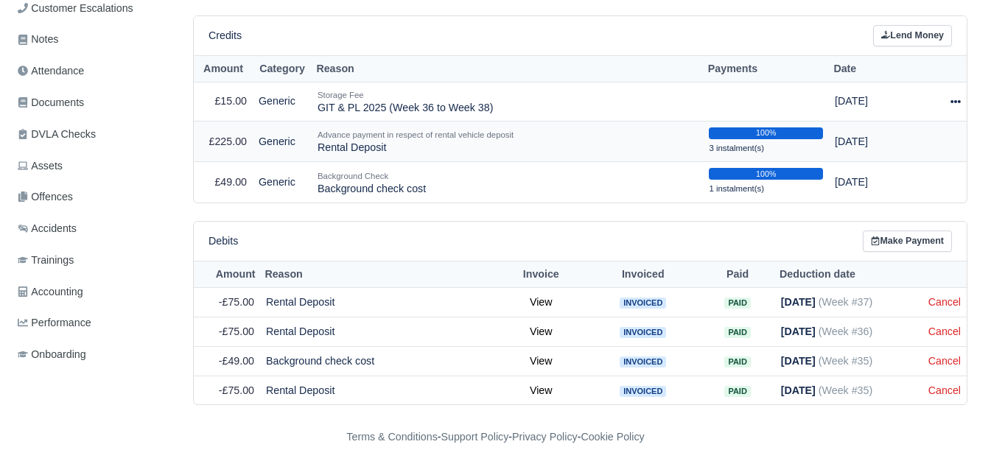
select select "7283"
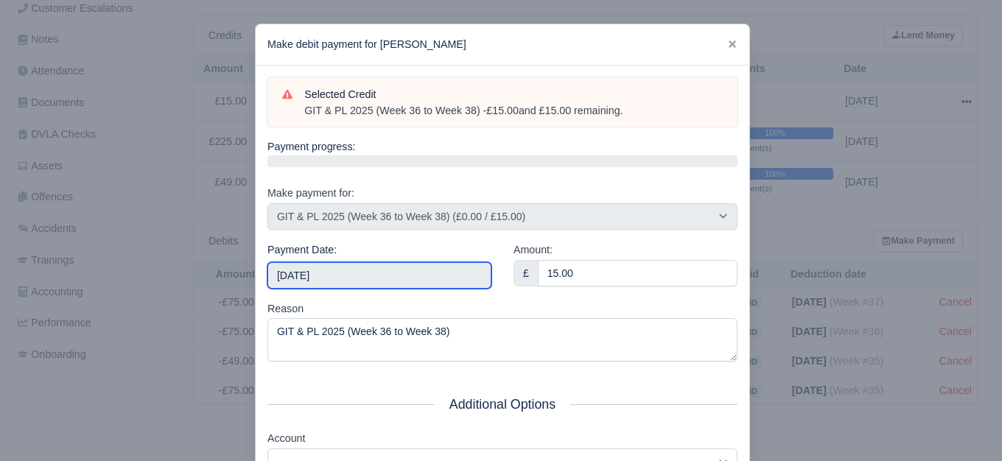
click at [354, 272] on input "[DATE]" at bounding box center [379, 275] width 224 height 27
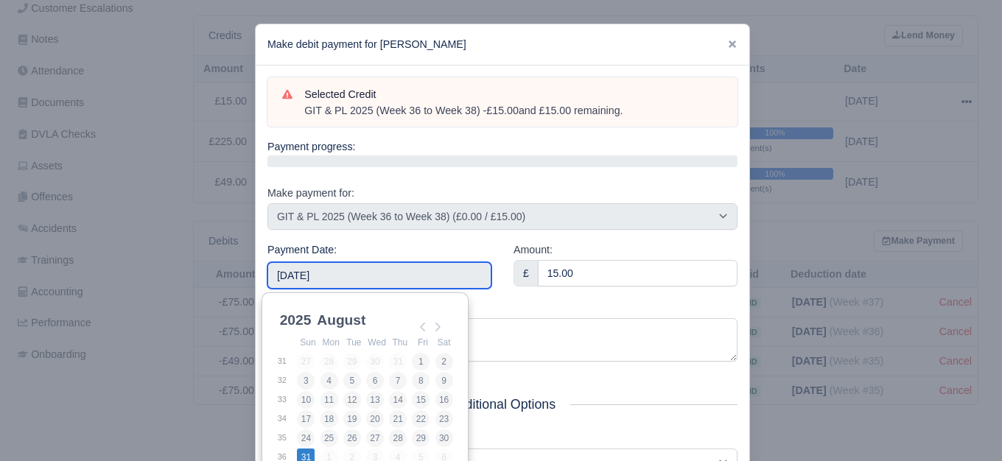
type input "2025-08-31"
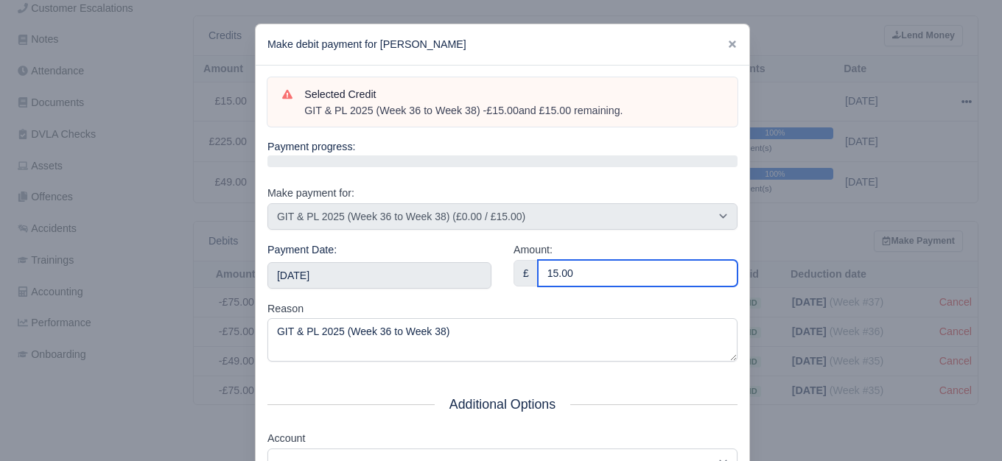
click at [603, 271] on input "15.00" at bounding box center [638, 273] width 200 height 27
click at [603, 271] on input "5" at bounding box center [638, 273] width 200 height 27
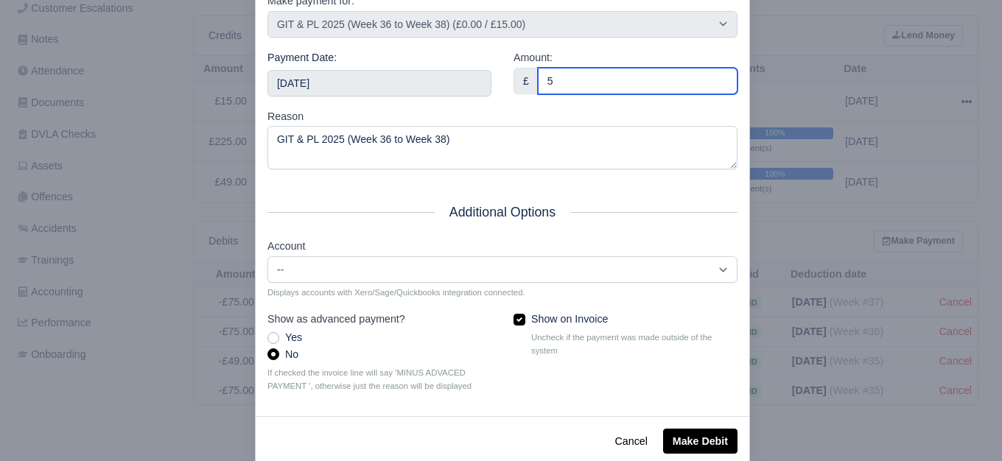
scroll to position [222, 0]
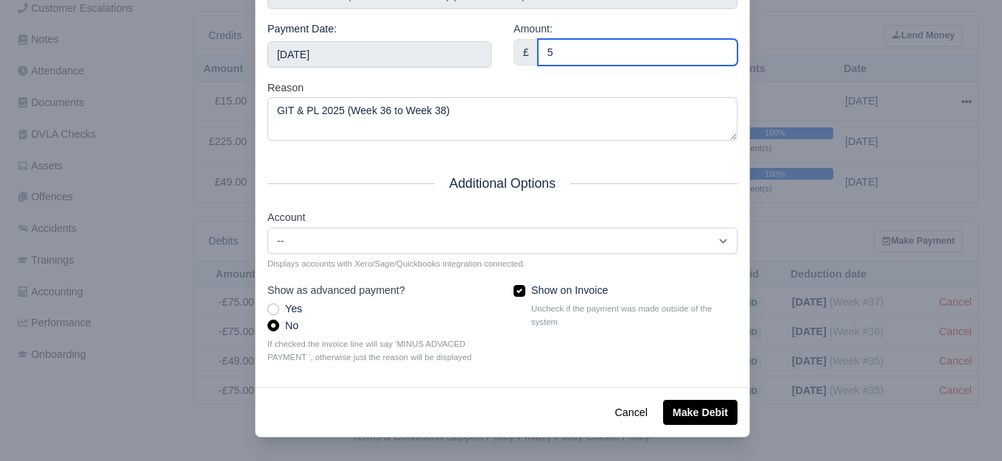
type input "5"
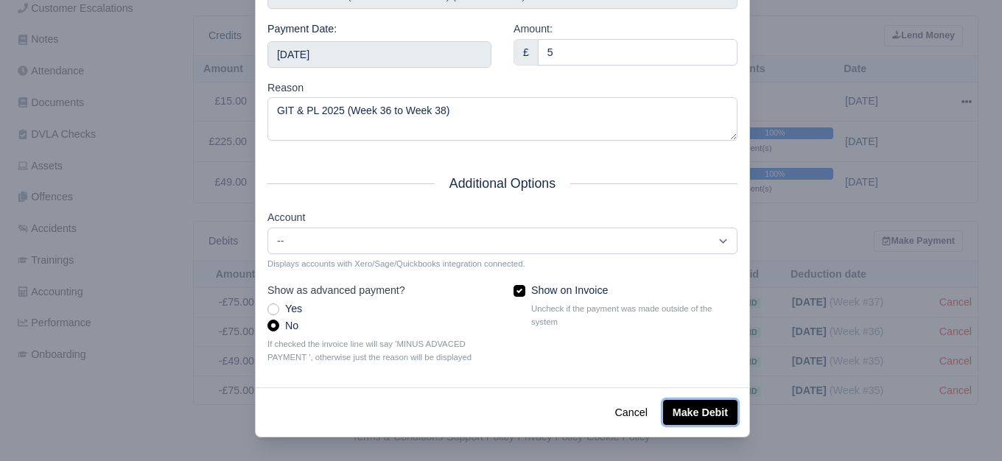
click at [665, 409] on button "Make Debit" at bounding box center [700, 412] width 74 height 25
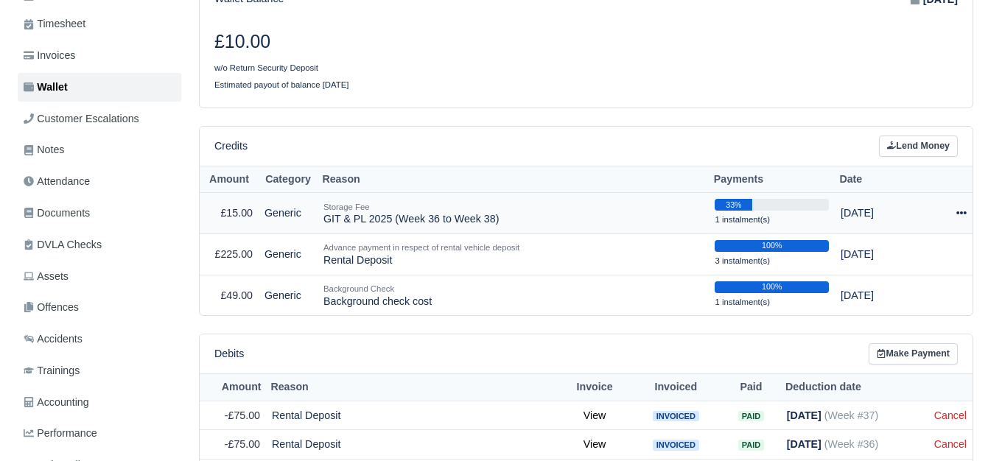
scroll to position [245, 0]
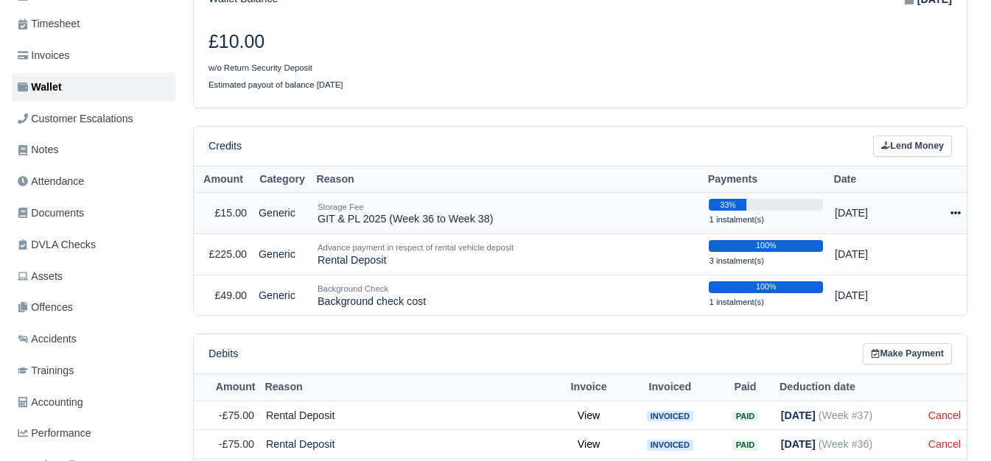
click at [958, 208] on icon at bounding box center [955, 213] width 10 height 10
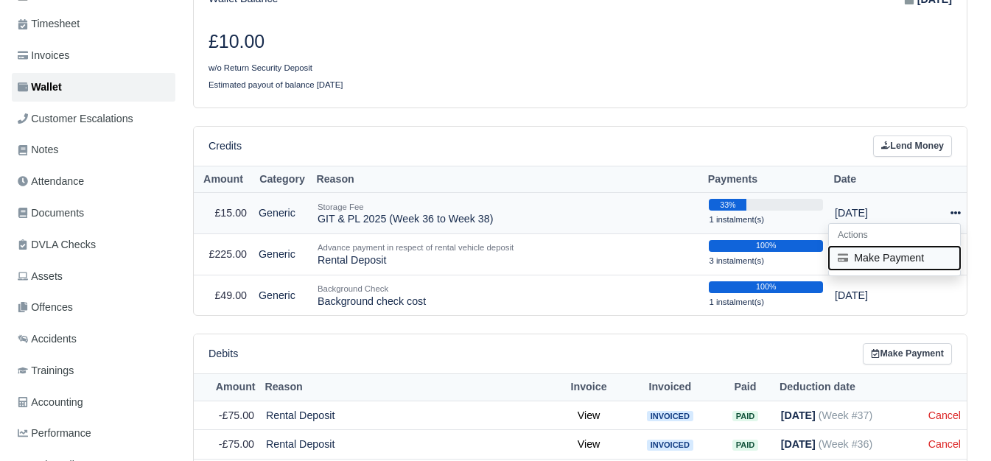
click at [858, 247] on button "Make Payment" at bounding box center [894, 258] width 131 height 23
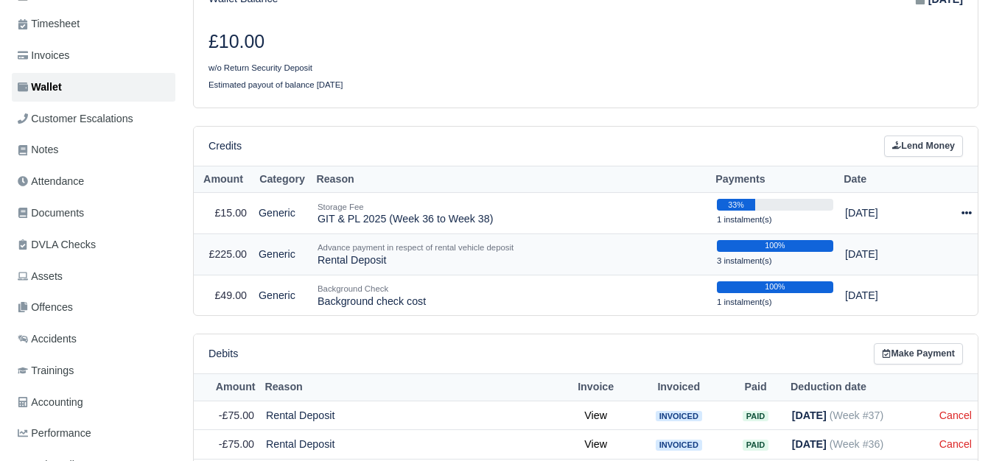
select select "7283"
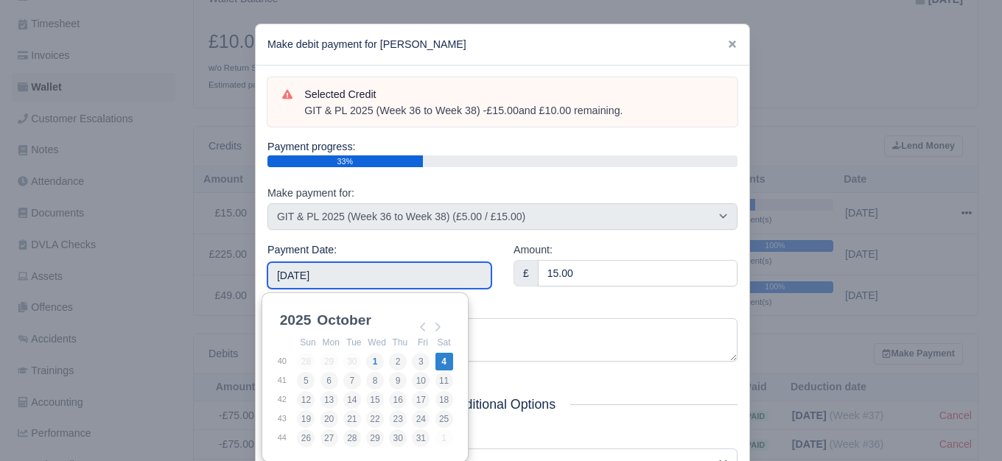
click at [371, 269] on input "2025-10-04" at bounding box center [379, 275] width 224 height 27
type input "2025-09-07"
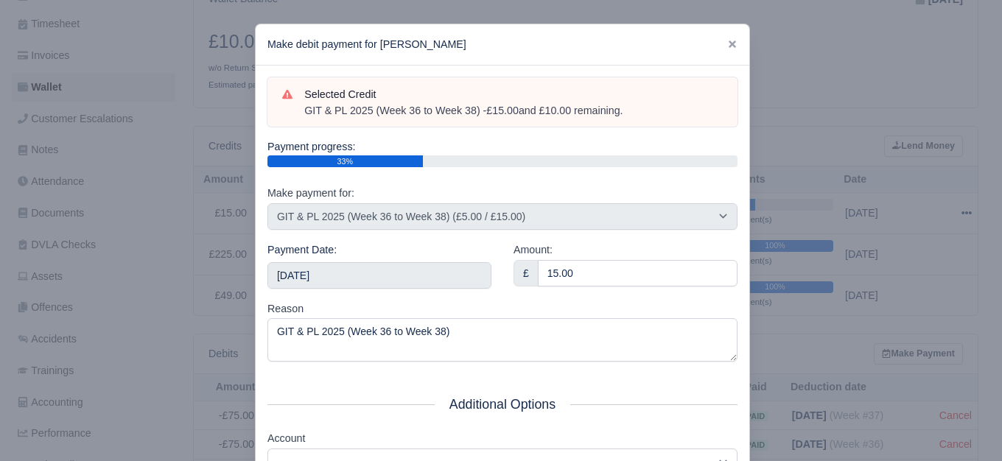
click at [581, 286] on div "£ 15.00" at bounding box center [625, 273] width 224 height 27
click at [586, 273] on input "15.00" at bounding box center [638, 273] width 200 height 27
paste input "5"
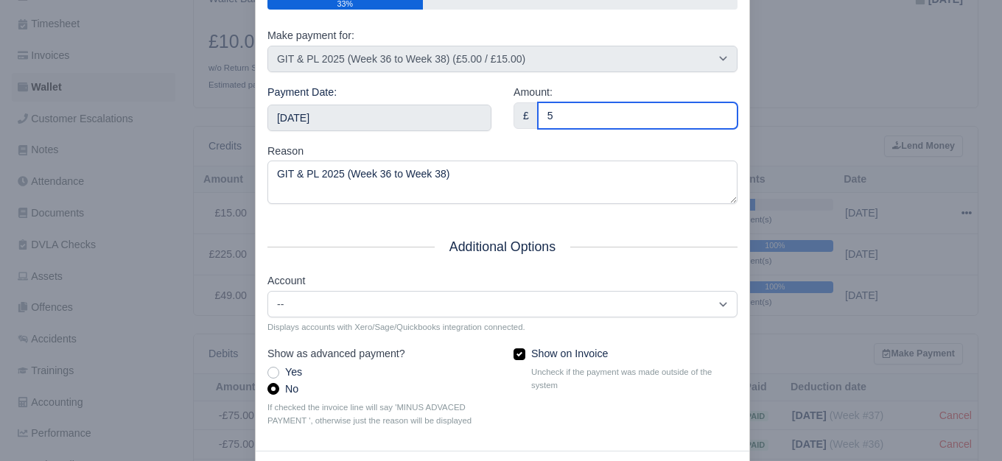
scroll to position [222, 0]
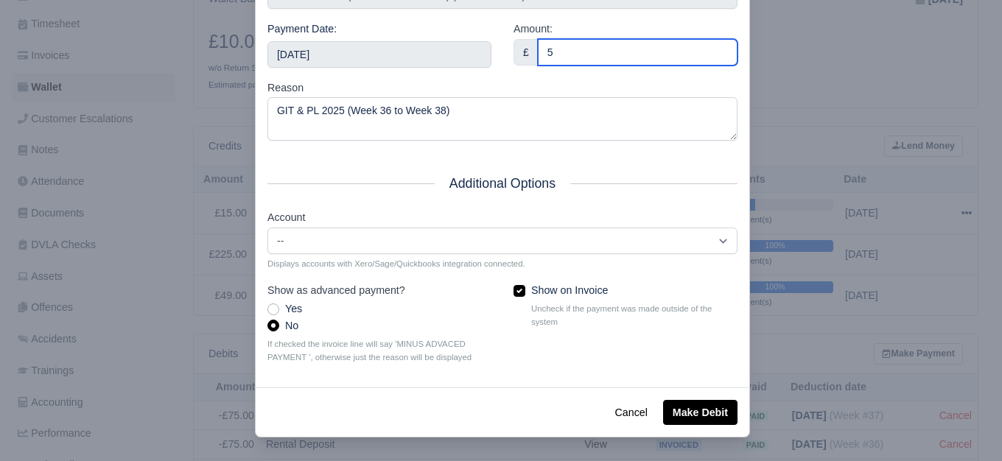
type input "5"
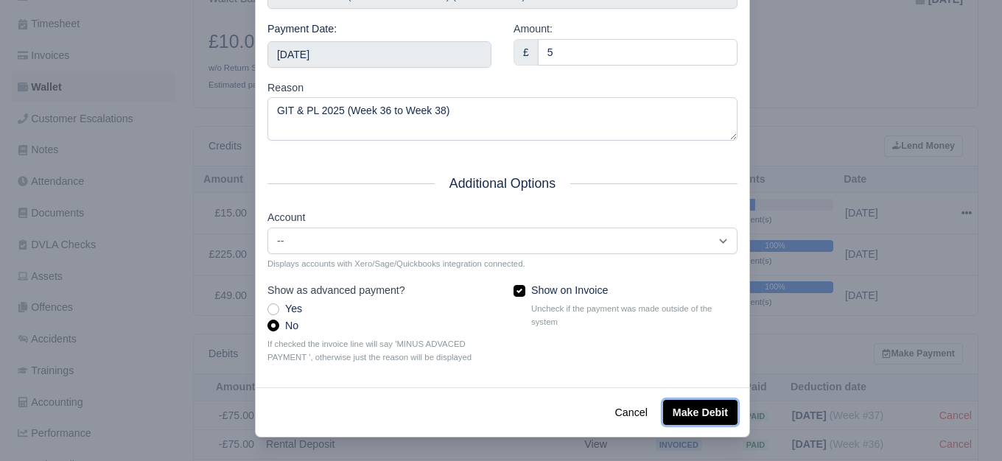
click at [673, 402] on button "Make Debit" at bounding box center [700, 412] width 74 height 25
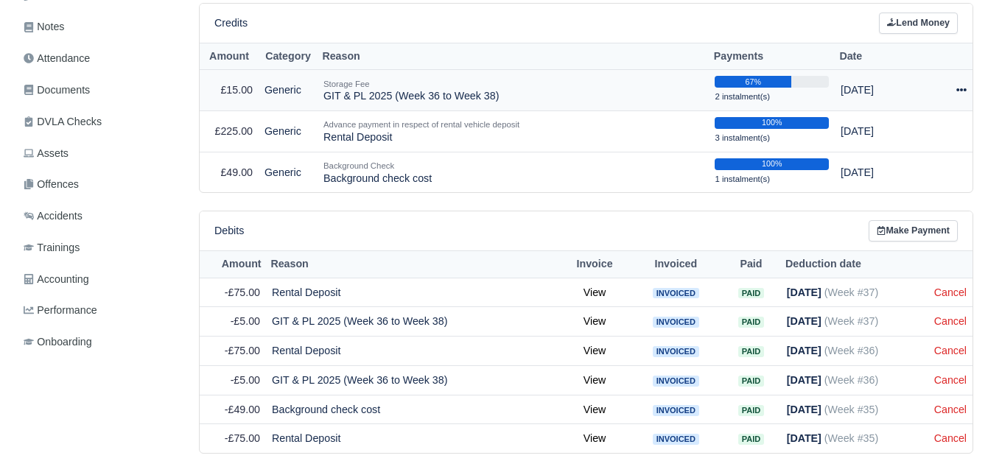
scroll to position [368, 0]
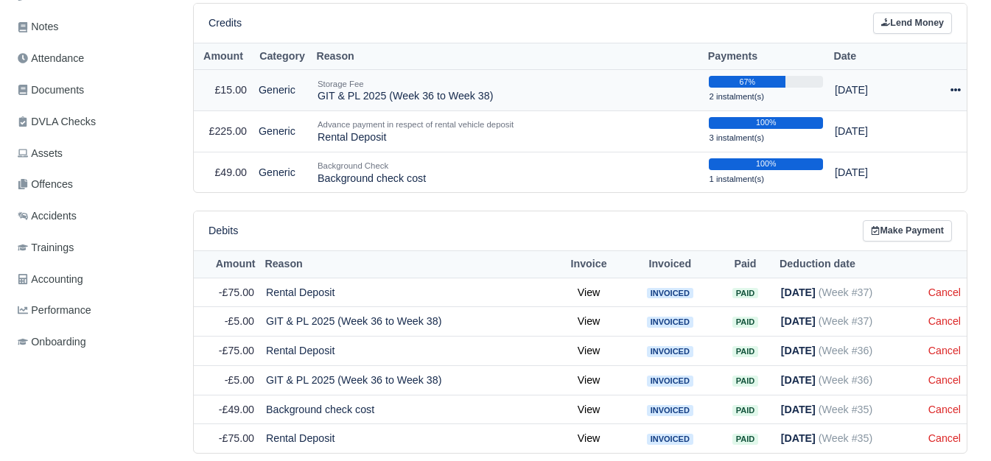
click at [956, 88] on icon at bounding box center [955, 89] width 10 height 3
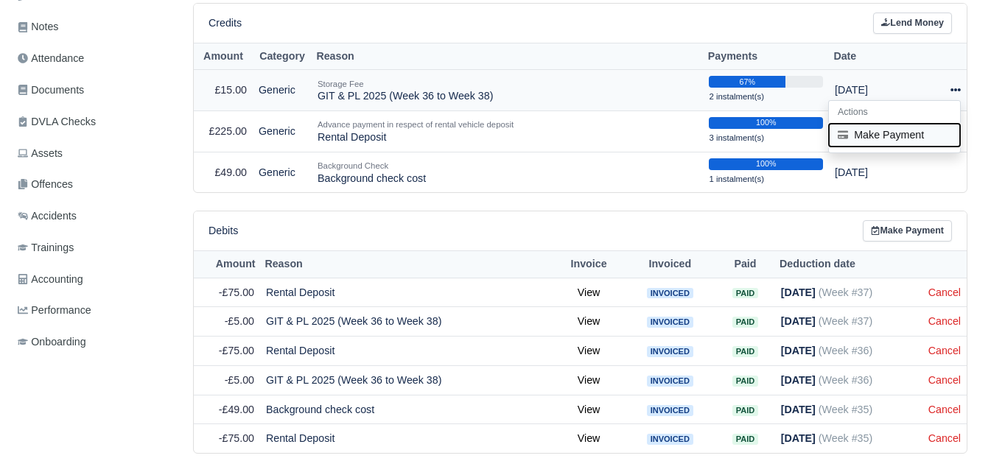
click at [902, 130] on button "Make Payment" at bounding box center [894, 135] width 131 height 23
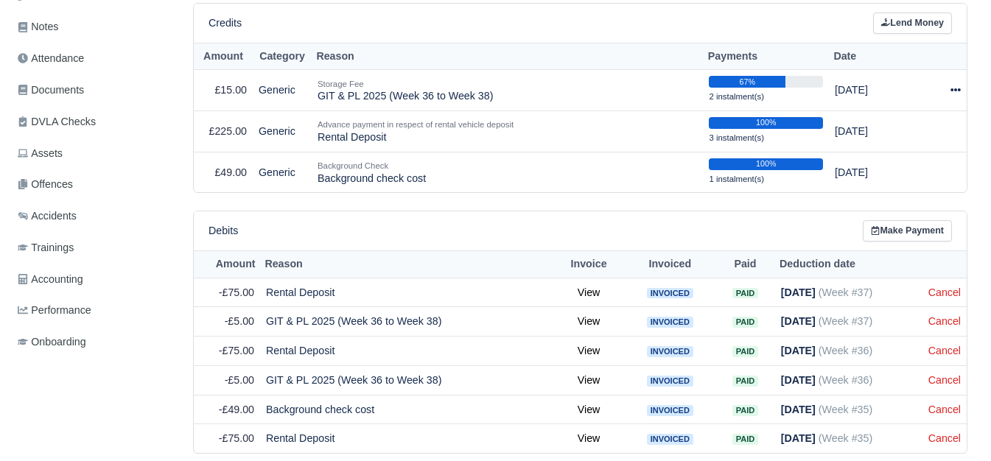
select select "7283"
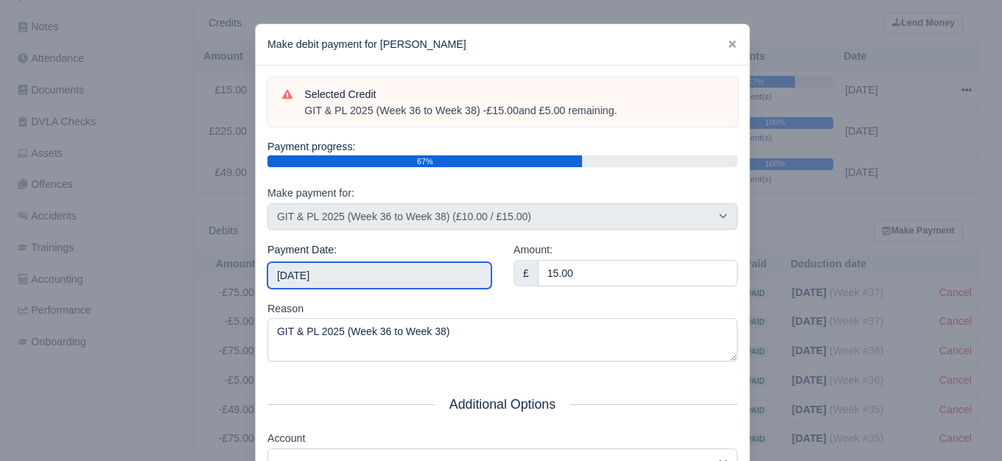
click at [340, 276] on input "2025-10-04" at bounding box center [379, 275] width 224 height 27
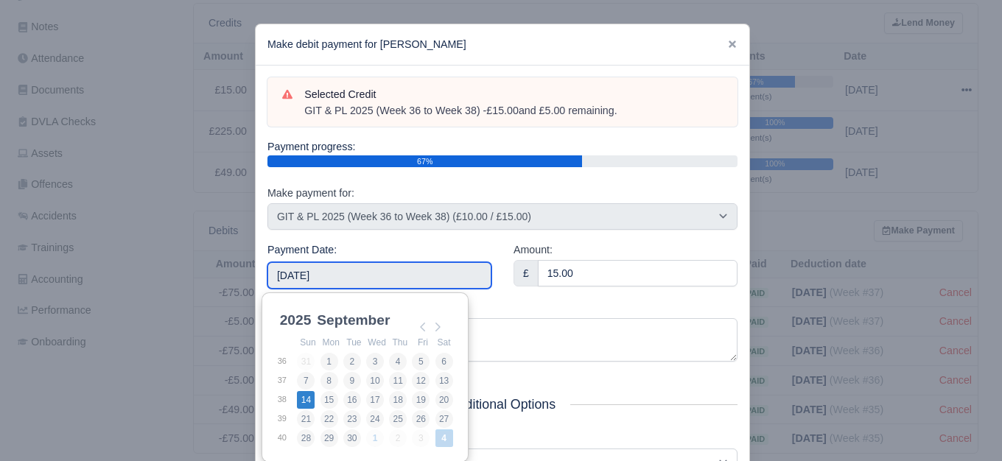
type input "2025-09-14"
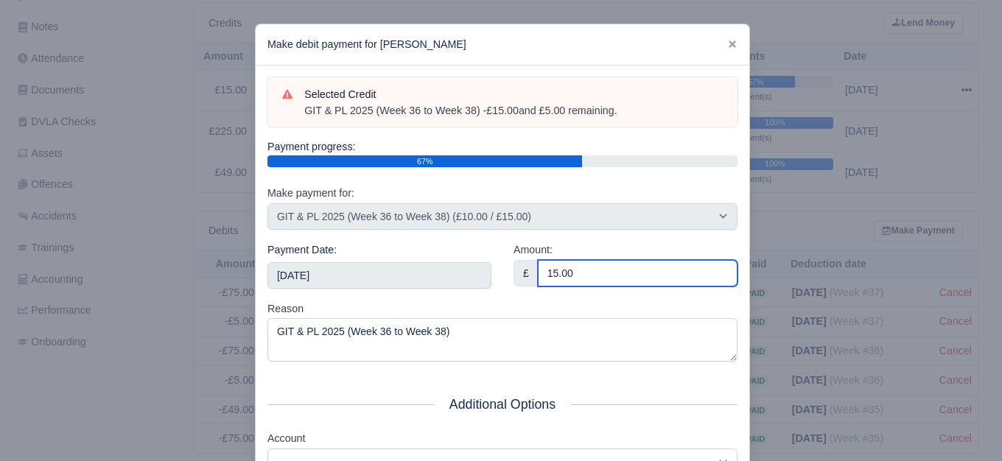
click at [633, 270] on input "15.00" at bounding box center [638, 273] width 200 height 27
paste input "5"
type input "5"
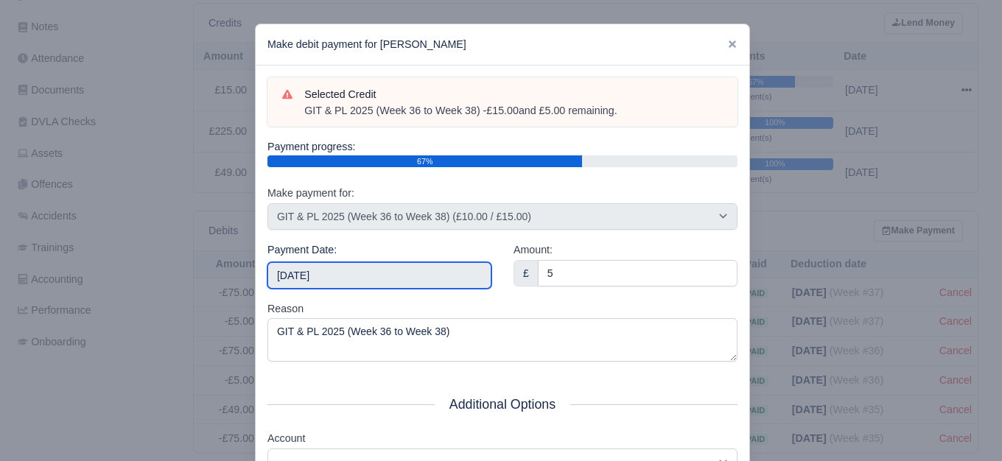
click at [398, 284] on input "2025-09-14" at bounding box center [379, 275] width 224 height 27
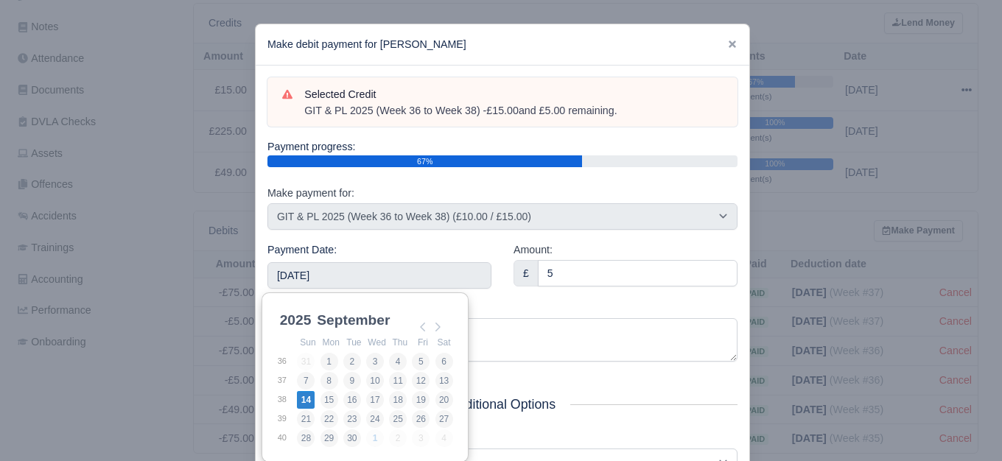
click at [581, 289] on div "Amount: £ 5" at bounding box center [625, 271] width 246 height 59
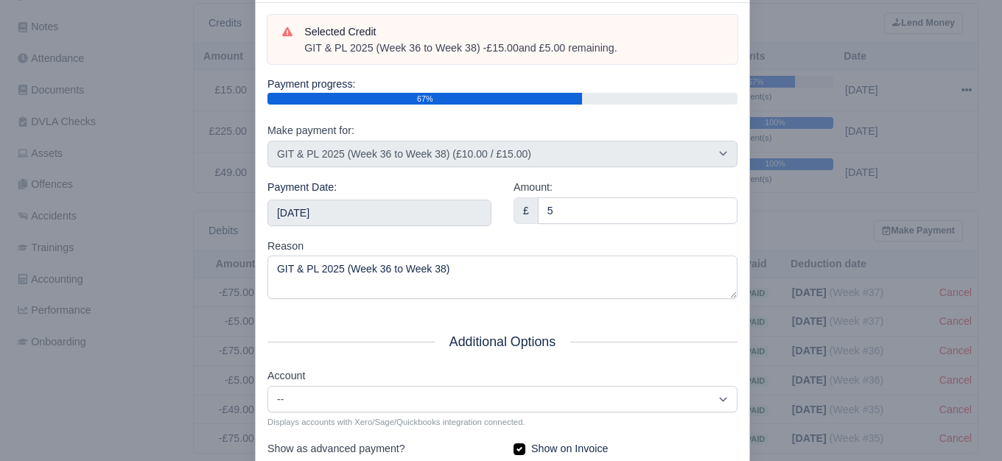
scroll to position [222, 0]
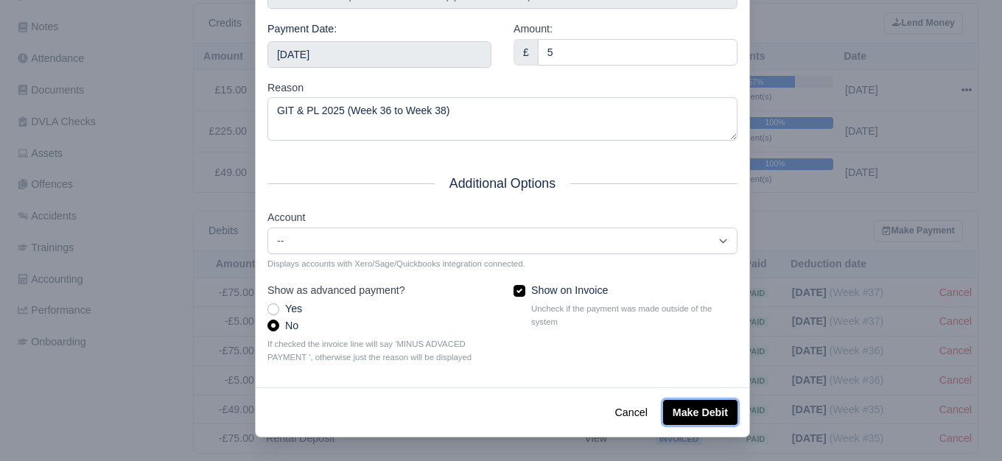
click at [707, 410] on button "Make Debit" at bounding box center [700, 412] width 74 height 25
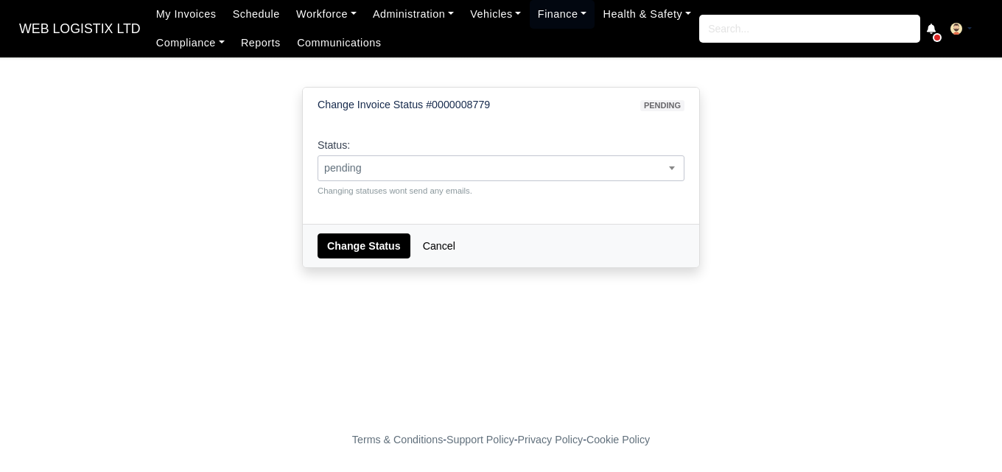
click at [492, 168] on span "pending" at bounding box center [500, 168] width 365 height 18
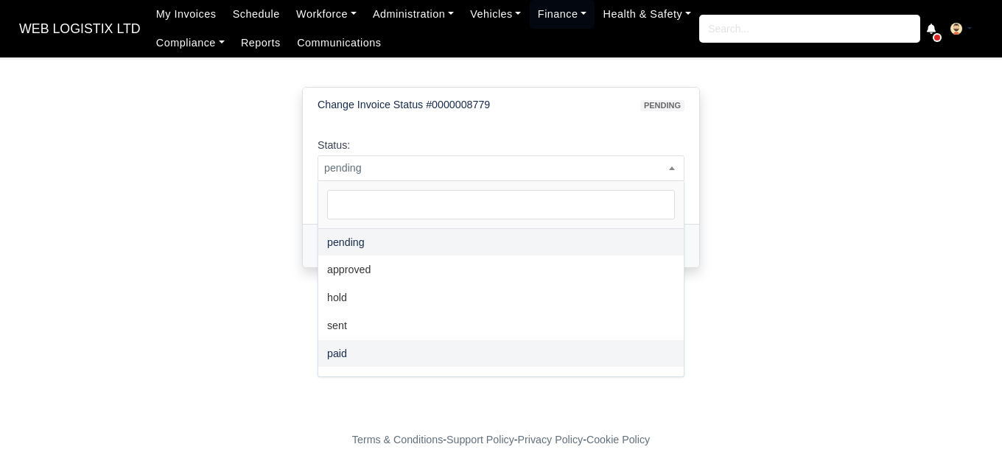
select select "paid"
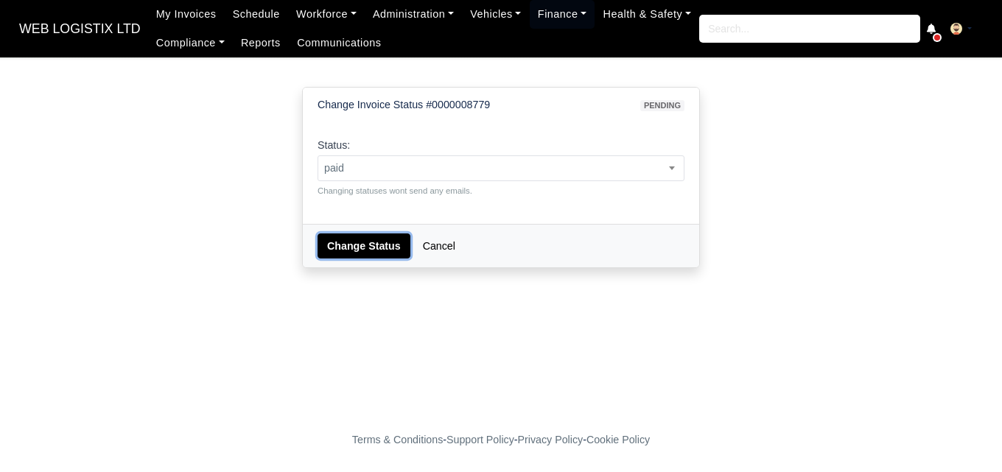
click at [368, 246] on button "Change Status" at bounding box center [364, 246] width 93 height 25
click at [468, 180] on body "WEB LOGISTIX LTD My Invoices Schedule Workforce Manpower Expiring Documents Lea…" at bounding box center [501, 236] width 1002 height 472
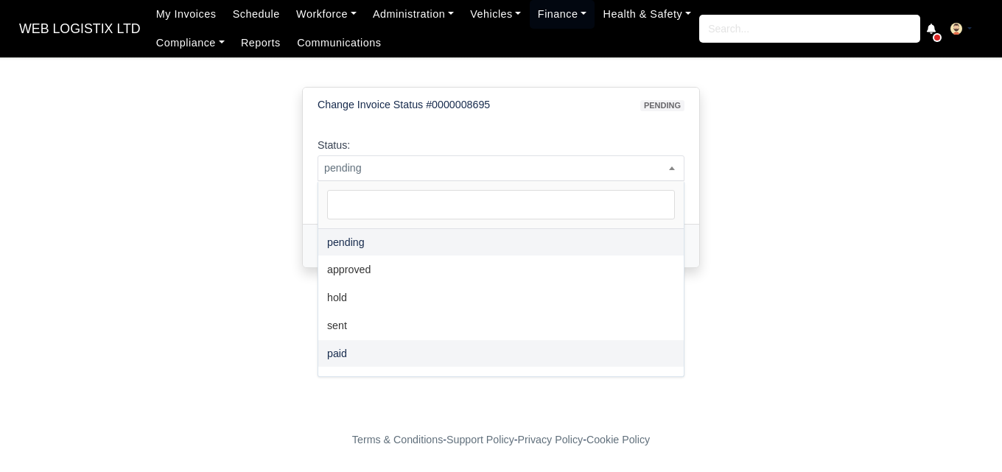
select select "paid"
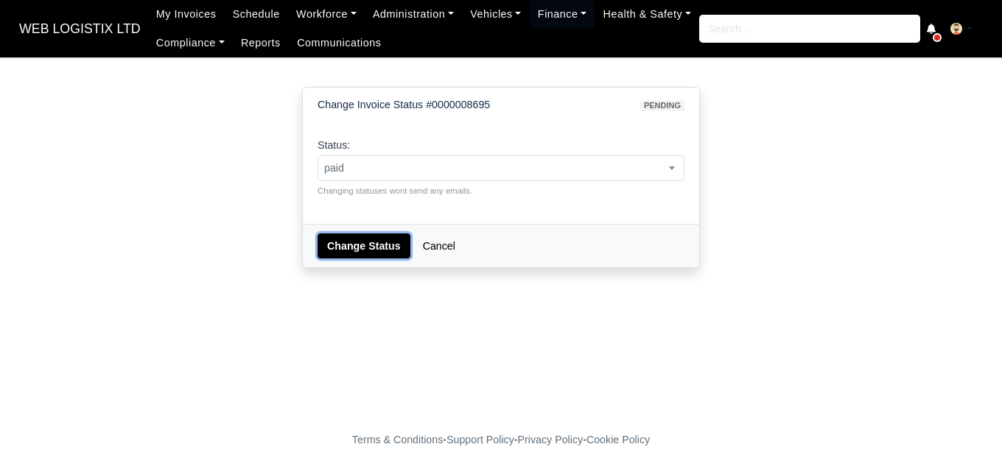
click at [369, 251] on button "Change Status" at bounding box center [364, 246] width 93 height 25
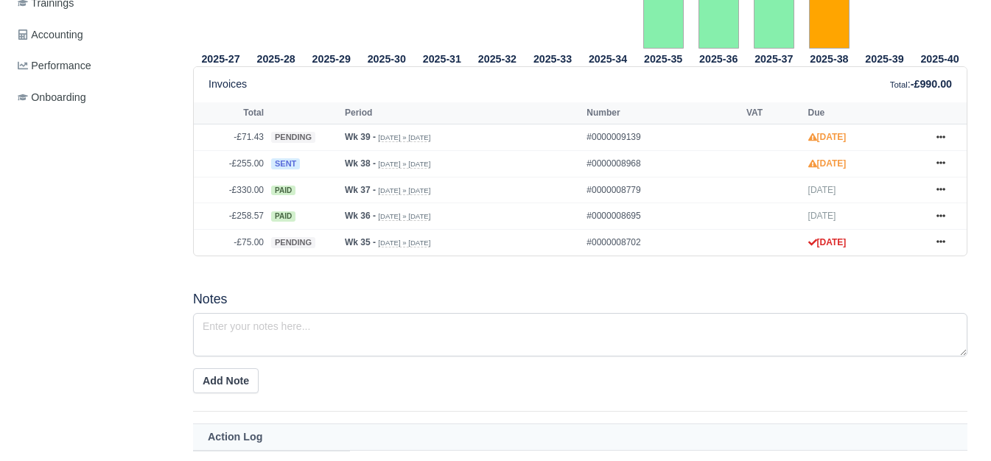
scroll to position [613, 0]
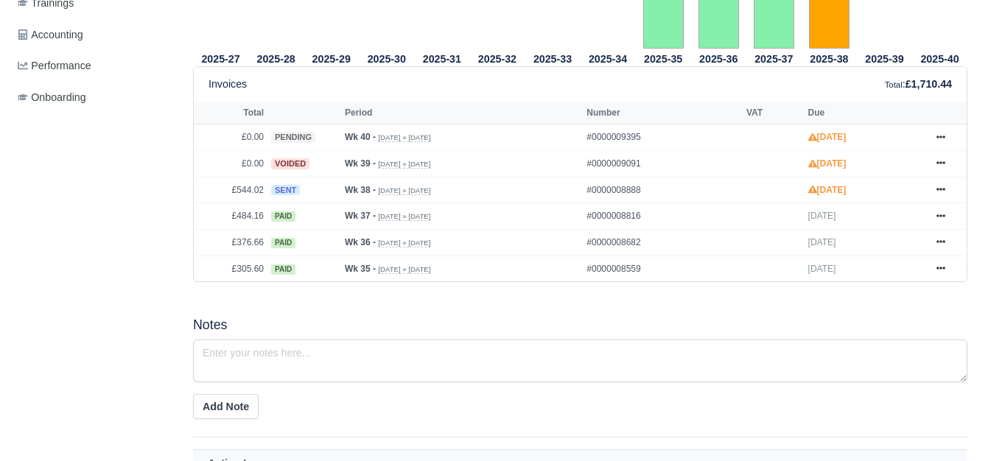
scroll to position [613, 0]
click at [491, 301] on div "2025-27 2025-28 2025-29 2025-30 2025-31 2025-32 2025-33 2025-34 2025-35" at bounding box center [580, 290] width 796 height 1111
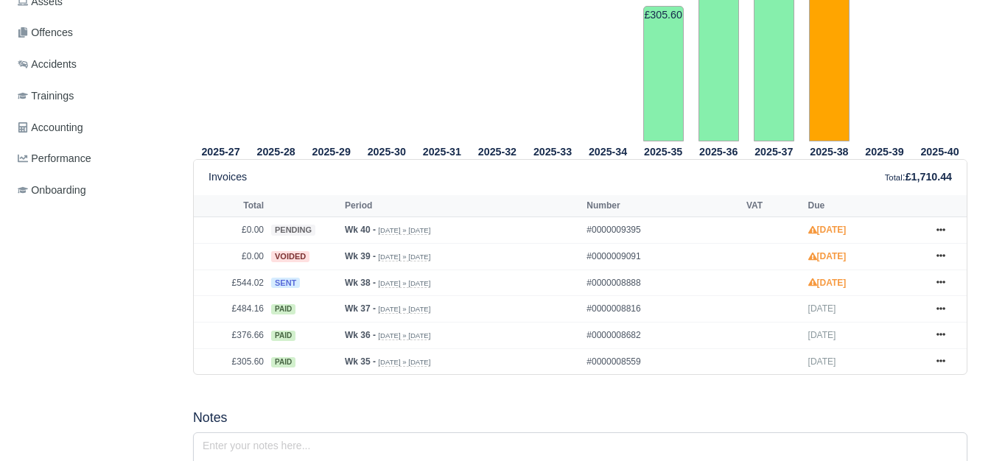
scroll to position [490, 0]
